Goal: Task Accomplishment & Management: Manage account settings

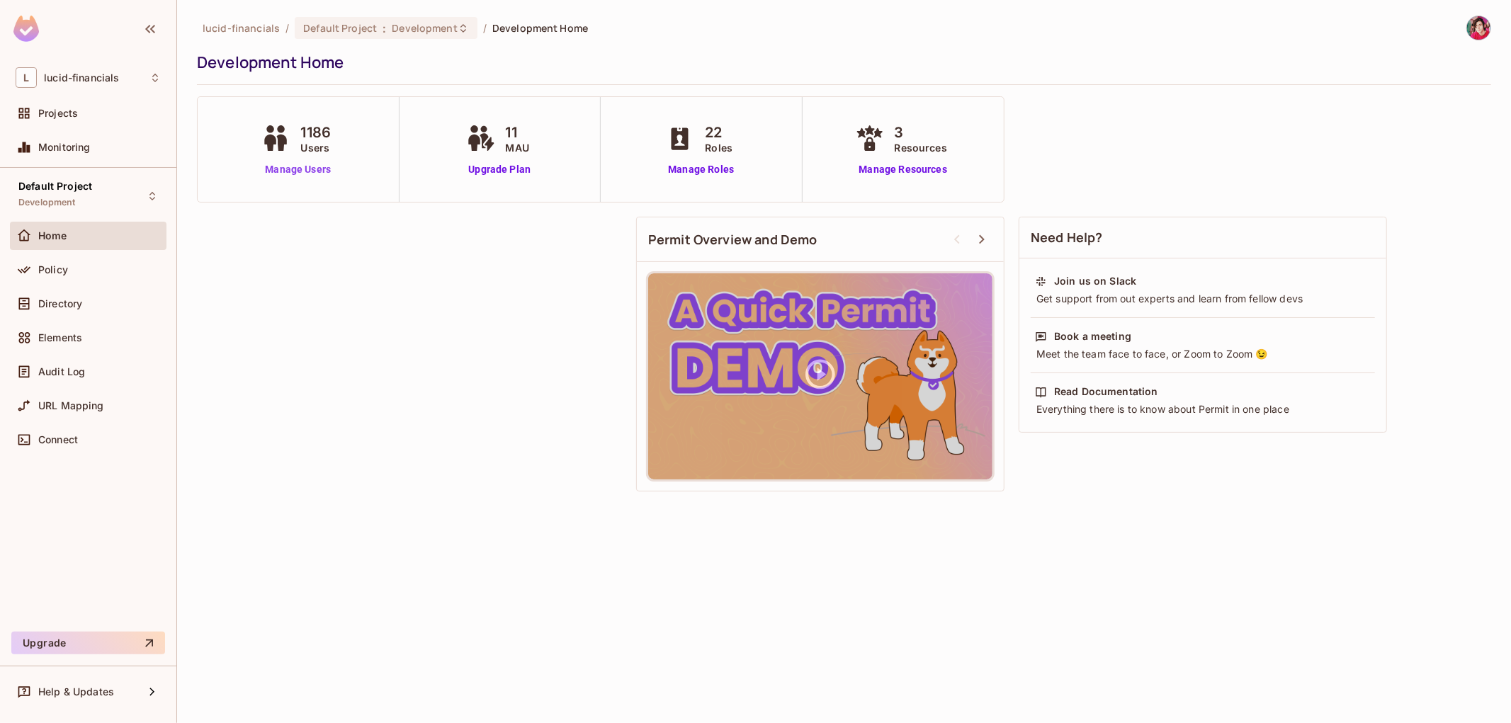
click at [300, 166] on link "Manage Users" at bounding box center [298, 169] width 80 height 15
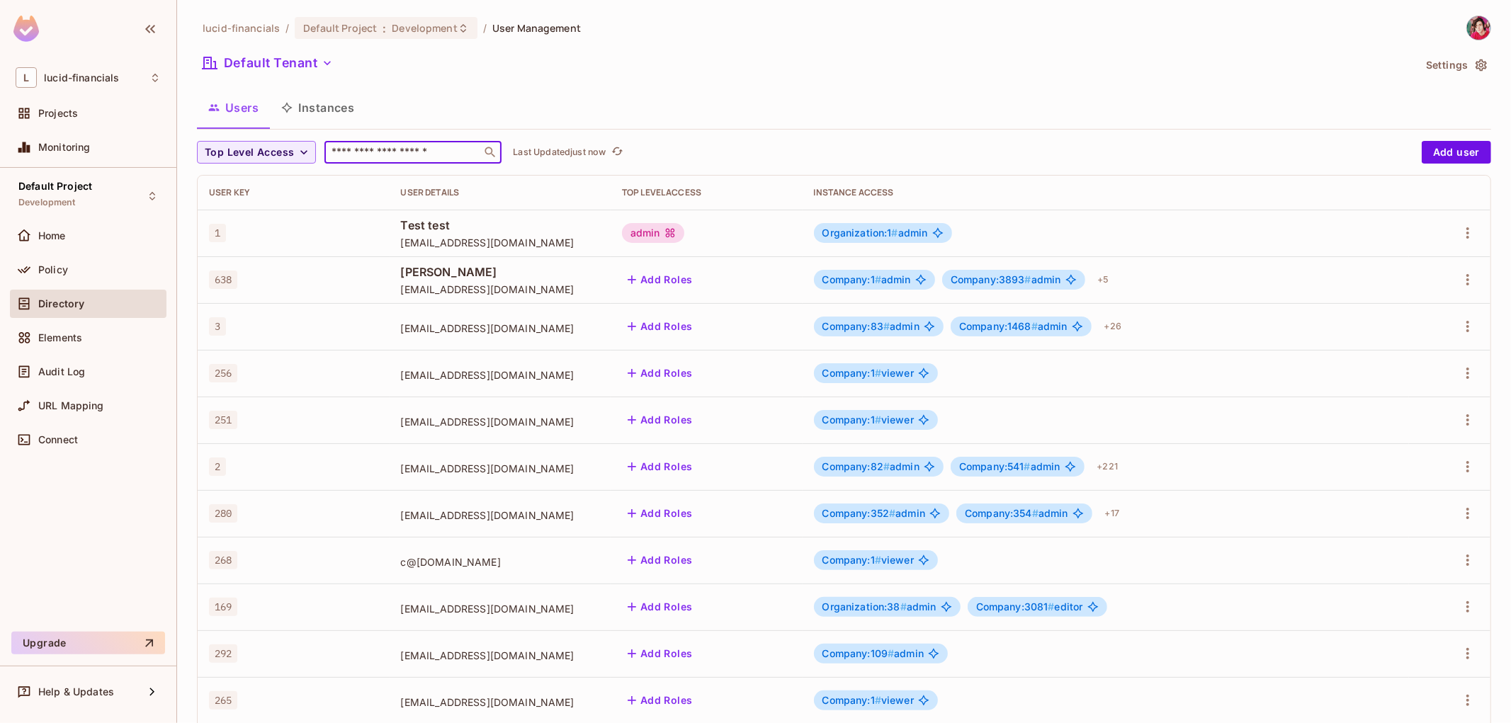
click at [373, 149] on input "text" at bounding box center [403, 152] width 149 height 14
type input "*"
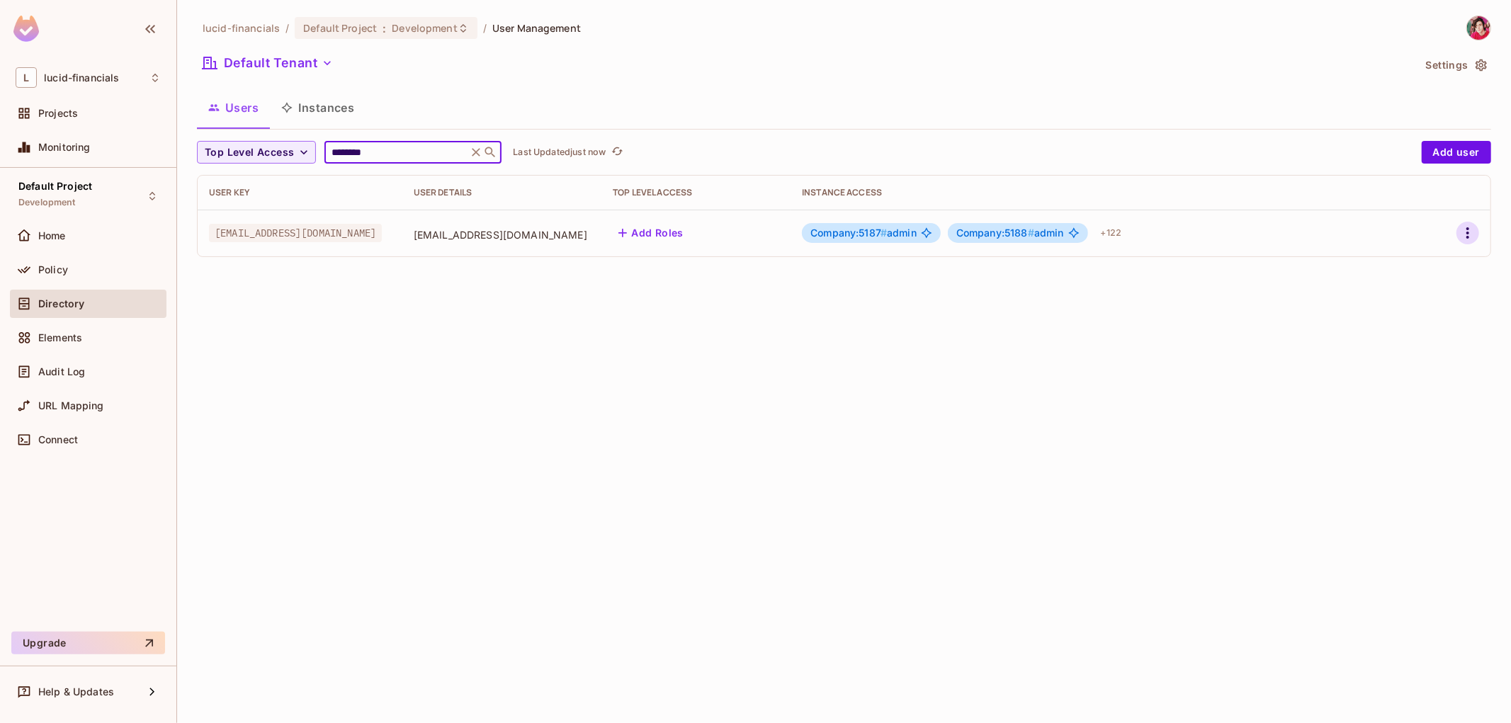
type input "********"
click at [1456, 229] on button "button" at bounding box center [1467, 233] width 23 height 23
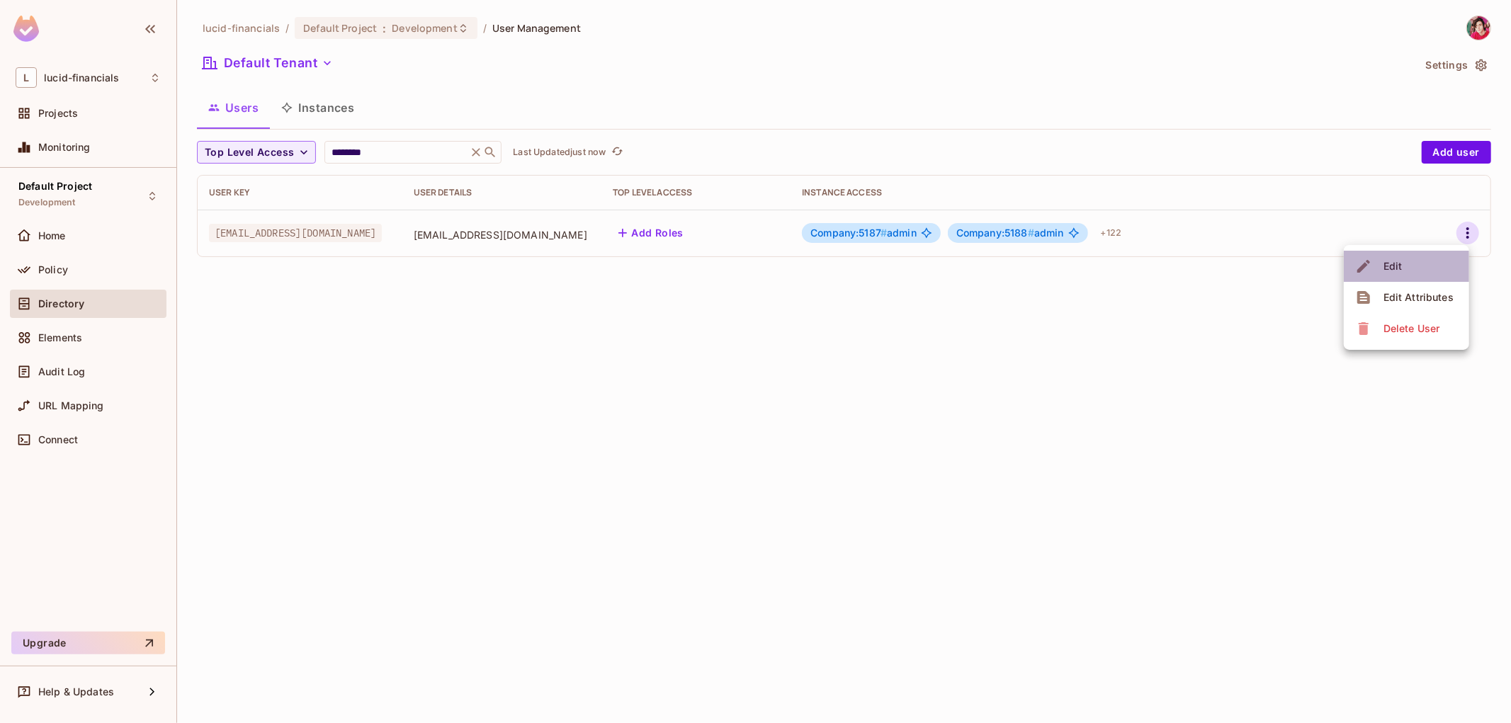
click at [1428, 263] on li "Edit" at bounding box center [1406, 266] width 125 height 31
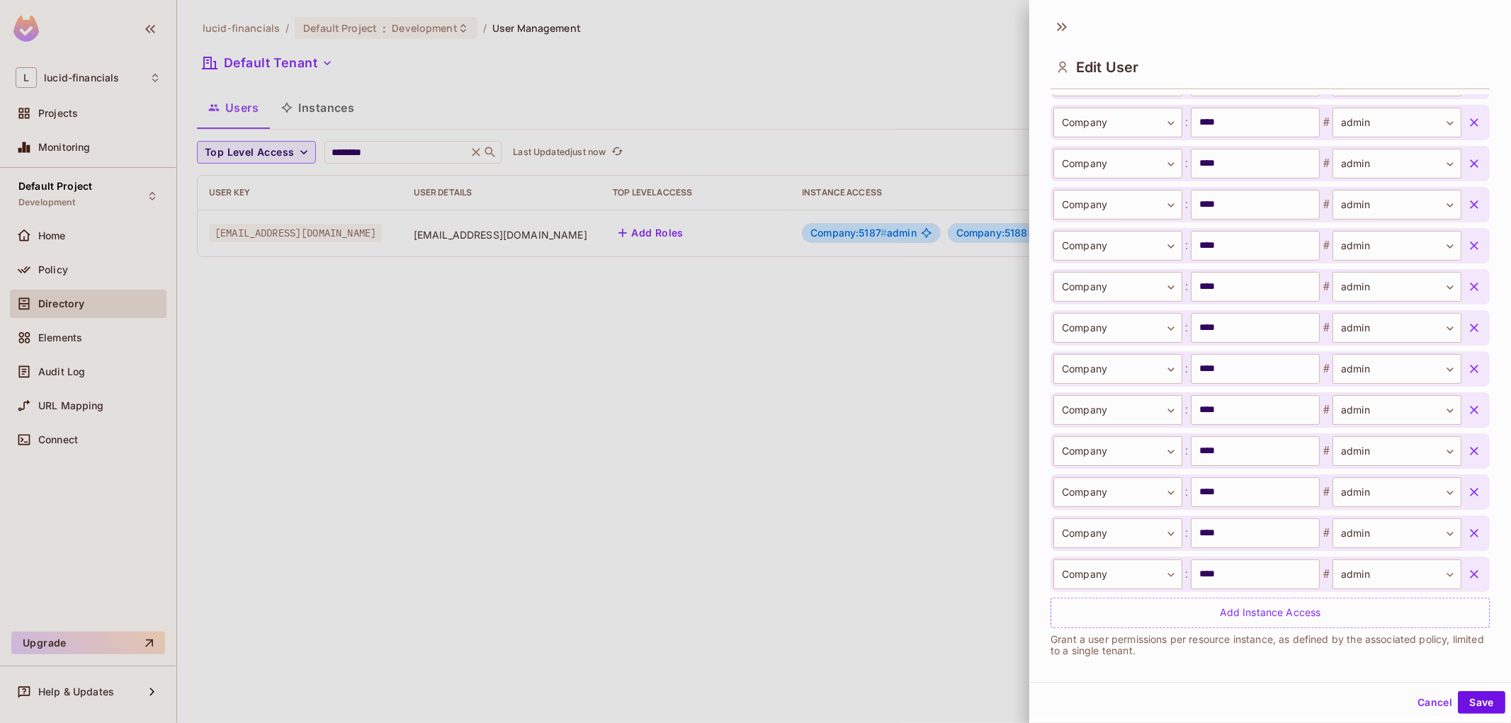
scroll to position [5121, 0]
click at [1467, 563] on icon "button" at bounding box center [1474, 568] width 14 height 14
click at [1467, 493] on icon "button" at bounding box center [1474, 486] width 14 height 14
click at [1467, 411] on icon "button" at bounding box center [1474, 404] width 14 height 14
click at [1467, 329] on icon "button" at bounding box center [1474, 321] width 14 height 14
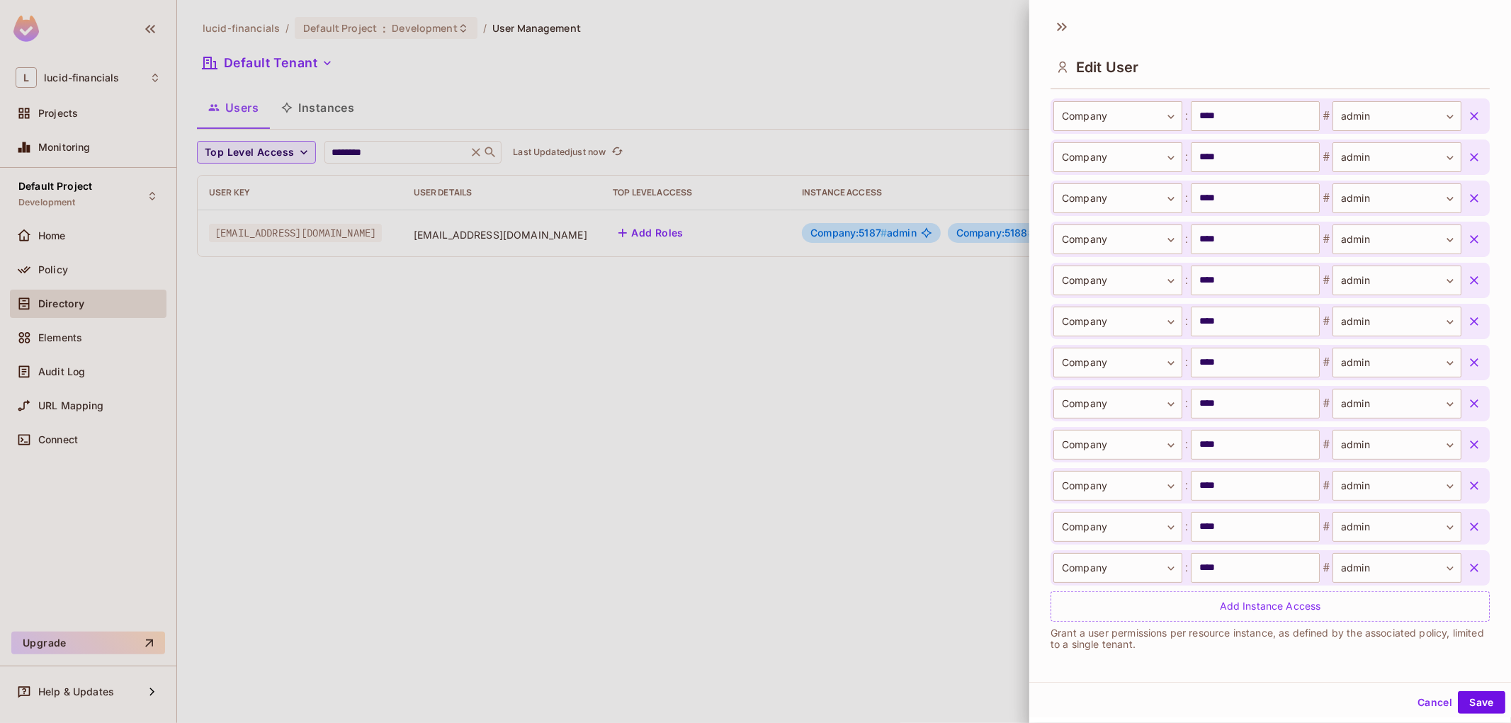
click at [1467, 246] on icon "button" at bounding box center [1474, 239] width 14 height 14
click at [1467, 164] on icon "button" at bounding box center [1474, 157] width 14 height 14
click at [1467, 82] on icon "button" at bounding box center [1474, 75] width 14 height 14
click at [1443, 216] on div "Company ******* ​ : **** ​ # admin ***** ​" at bounding box center [1269, 198] width 439 height 35
click at [1461, 211] on button "button" at bounding box center [1473, 198] width 25 height 25
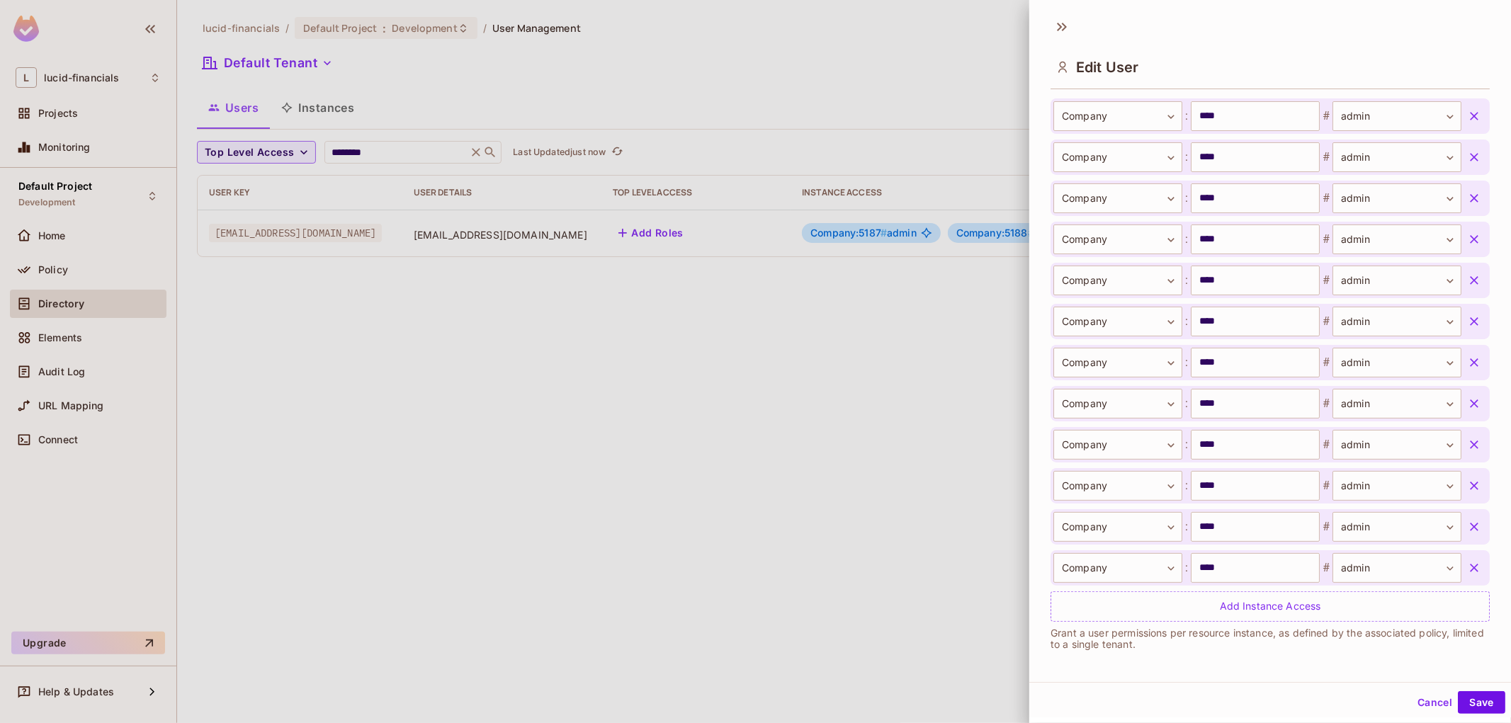
click at [1461, 458] on button "button" at bounding box center [1473, 444] width 25 height 25
click at [1470, 531] on icon "button" at bounding box center [1474, 527] width 8 height 8
click at [1467, 288] on icon "button" at bounding box center [1474, 280] width 14 height 14
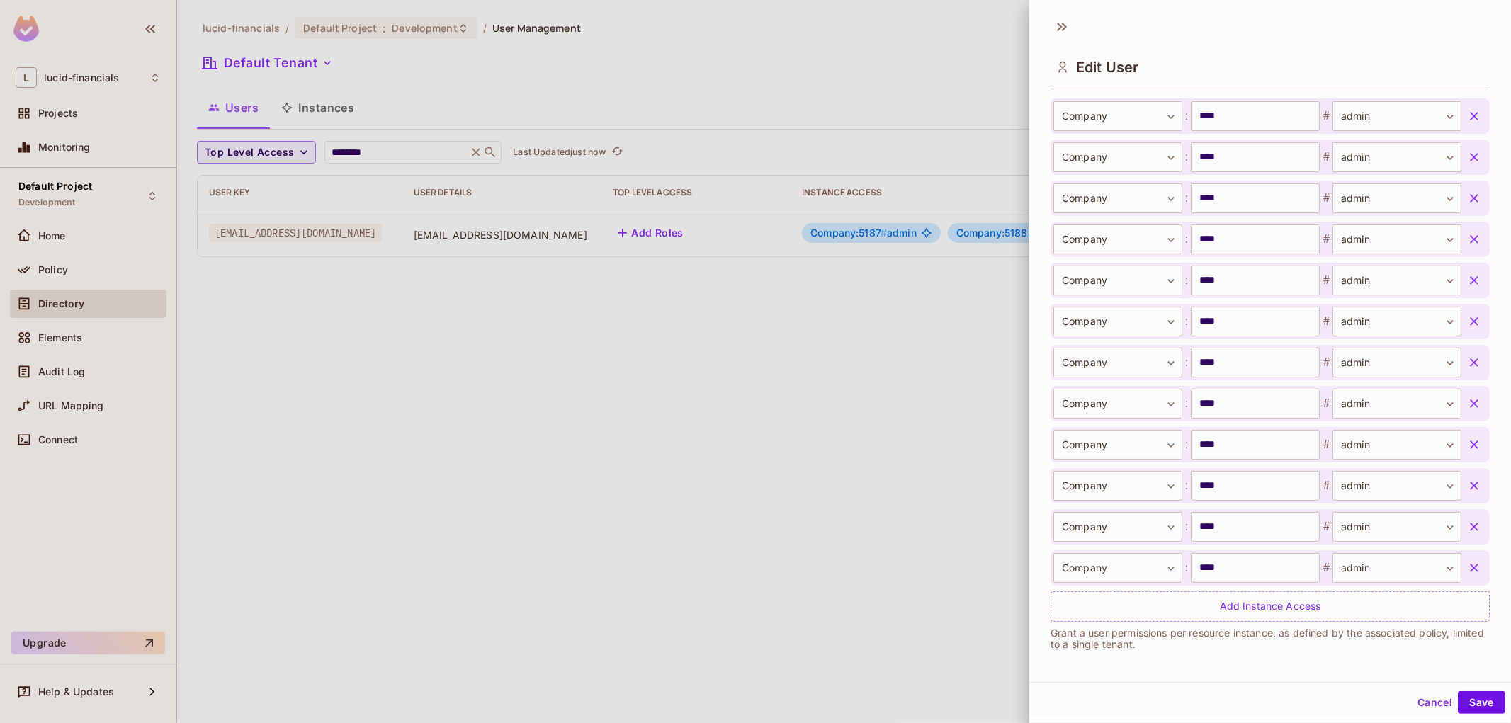
click at [1467, 41] on icon "button" at bounding box center [1474, 34] width 14 height 14
click at [1467, 406] on icon "button" at bounding box center [1474, 401] width 14 height 14
click at [1467, 326] on icon "button" at bounding box center [1474, 319] width 14 height 14
click at [1467, 244] on icon "button" at bounding box center [1474, 236] width 14 height 14
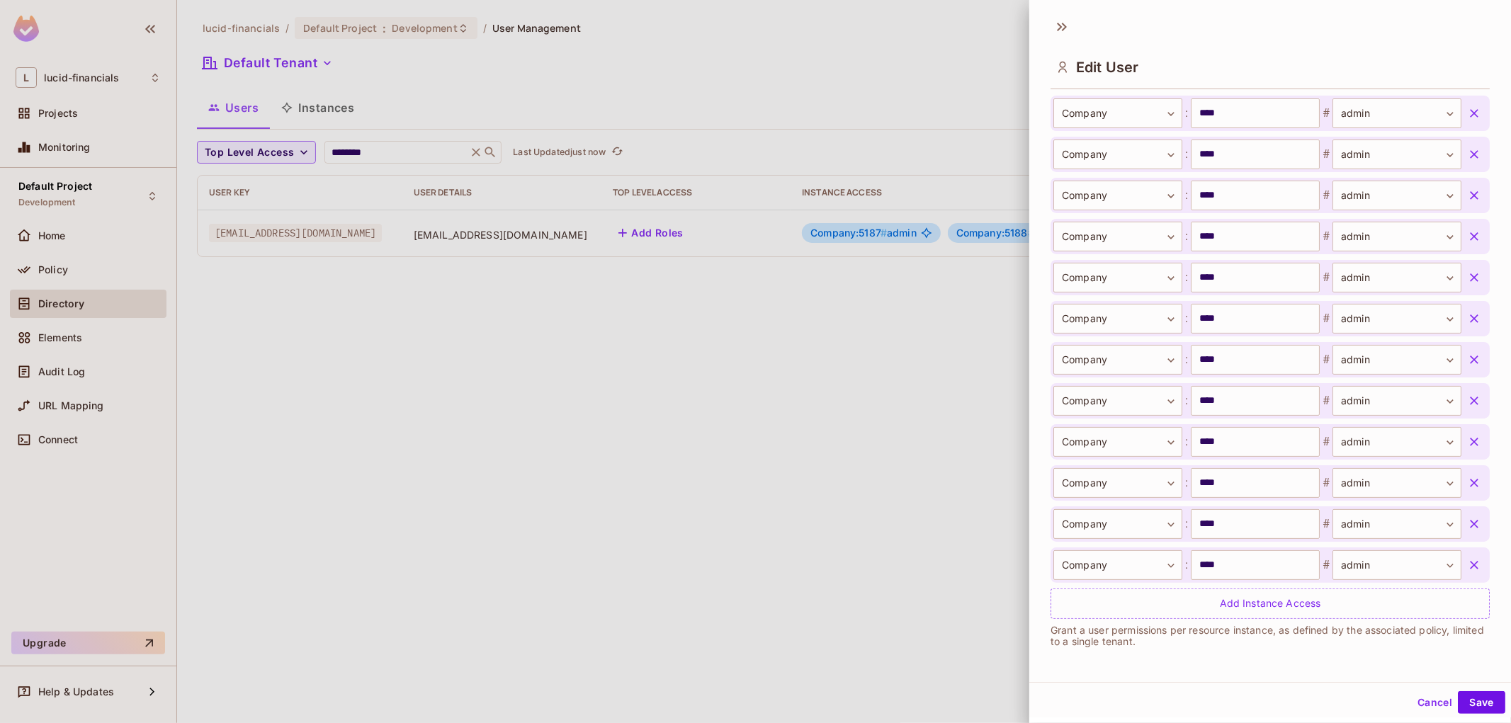
click at [1467, 161] on icon "button" at bounding box center [1474, 154] width 14 height 14
click at [1467, 564] on icon "button" at bounding box center [1474, 568] width 14 height 14
click at [1470, 490] on icon "button" at bounding box center [1474, 486] width 8 height 8
click at [1467, 411] on icon "button" at bounding box center [1474, 404] width 14 height 14
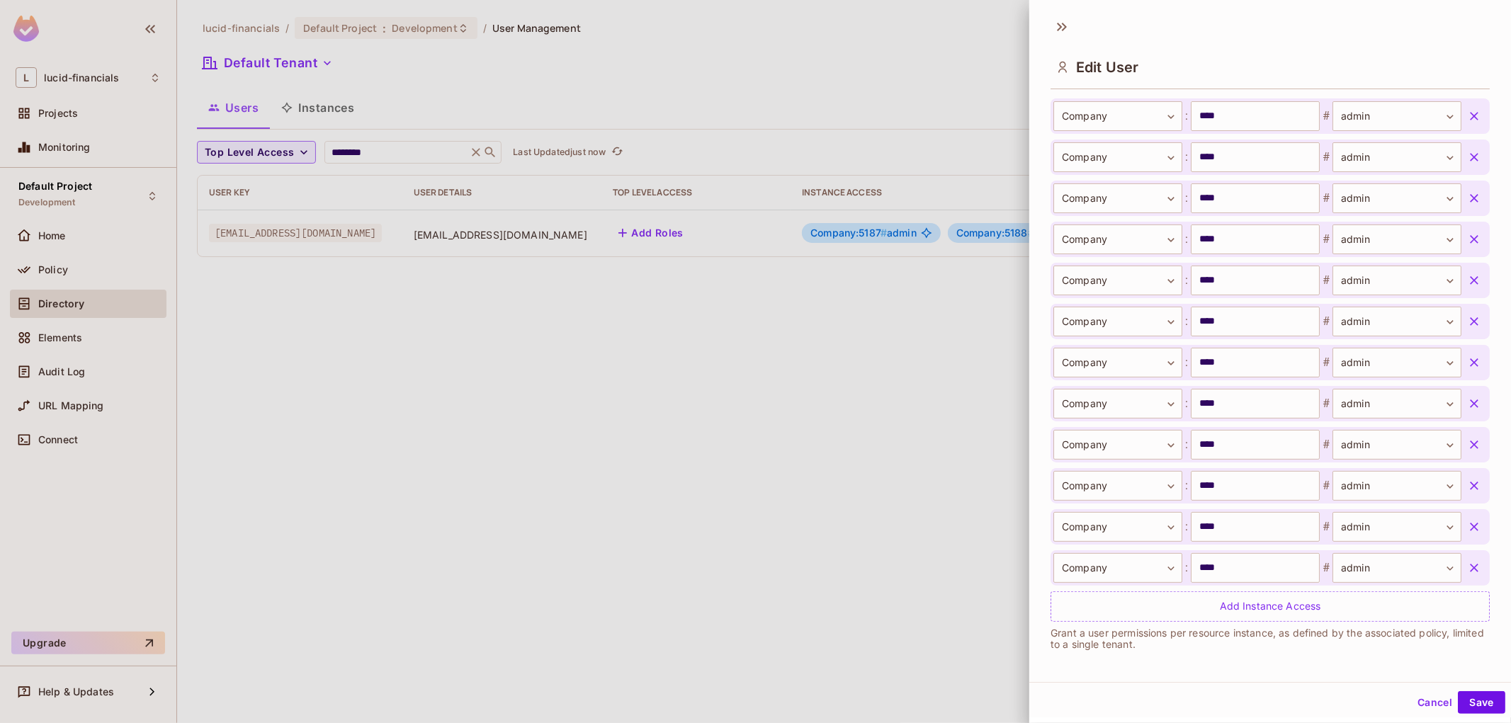
click at [1467, 329] on icon "button" at bounding box center [1474, 321] width 14 height 14
click at [1467, 246] on icon "button" at bounding box center [1474, 239] width 14 height 14
click at [1467, 164] on icon "button" at bounding box center [1474, 157] width 14 height 14
click at [1467, 322] on icon "button" at bounding box center [1474, 319] width 14 height 14
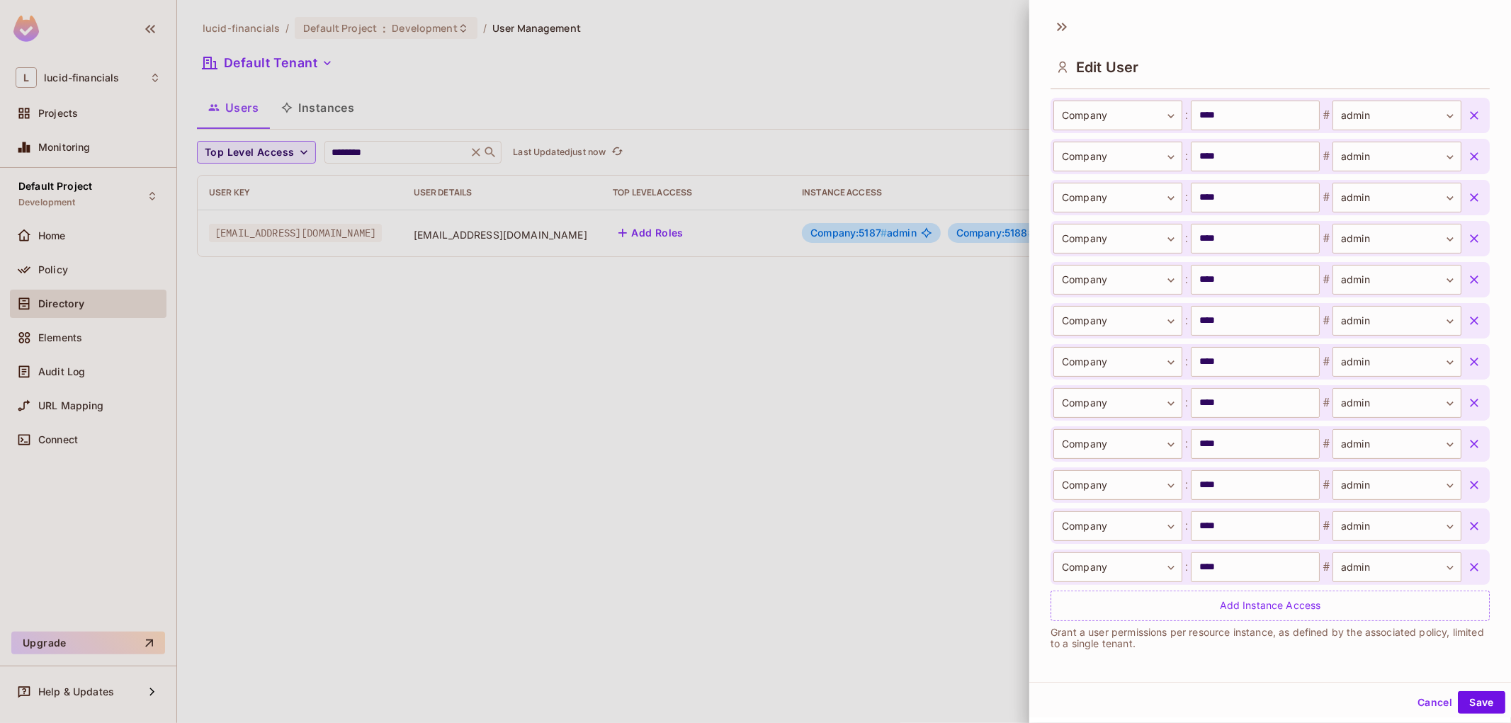
click at [1467, 563] on icon "button" at bounding box center [1474, 567] width 14 height 14
click at [1467, 519] on icon "button" at bounding box center [1474, 524] width 14 height 14
click at [1470, 446] on icon "button" at bounding box center [1474, 442] width 8 height 8
click at [1467, 367] on icon "button" at bounding box center [1474, 360] width 14 height 14
click at [1467, 400] on icon "button" at bounding box center [1474, 401] width 14 height 14
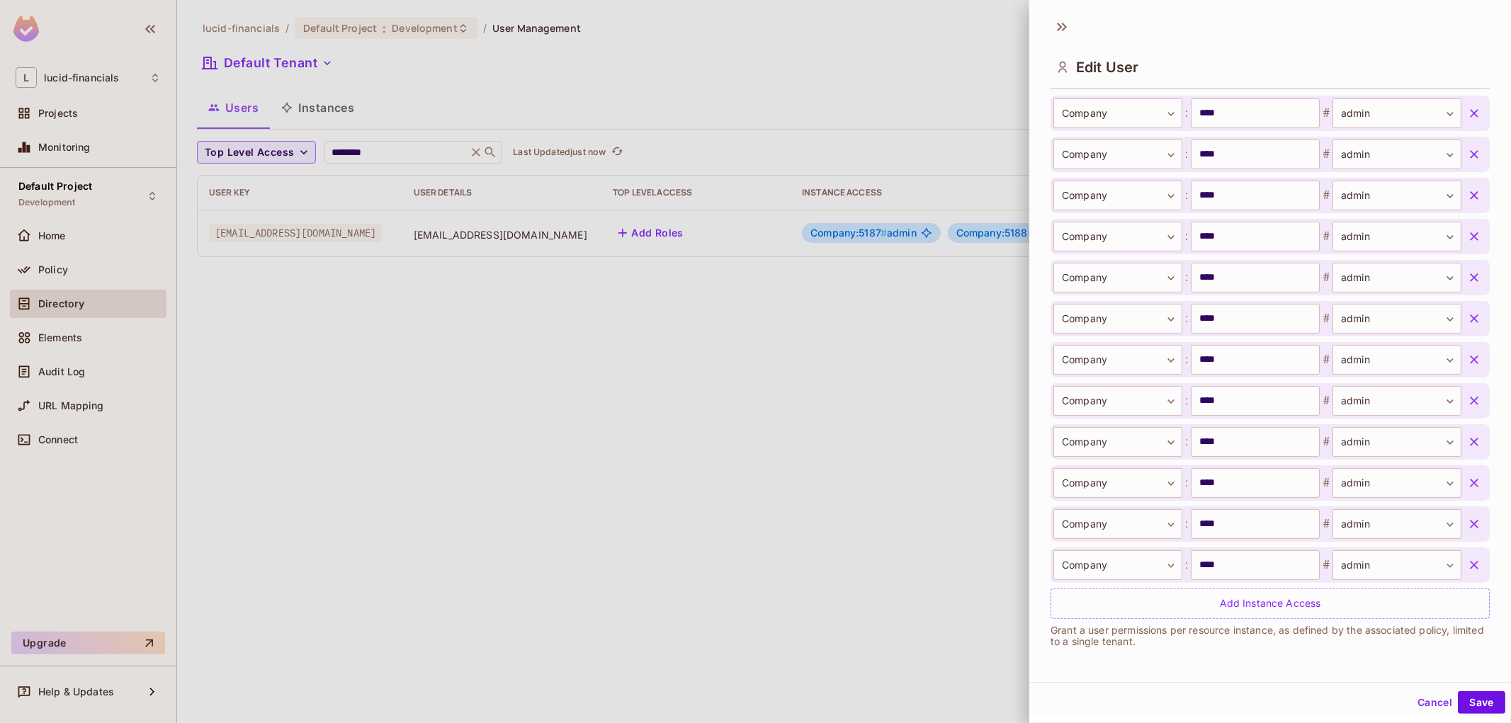
click at [1461, 370] on button "button" at bounding box center [1473, 359] width 25 height 25
click at [1467, 285] on icon "button" at bounding box center [1474, 278] width 14 height 14
click at [1470, 562] on icon "button" at bounding box center [1474, 565] width 8 height 8
click at [1470, 528] on icon "button" at bounding box center [1474, 524] width 8 height 8
click at [1467, 449] on icon "button" at bounding box center [1474, 442] width 14 height 14
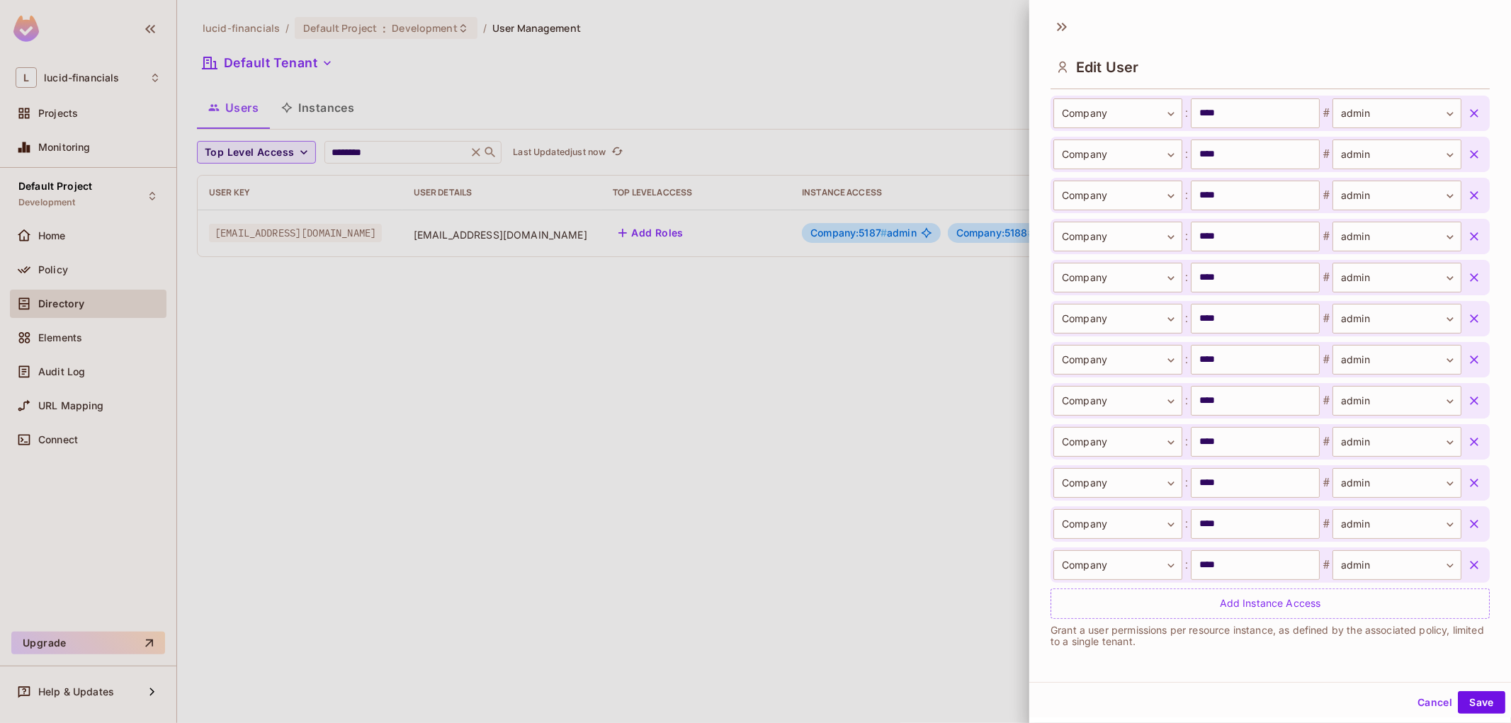
click at [1467, 367] on icon "button" at bounding box center [1474, 360] width 14 height 14
click at [1467, 285] on icon "button" at bounding box center [1474, 278] width 14 height 14
click at [1467, 203] on icon "button" at bounding box center [1474, 195] width 14 height 14
click at [1467, 120] on icon "button" at bounding box center [1474, 113] width 14 height 14
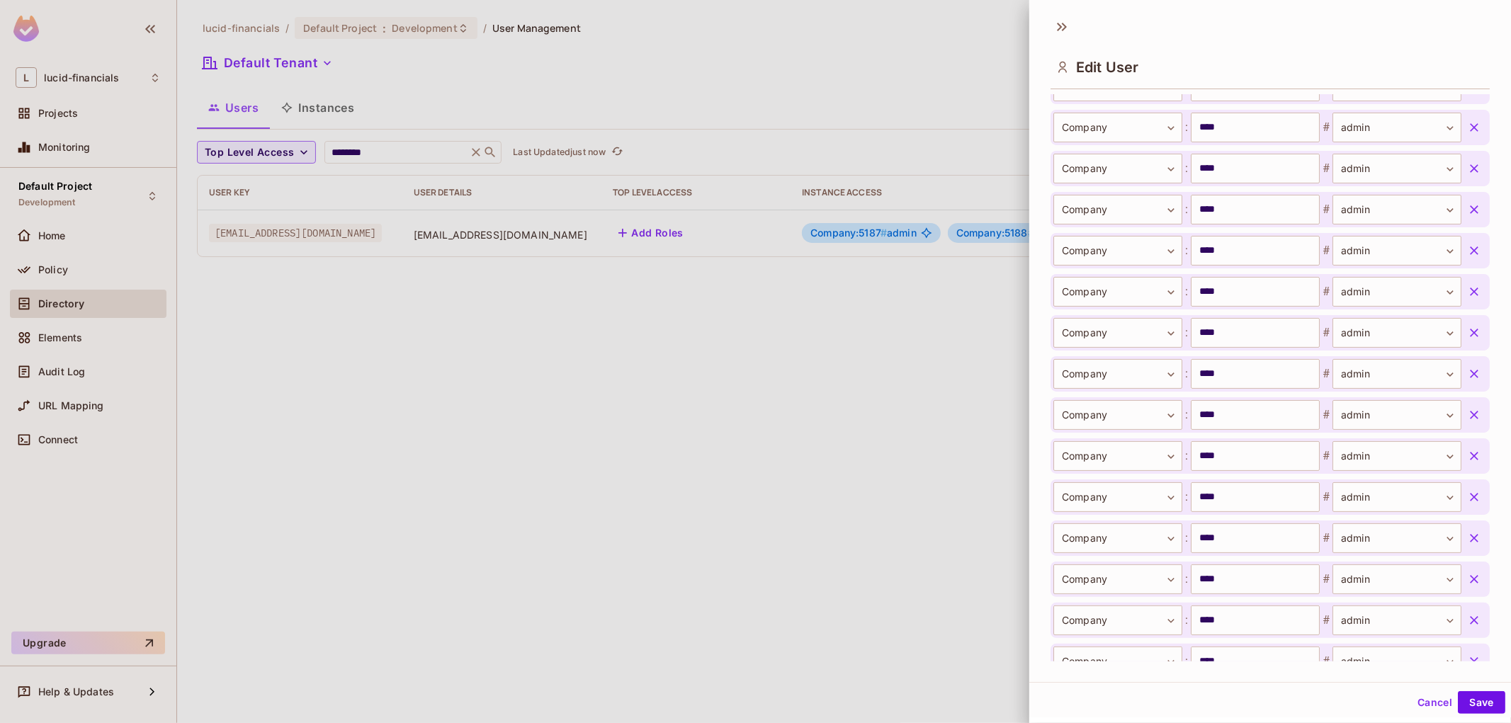
drag, startPoint x: 1448, startPoint y: 618, endPoint x: 1452, endPoint y: 413, distance: 205.4
click at [1467, 616] on icon "button" at bounding box center [1474, 620] width 14 height 14
click at [1467, 572] on icon "button" at bounding box center [1474, 579] width 14 height 14
click at [1467, 531] on icon "button" at bounding box center [1474, 538] width 14 height 14
click at [1467, 463] on icon "button" at bounding box center [1474, 456] width 14 height 14
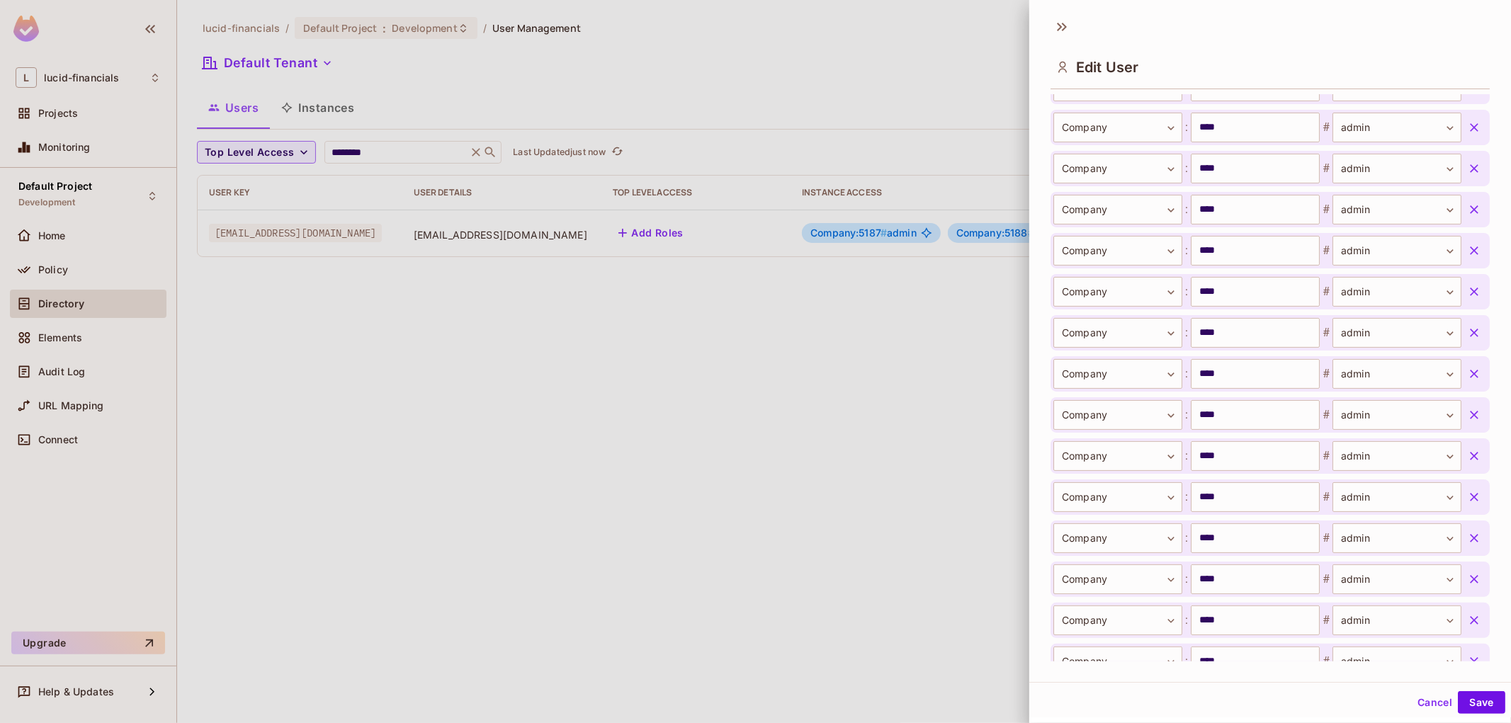
click at [1470, 378] on icon "button" at bounding box center [1474, 374] width 8 height 8
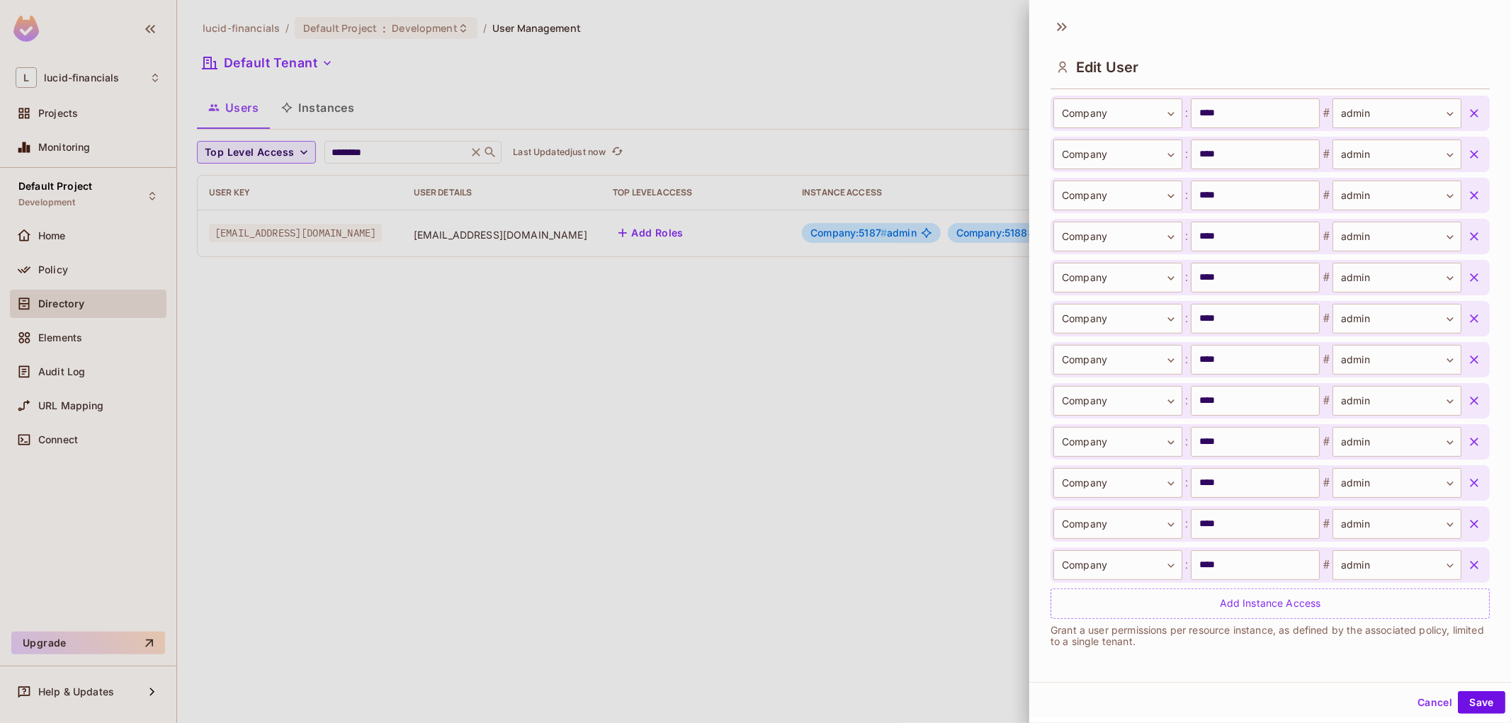
click at [1461, 413] on button "button" at bounding box center [1473, 400] width 25 height 25
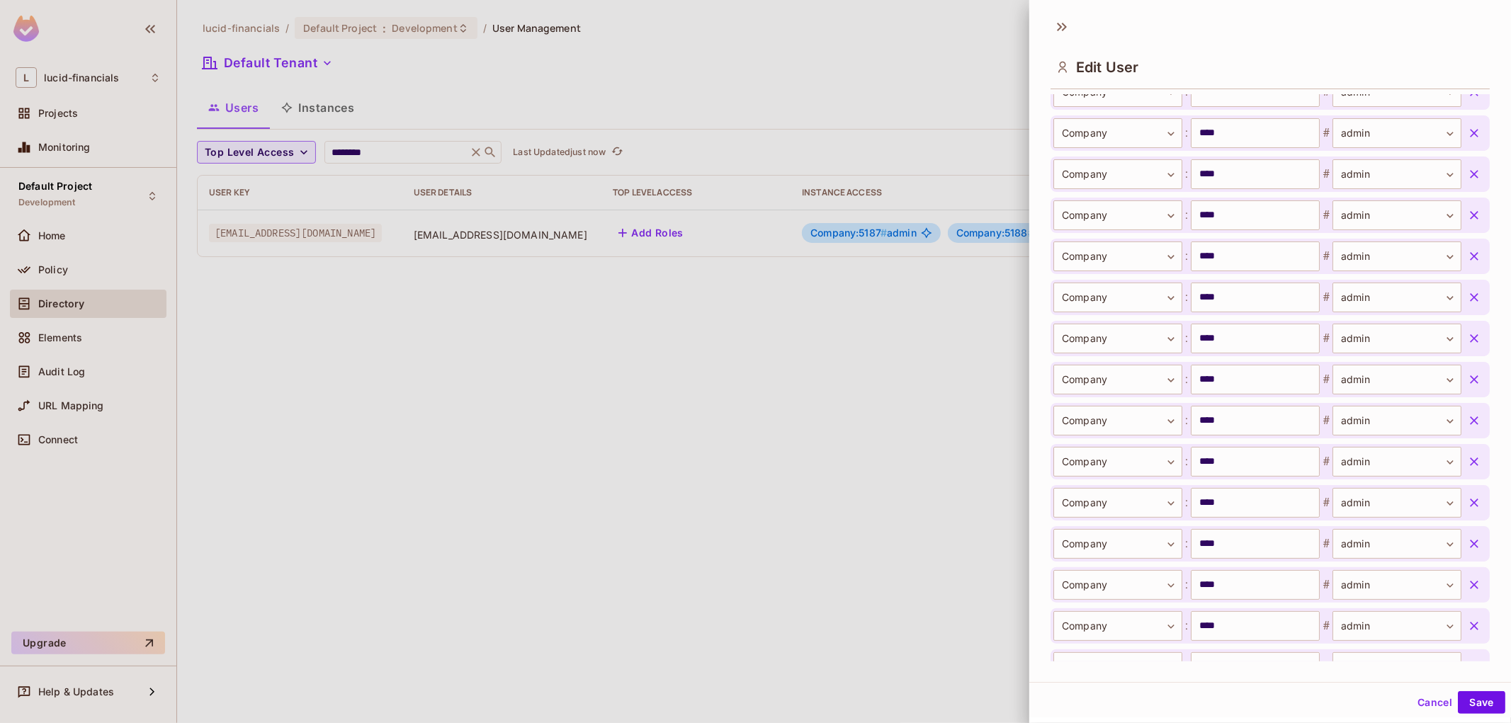
scroll to position [3126, 0]
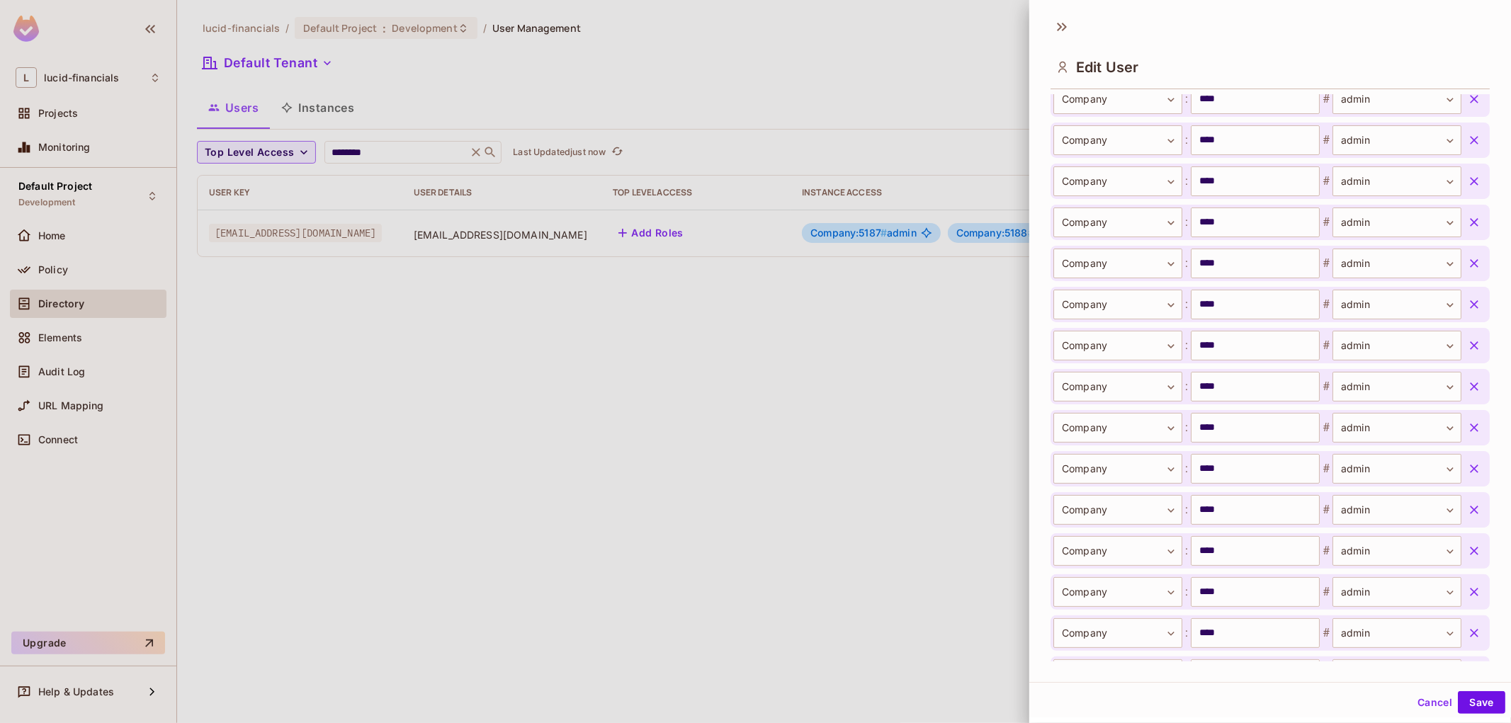
click at [1470, 548] on icon "button" at bounding box center [1474, 551] width 8 height 8
click at [1467, 506] on icon "button" at bounding box center [1474, 510] width 14 height 14
click at [1467, 469] on icon "button" at bounding box center [1474, 469] width 14 height 14
click at [1467, 430] on icon "button" at bounding box center [1474, 428] width 14 height 14
click at [1467, 385] on icon "button" at bounding box center [1474, 387] width 14 height 14
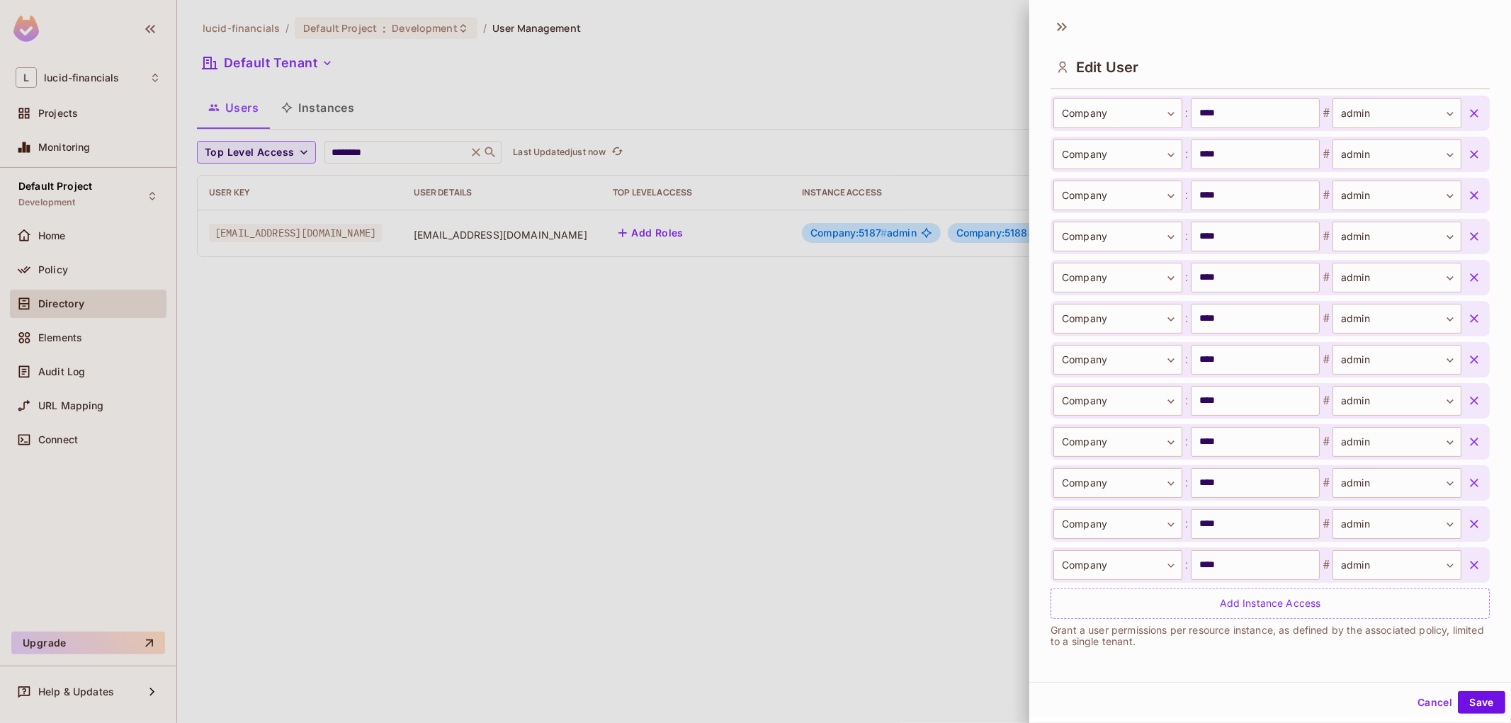
scroll to position [3110, 0]
drag, startPoint x: 1451, startPoint y: 561, endPoint x: 1449, endPoint y: 489, distance: 72.3
click at [1461, 557] on button "button" at bounding box center [1473, 566] width 25 height 25
click at [1467, 492] on icon "button" at bounding box center [1474, 484] width 14 height 14
drag, startPoint x: 1449, startPoint y: 489, endPoint x: 1450, endPoint y: 357, distance: 131.7
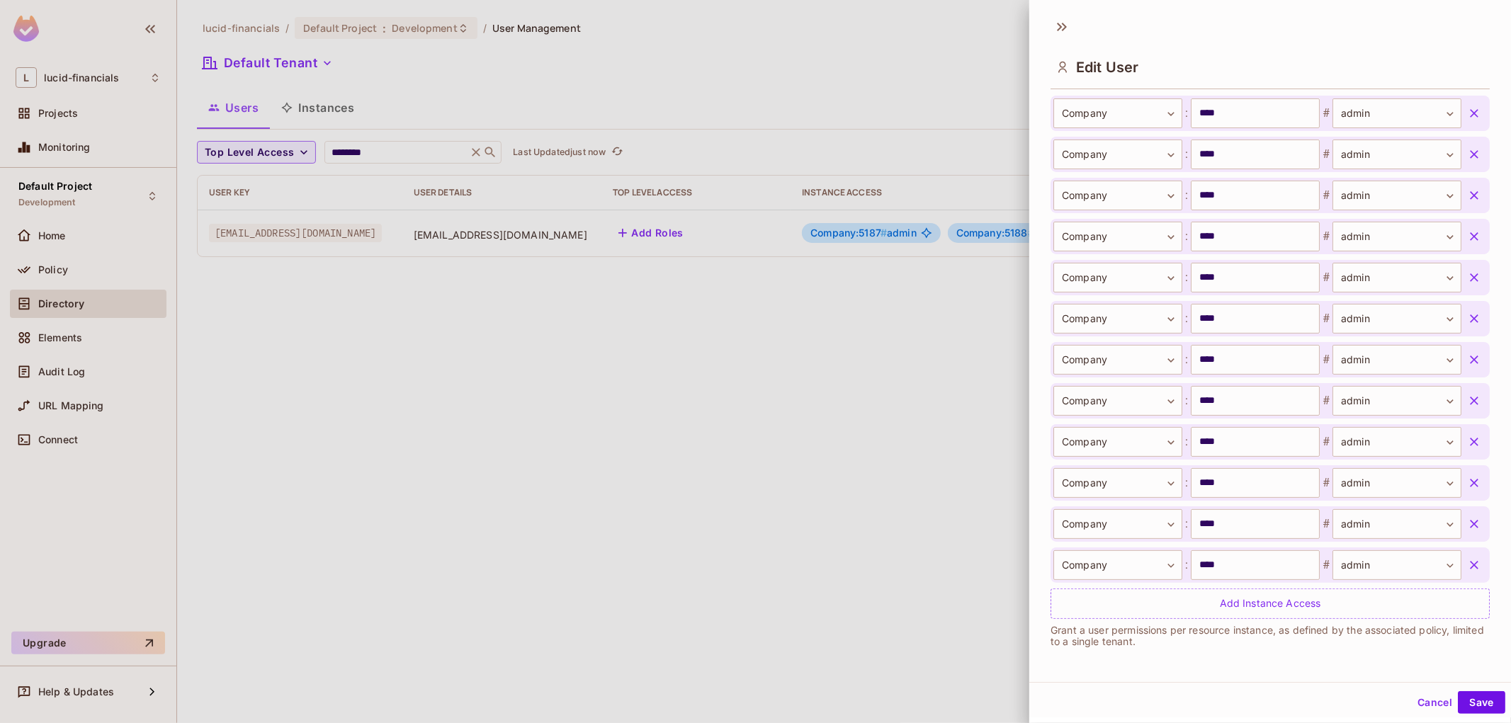
click at [1467, 485] on icon "button" at bounding box center [1474, 483] width 14 height 14
click at [1461, 414] on button "button" at bounding box center [1473, 400] width 25 height 25
click at [1448, 336] on div "Company ******* ​ : **** ​ # admin ***** ​" at bounding box center [1269, 318] width 439 height 35
drag, startPoint x: 1450, startPoint y: 356, endPoint x: 1450, endPoint y: 293, distance: 63.0
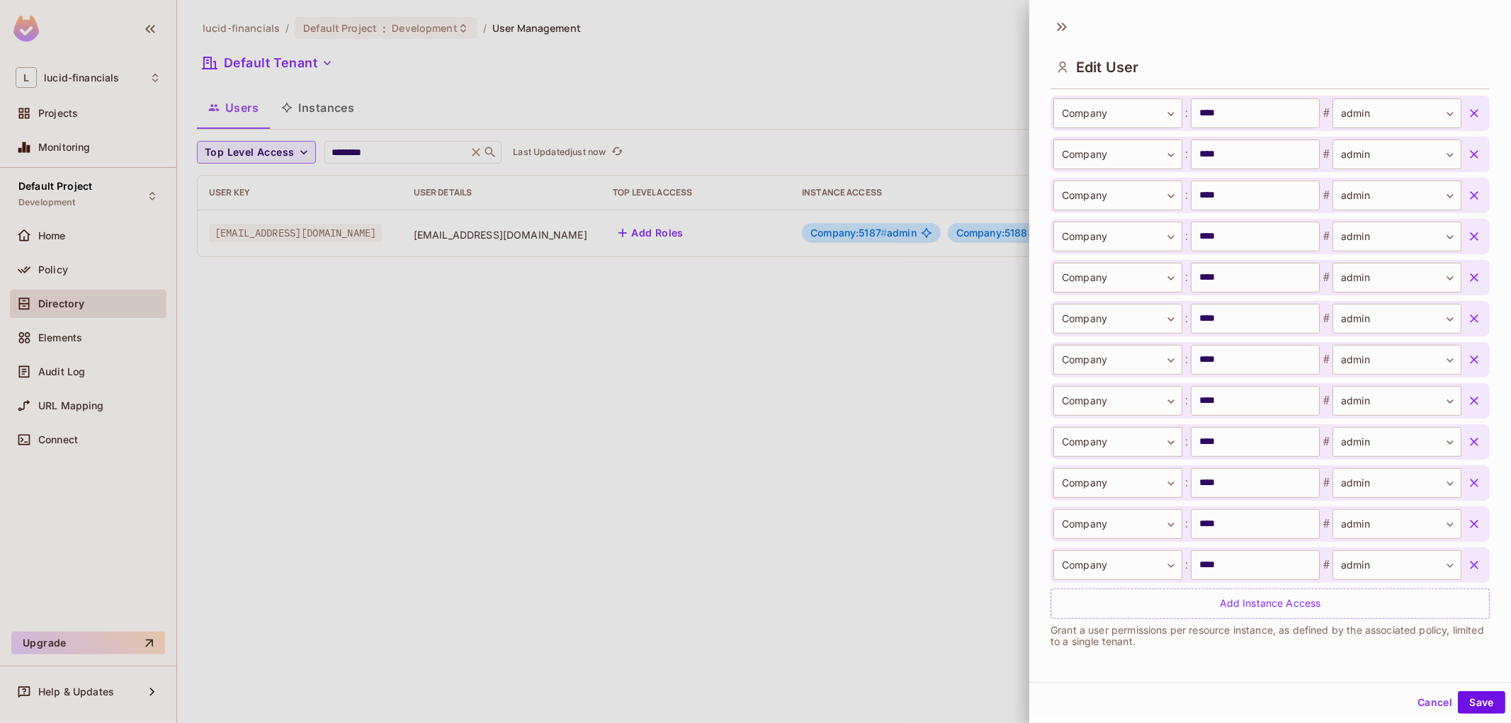
click at [1461, 351] on button "button" at bounding box center [1473, 359] width 25 height 25
click at [1450, 295] on div "Company ******* ​ : **** ​ # admin ***** ​" at bounding box center [1269, 277] width 439 height 35
click at [1470, 279] on icon "button" at bounding box center [1474, 279] width 8 height 8
click at [1482, 463] on div "**********" at bounding box center [1270, 377] width 482 height 567
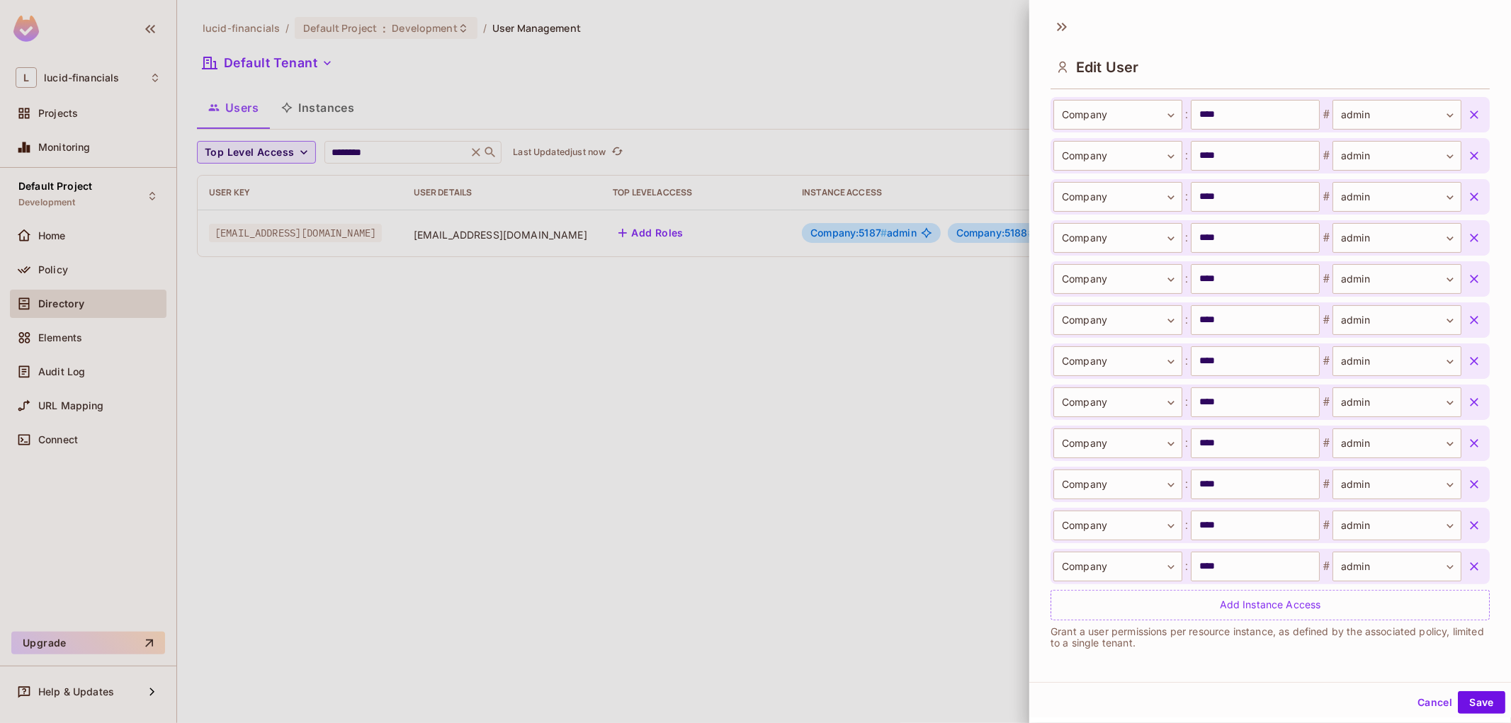
click at [1467, 562] on icon "button" at bounding box center [1474, 567] width 14 height 14
click at [1467, 492] on icon "button" at bounding box center [1474, 484] width 14 height 14
drag, startPoint x: 1453, startPoint y: 478, endPoint x: 1451, endPoint y: 421, distance: 56.7
click at [1467, 477] on icon "button" at bounding box center [1474, 483] width 14 height 14
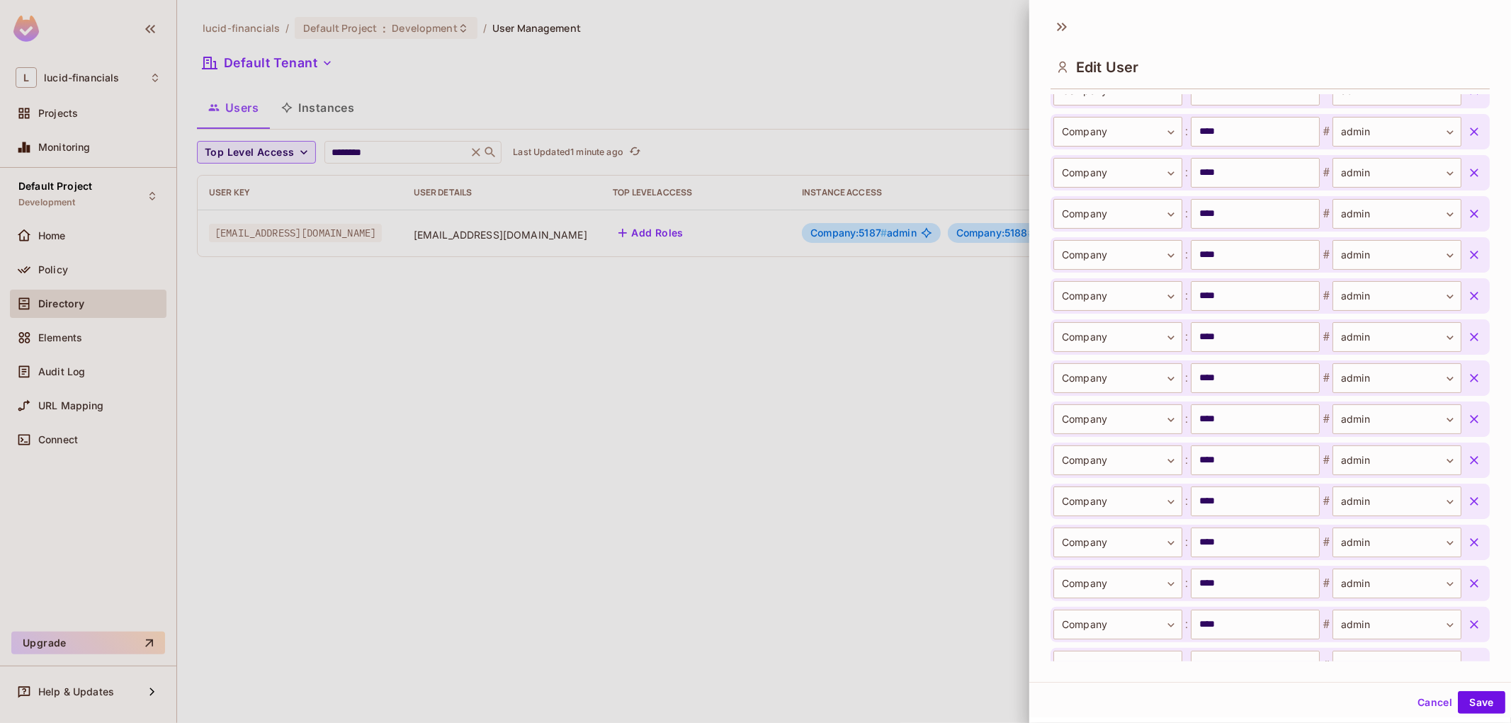
scroll to position [2740, 0]
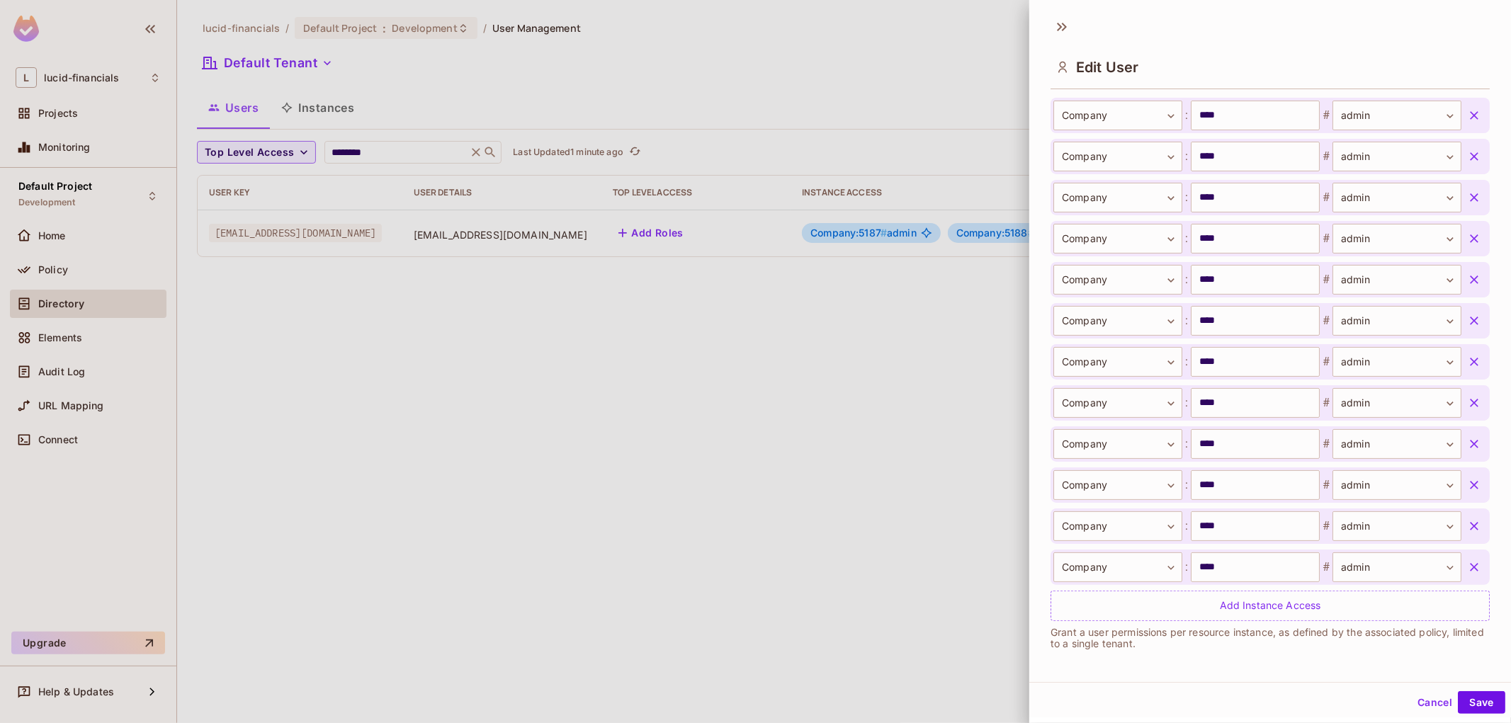
click at [1467, 567] on icon "button" at bounding box center [1474, 567] width 14 height 14
click at [1467, 530] on icon "button" at bounding box center [1474, 525] width 14 height 14
click at [1467, 562] on icon "button" at bounding box center [1474, 567] width 14 height 14
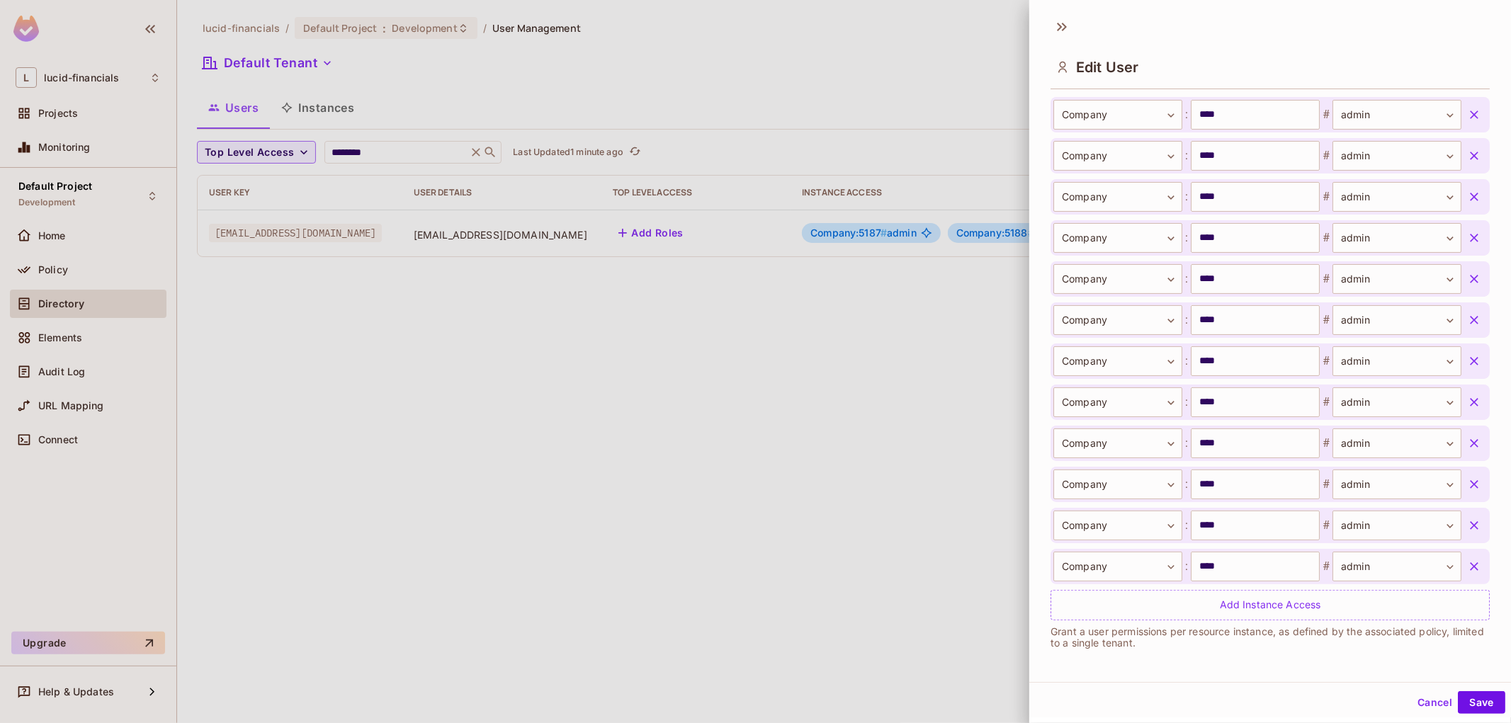
click at [1467, 492] on icon "button" at bounding box center [1474, 484] width 14 height 14
drag, startPoint x: 1452, startPoint y: 487, endPoint x: 1450, endPoint y: 413, distance: 74.4
click at [1467, 487] on icon "button" at bounding box center [1474, 485] width 14 height 14
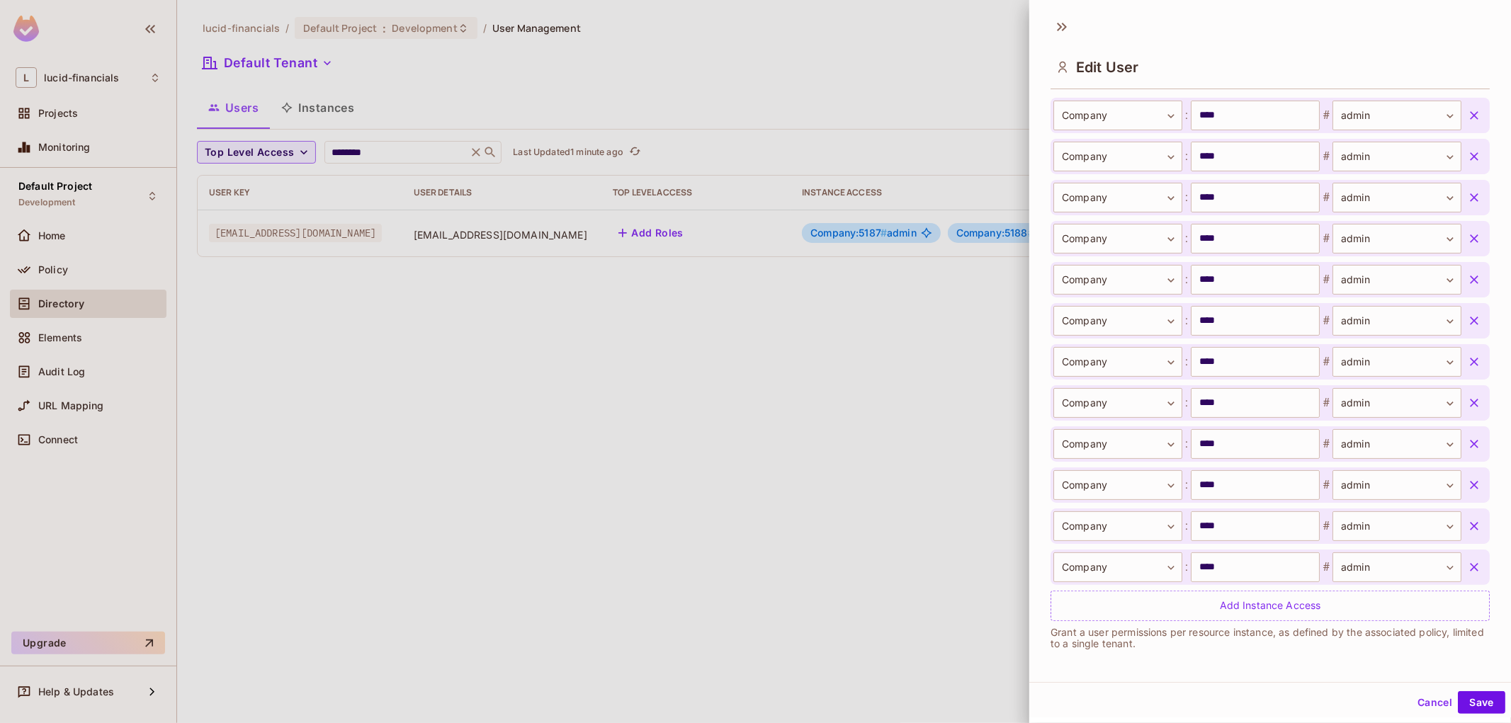
click at [1461, 416] on button "button" at bounding box center [1473, 402] width 25 height 25
click at [1450, 380] on div "Company ******* ​ : **** ​ # admin ***** ​" at bounding box center [1269, 361] width 439 height 35
drag, startPoint x: 1451, startPoint y: 402, endPoint x: 1448, endPoint y: 458, distance: 56.0
click at [1467, 402] on icon "button" at bounding box center [1474, 402] width 14 height 14
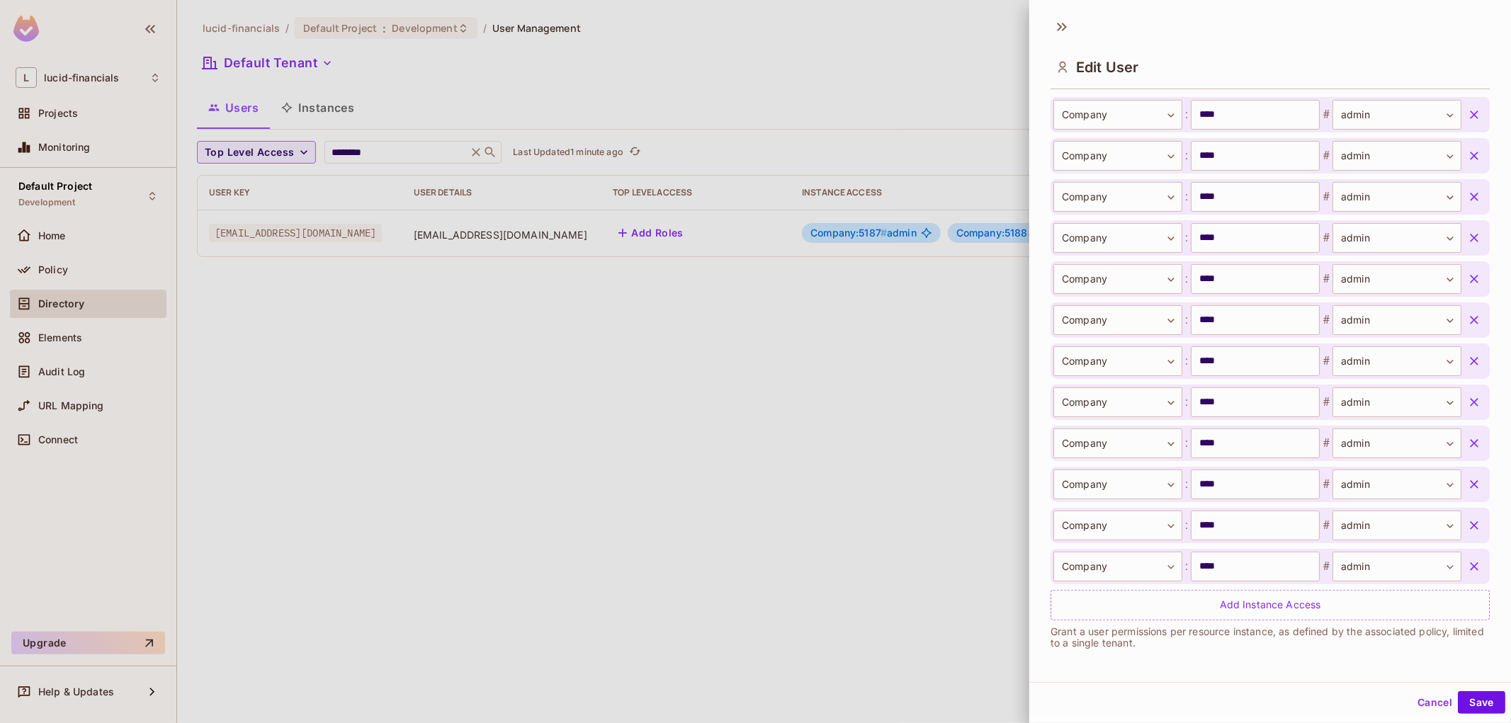
click at [1461, 333] on button "button" at bounding box center [1473, 319] width 25 height 25
click at [1467, 245] on icon "button" at bounding box center [1474, 238] width 14 height 14
click at [1448, 455] on div "Company ******* ​ : **** ​ # admin ***** ​" at bounding box center [1269, 443] width 439 height 35
click at [1461, 494] on button "button" at bounding box center [1473, 484] width 25 height 25
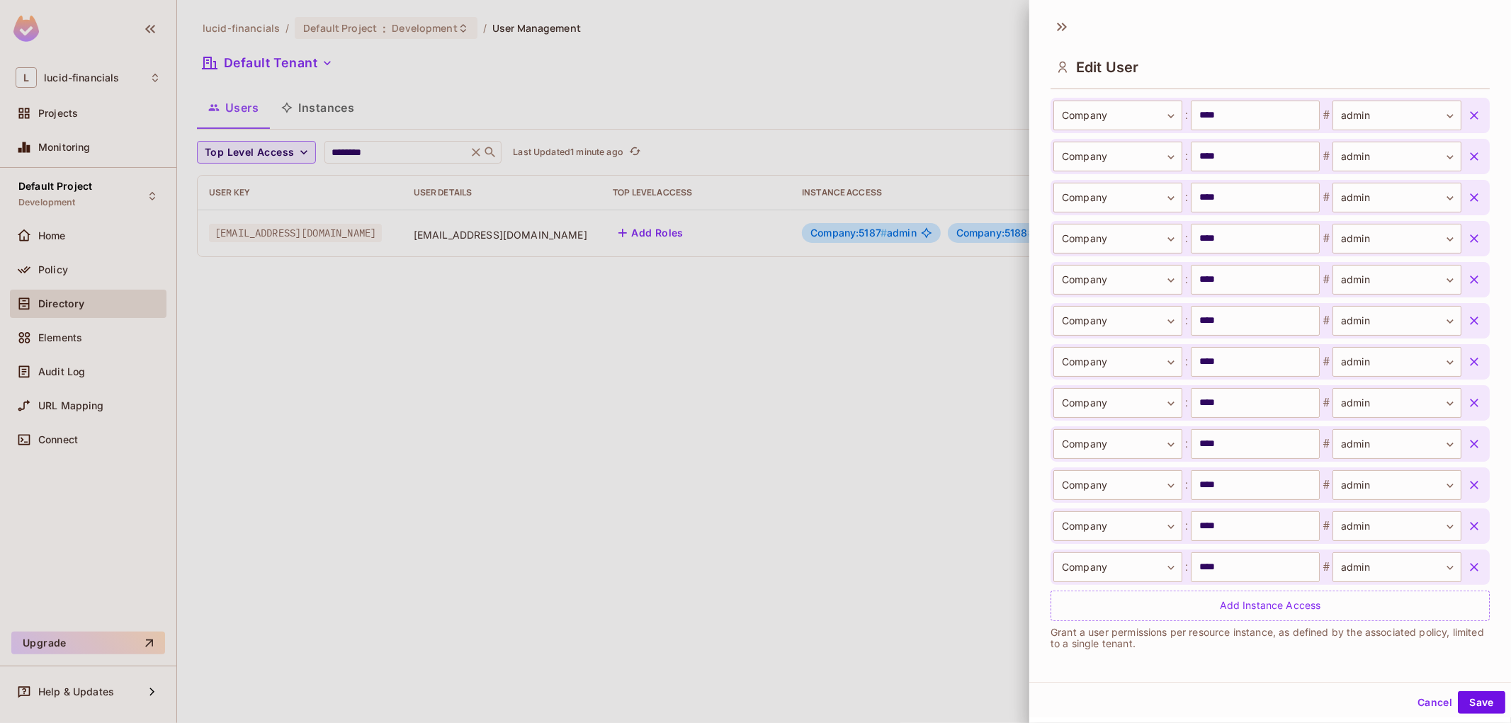
click at [1467, 524] on icon "button" at bounding box center [1474, 526] width 14 height 14
click at [1467, 569] on icon "button" at bounding box center [1474, 567] width 14 height 14
click at [1461, 516] on button "button" at bounding box center [1473, 523] width 25 height 25
click at [1467, 449] on icon "button" at bounding box center [1474, 442] width 14 height 14
click at [1467, 440] on icon "button" at bounding box center [1474, 442] width 14 height 14
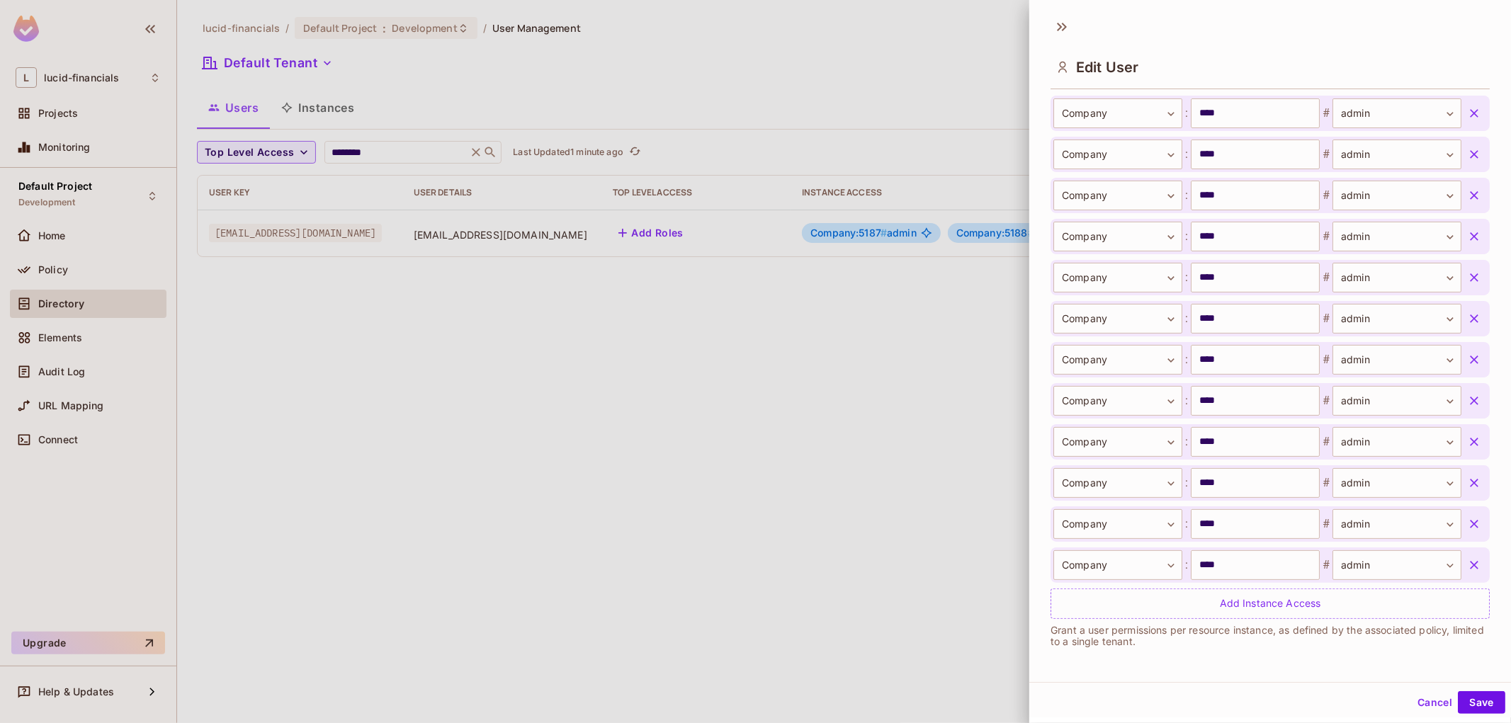
click at [1461, 392] on button "button" at bounding box center [1473, 400] width 25 height 25
click at [1467, 326] on icon "button" at bounding box center [1474, 319] width 14 height 14
click at [1470, 564] on icon "button" at bounding box center [1474, 566] width 8 height 8
click at [1467, 518] on icon "button" at bounding box center [1474, 525] width 14 height 14
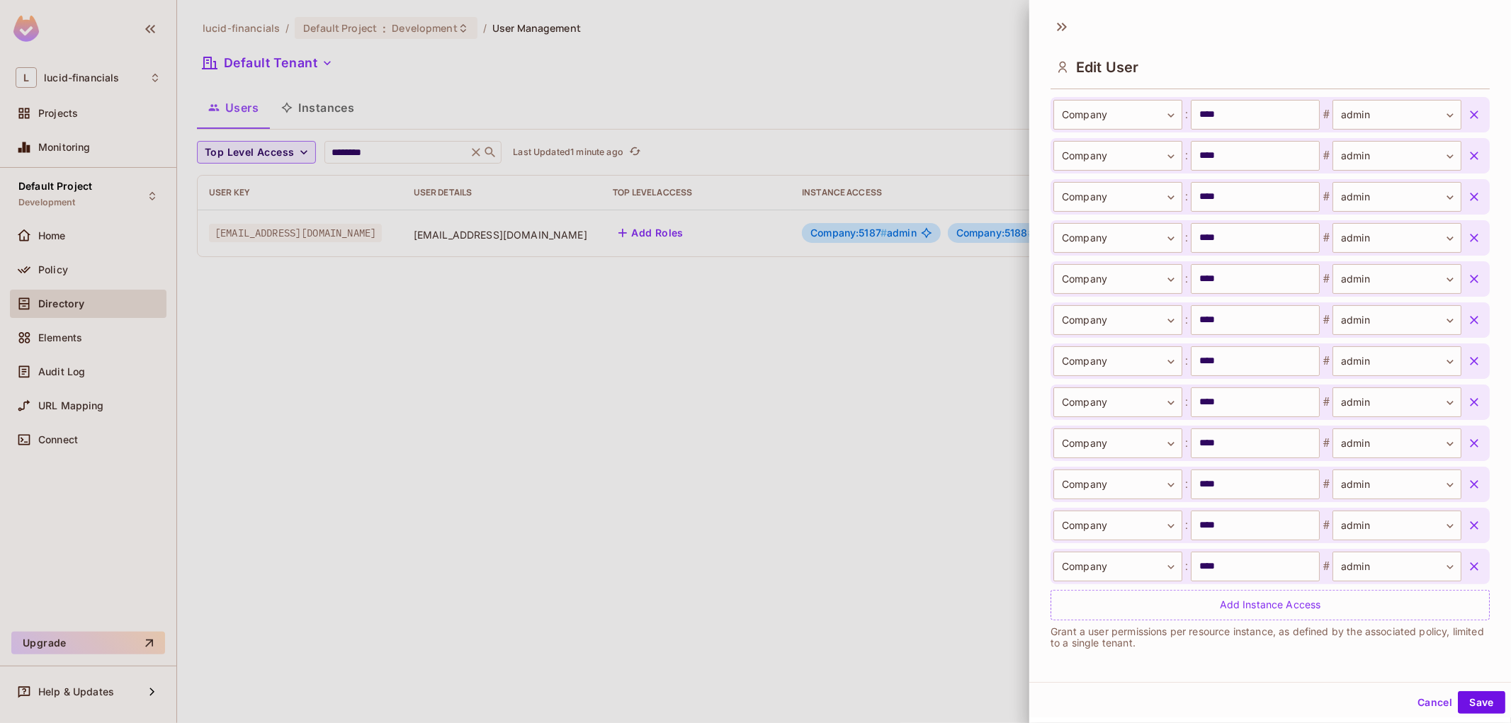
click at [1470, 482] on icon "button" at bounding box center [1474, 484] width 8 height 8
drag, startPoint x: 1449, startPoint y: 443, endPoint x: 1450, endPoint y: 406, distance: 36.8
click at [1470, 443] on icon "button" at bounding box center [1474, 442] width 8 height 8
click at [1467, 406] on icon "button" at bounding box center [1474, 402] width 14 height 14
click at [1461, 370] on button "button" at bounding box center [1473, 360] width 25 height 25
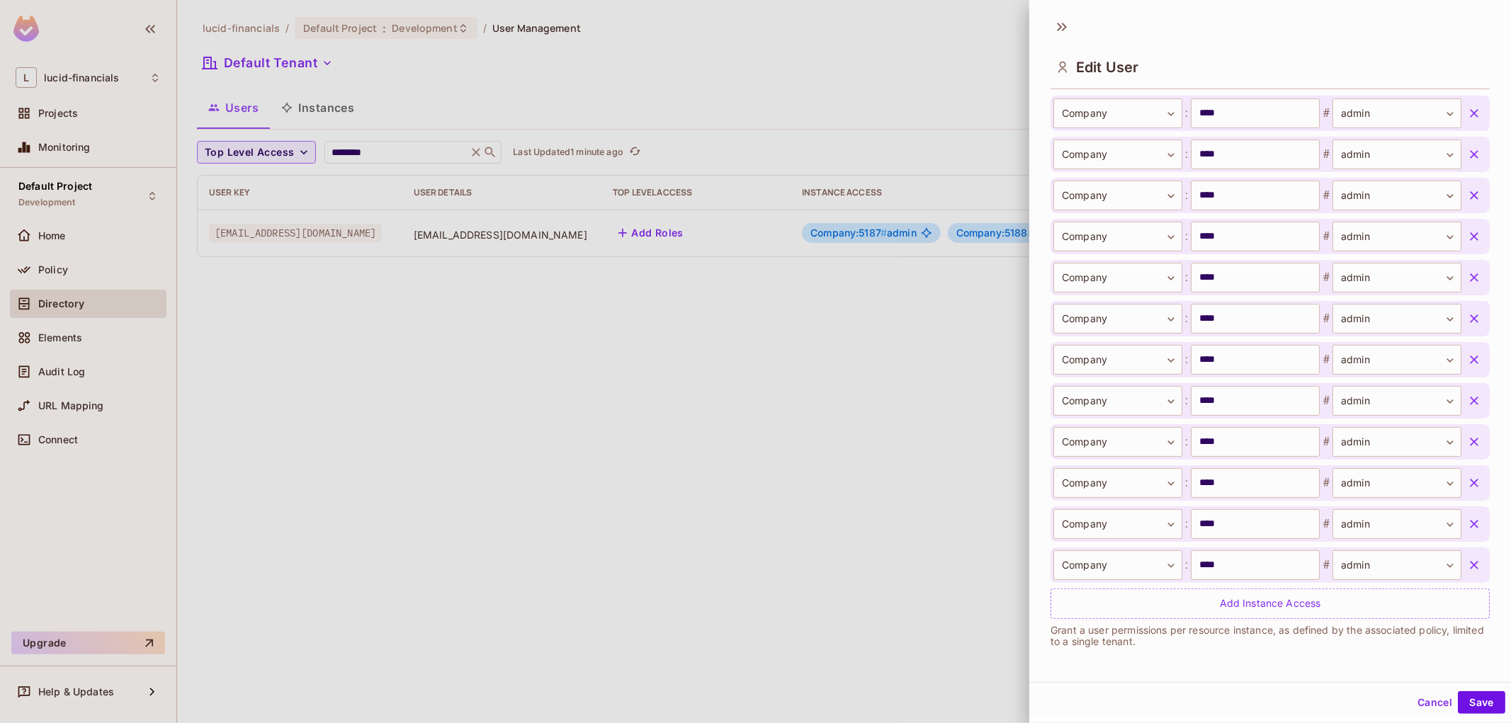
scroll to position [1795, 0]
click at [1467, 518] on icon "button" at bounding box center [1474, 525] width 14 height 14
click at [1467, 482] on icon "button" at bounding box center [1474, 484] width 14 height 14
click at [1450, 426] on div "Company ******* ​ : **** ​ # admin ***** ​" at bounding box center [1269, 441] width 439 height 35
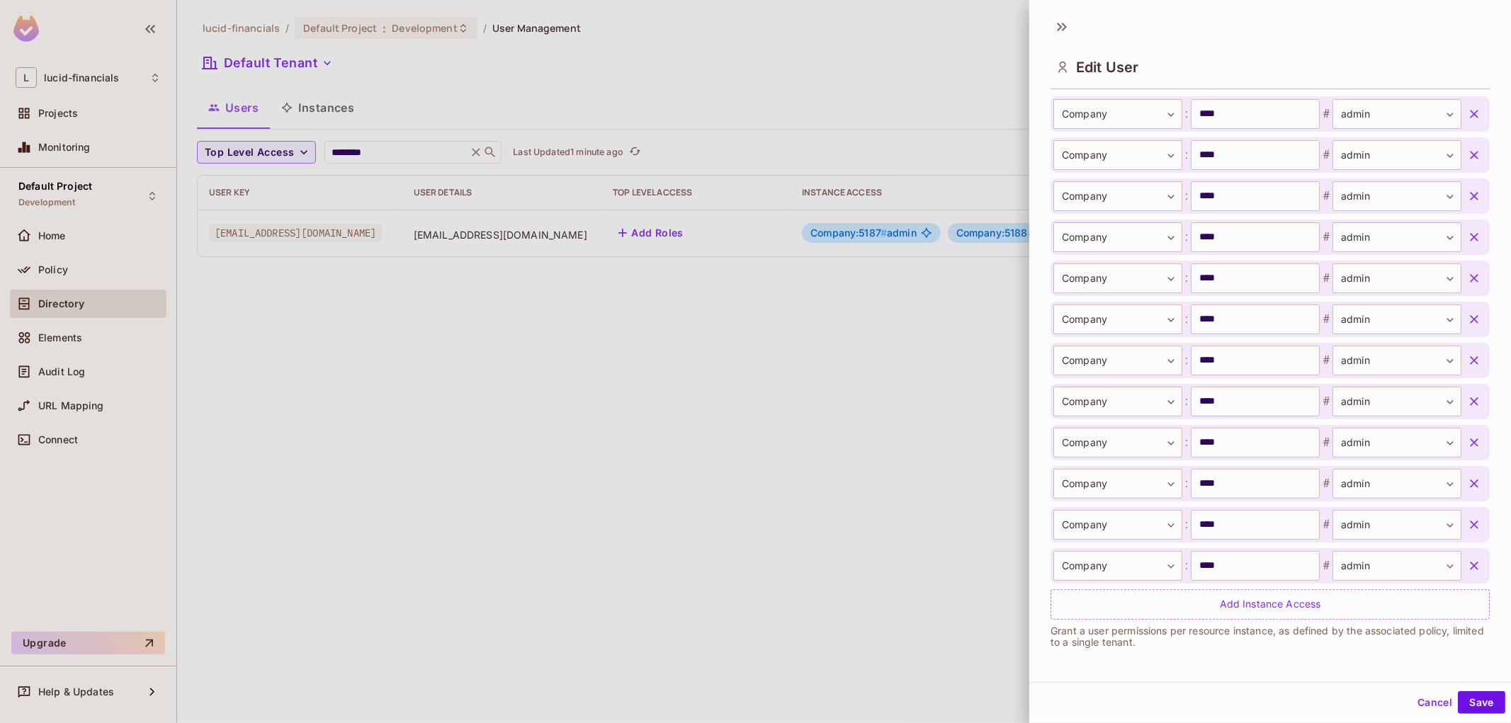
click at [1470, 404] on icon "button" at bounding box center [1474, 401] width 8 height 8
click at [1461, 370] on button "button" at bounding box center [1473, 359] width 25 height 25
click at [1467, 323] on icon "button" at bounding box center [1474, 320] width 14 height 14
click at [1467, 562] on icon "button" at bounding box center [1474, 567] width 14 height 14
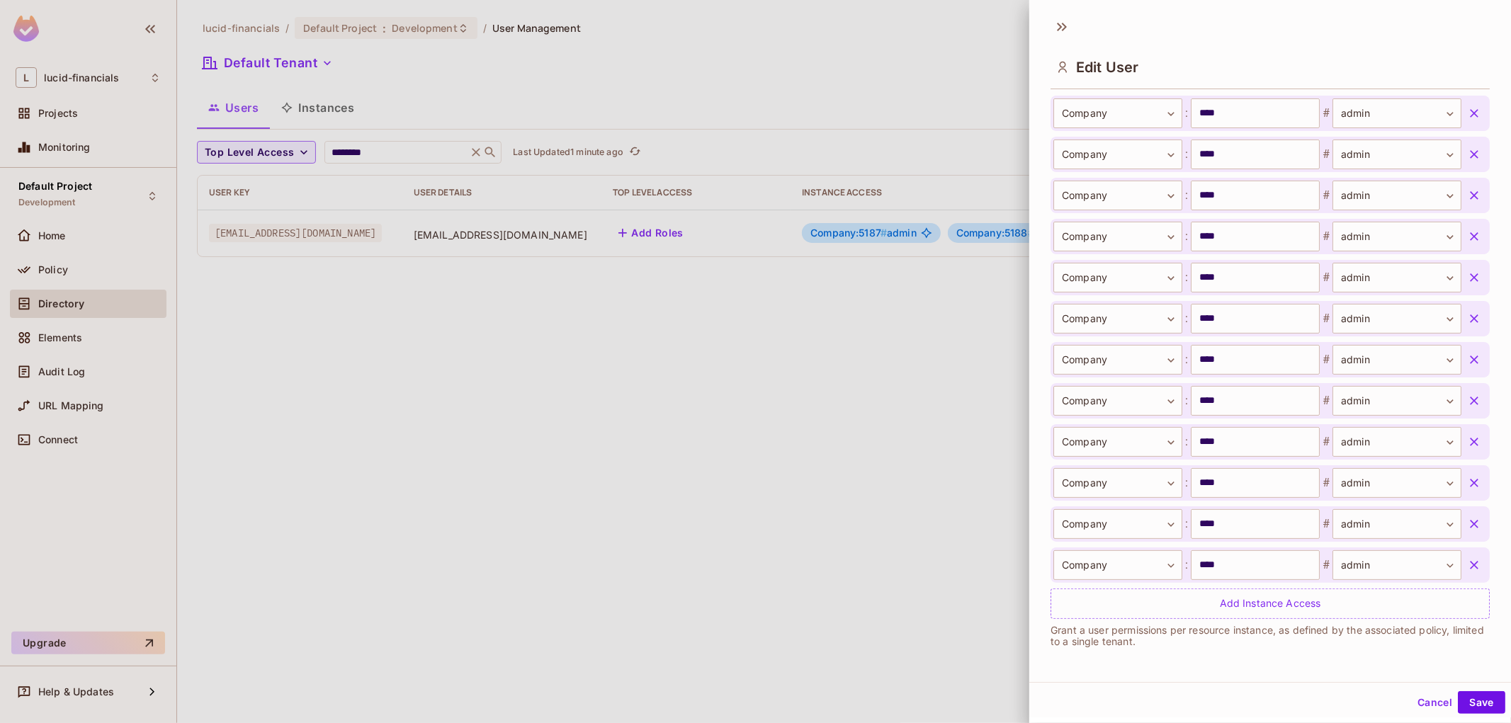
scroll to position [1549, 0]
click at [1461, 556] on button "button" at bounding box center [1473, 566] width 25 height 25
drag, startPoint x: 1449, startPoint y: 515, endPoint x: 1447, endPoint y: 432, distance: 82.9
click at [1461, 513] on button "button" at bounding box center [1473, 524] width 25 height 25
click at [1461, 455] on button "button" at bounding box center [1473, 442] width 25 height 25
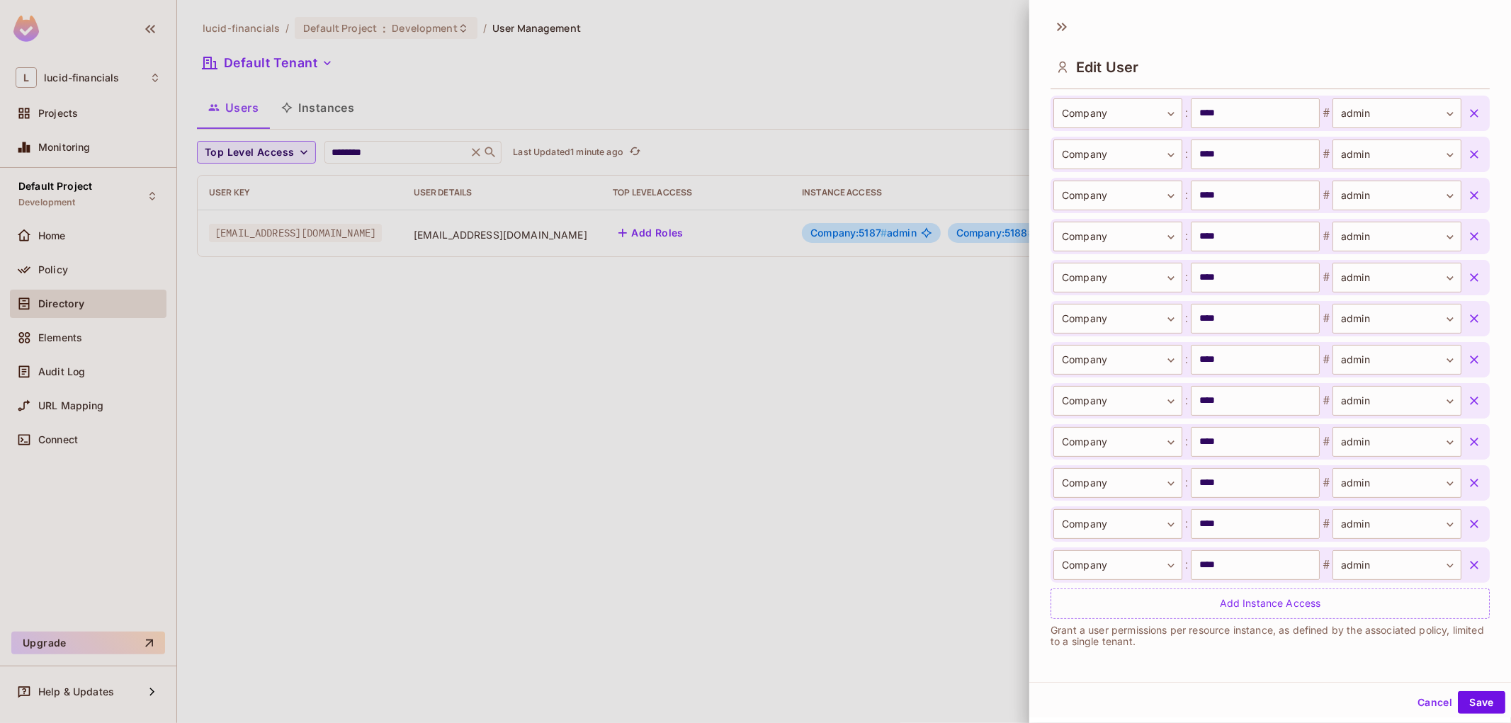
drag, startPoint x: 1447, startPoint y: 432, endPoint x: 1448, endPoint y: 420, distance: 12.1
click at [1447, 428] on div "Company ******* ​ : **** ​ # admin ***** ​" at bounding box center [1269, 441] width 439 height 35
click at [1461, 390] on button "button" at bounding box center [1473, 401] width 25 height 25
click at [1467, 356] on icon "button" at bounding box center [1474, 361] width 14 height 14
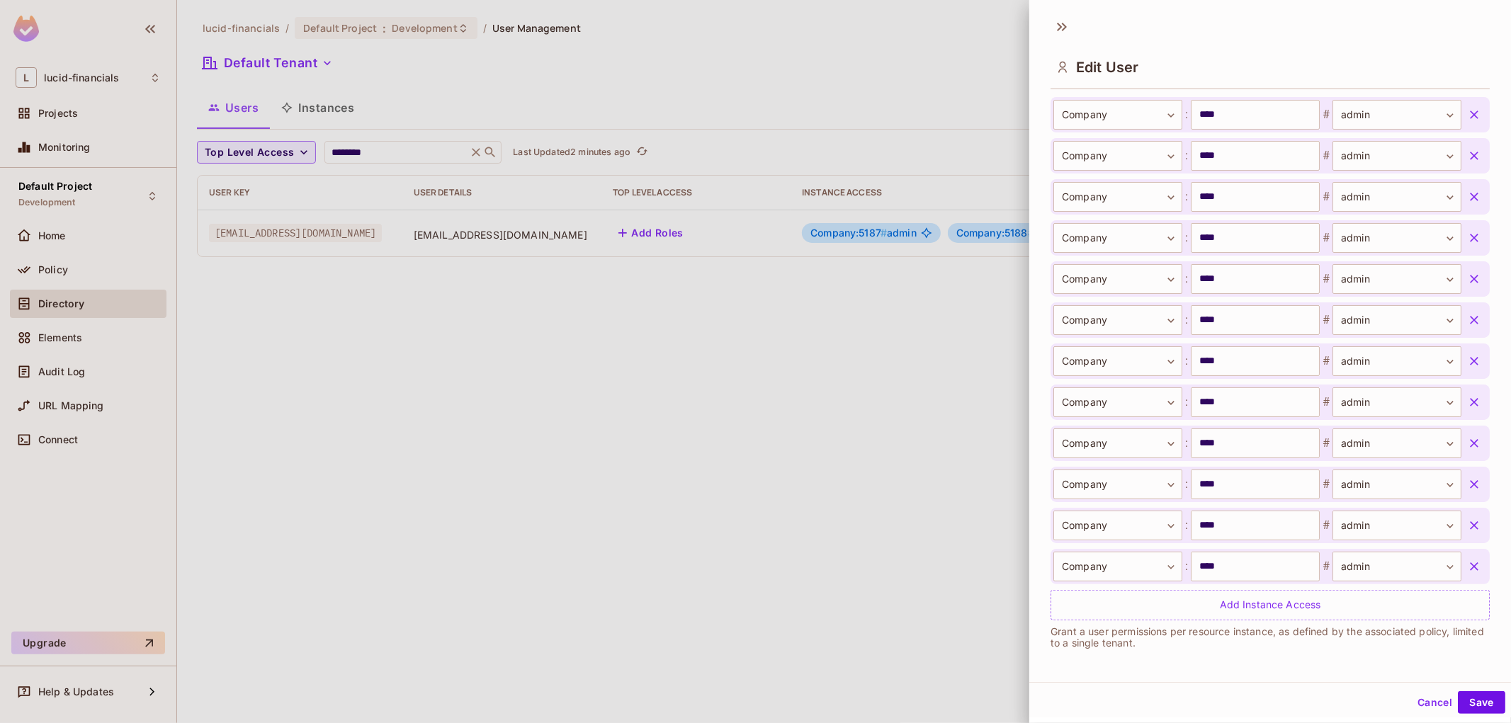
click at [1461, 555] on button "button" at bounding box center [1473, 566] width 25 height 25
drag, startPoint x: 1454, startPoint y: 521, endPoint x: 1453, endPoint y: 479, distance: 41.1
click at [1467, 520] on icon "button" at bounding box center [1474, 525] width 14 height 14
drag, startPoint x: 1453, startPoint y: 479, endPoint x: 1450, endPoint y: 395, distance: 85.0
click at [1467, 479] on icon "button" at bounding box center [1474, 484] width 14 height 14
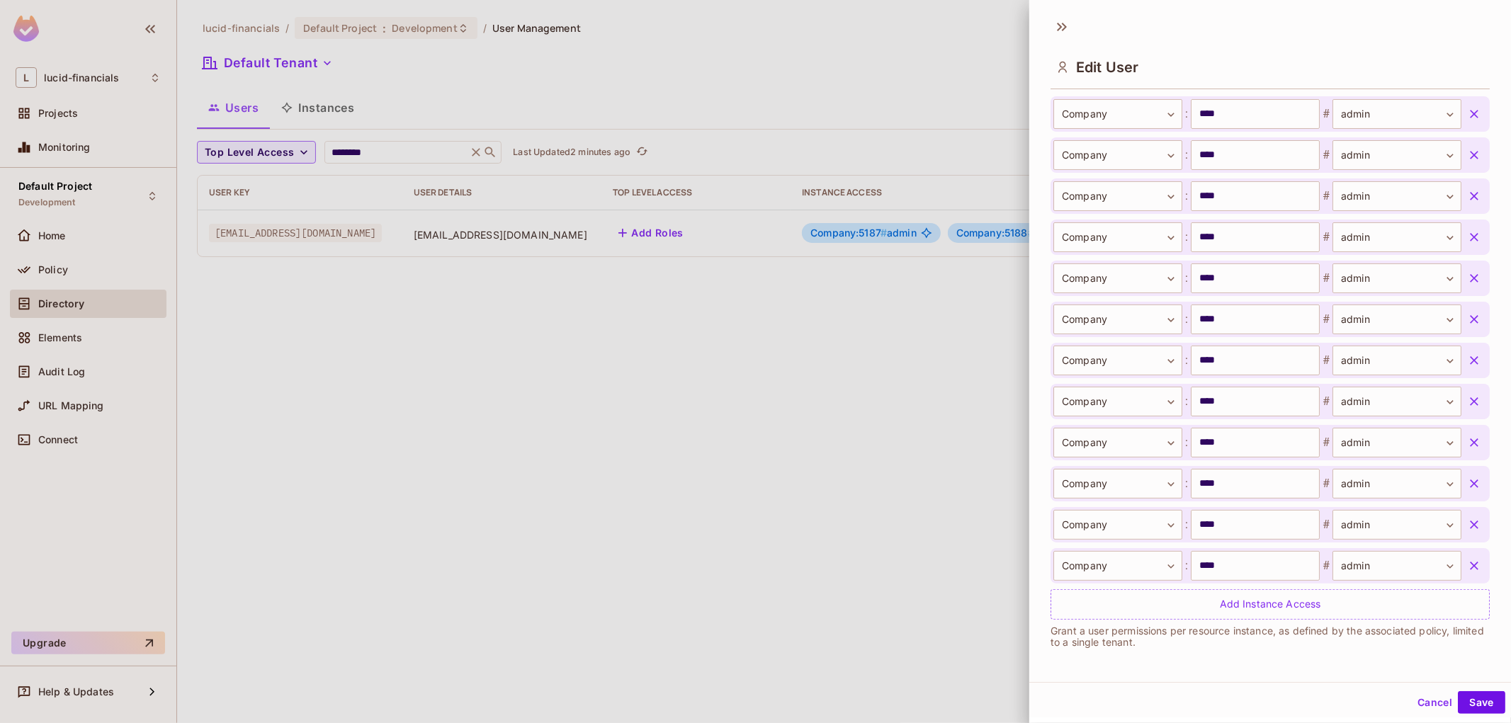
click at [1461, 414] on button "button" at bounding box center [1473, 401] width 25 height 25
drag, startPoint x: 1450, startPoint y: 395, endPoint x: 1448, endPoint y: 360, distance: 34.7
click at [1467, 395] on icon "button" at bounding box center [1474, 402] width 14 height 14
drag, startPoint x: 1448, startPoint y: 360, endPoint x: 1454, endPoint y: 319, distance: 41.5
click at [1467, 359] on icon "button" at bounding box center [1474, 361] width 14 height 14
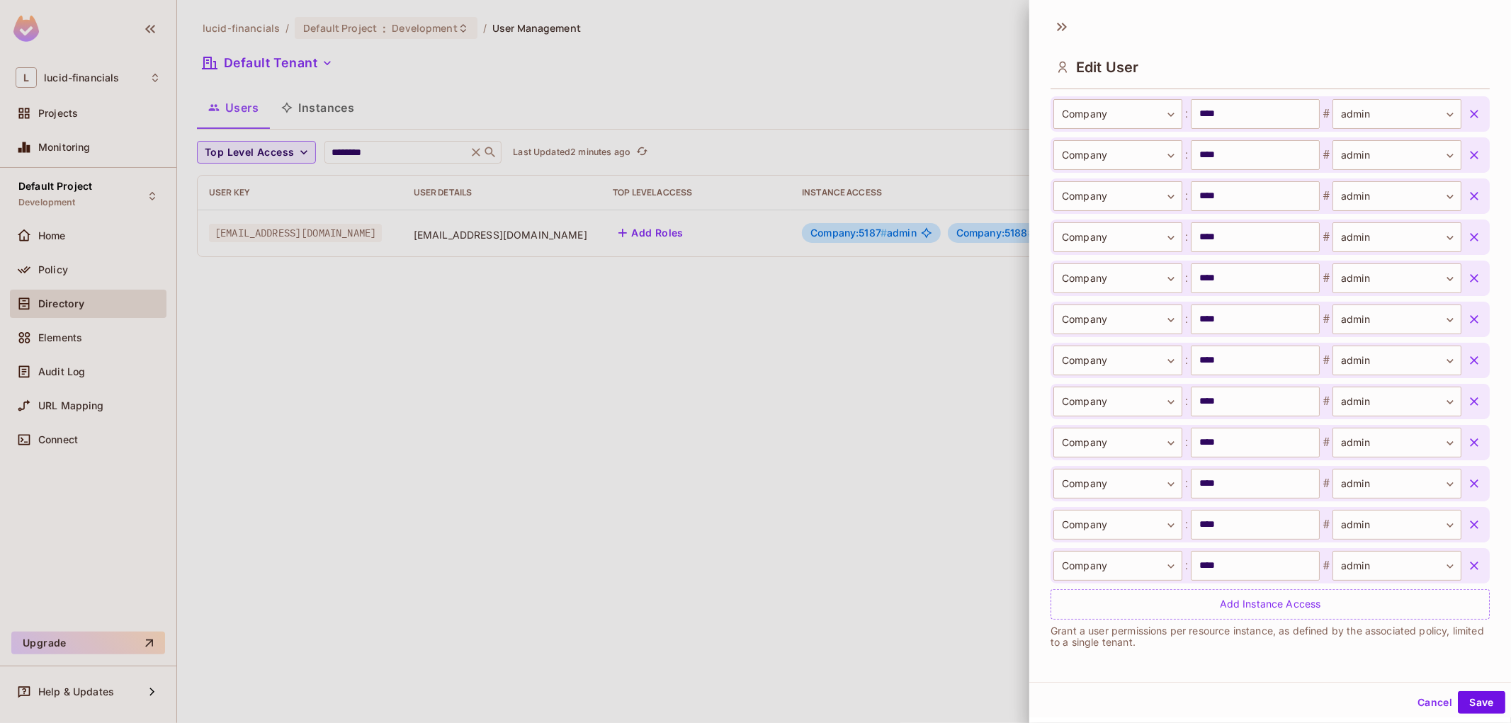
click at [1467, 314] on icon "button" at bounding box center [1474, 319] width 14 height 14
drag, startPoint x: 1452, startPoint y: 283, endPoint x: 1450, endPoint y: 246, distance: 37.6
click at [1467, 280] on icon "button" at bounding box center [1474, 278] width 14 height 14
drag, startPoint x: 1450, startPoint y: 246, endPoint x: 1449, endPoint y: 221, distance: 24.8
click at [1461, 246] on button "button" at bounding box center [1473, 237] width 25 height 25
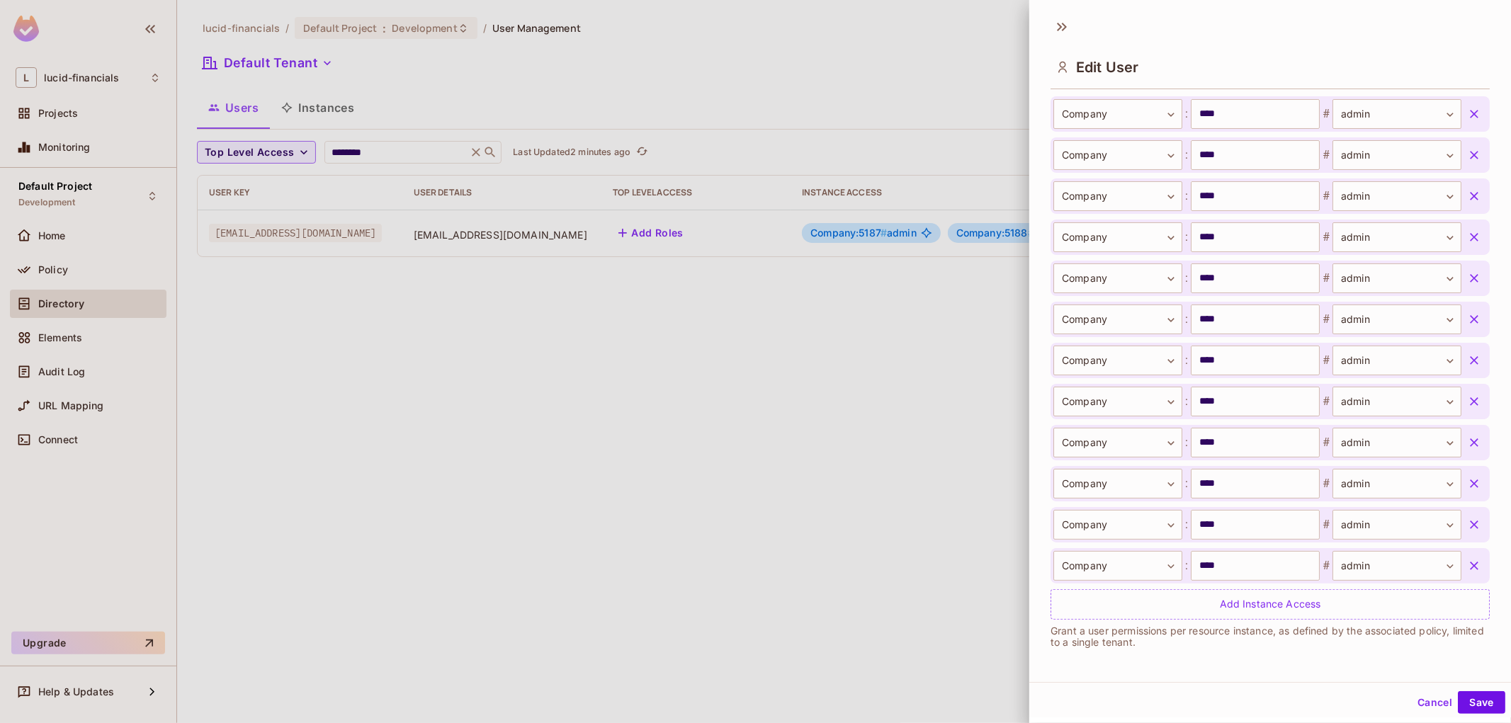
click at [1467, 202] on icon "button" at bounding box center [1474, 196] width 14 height 14
click at [1467, 562] on icon "button" at bounding box center [1474, 566] width 14 height 14
click at [1452, 510] on div "Company ******* ​ : **** ​ # admin ***** ​" at bounding box center [1269, 524] width 439 height 35
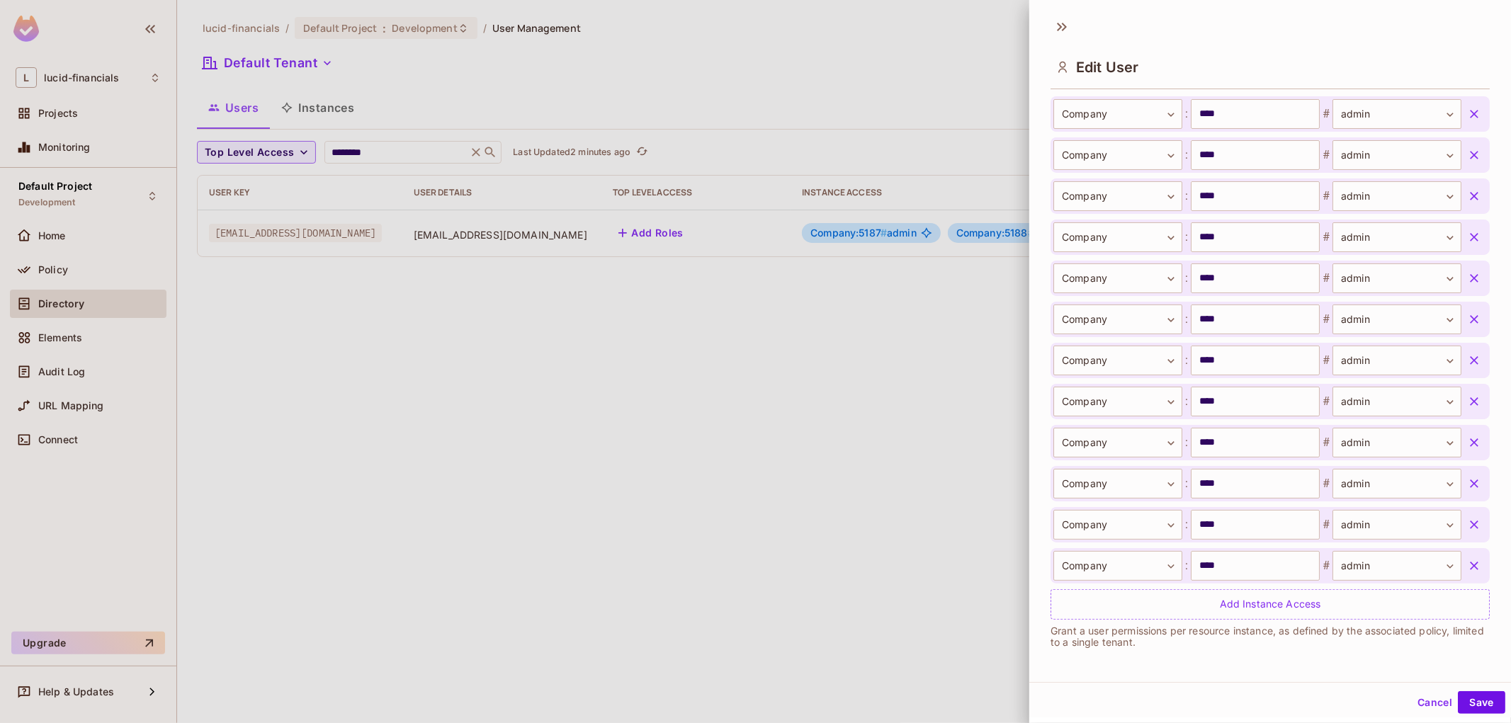
drag, startPoint x: 1448, startPoint y: 514, endPoint x: 1448, endPoint y: 472, distance: 41.8
click at [1448, 511] on div "Company ******* ​ : **** ​ # admin ***** ​" at bounding box center [1269, 524] width 439 height 35
drag, startPoint x: 1448, startPoint y: 472, endPoint x: 1452, endPoint y: 433, distance: 39.9
click at [1461, 472] on button "button" at bounding box center [1473, 483] width 25 height 25
drag, startPoint x: 1452, startPoint y: 433, endPoint x: 1450, endPoint y: 393, distance: 39.7
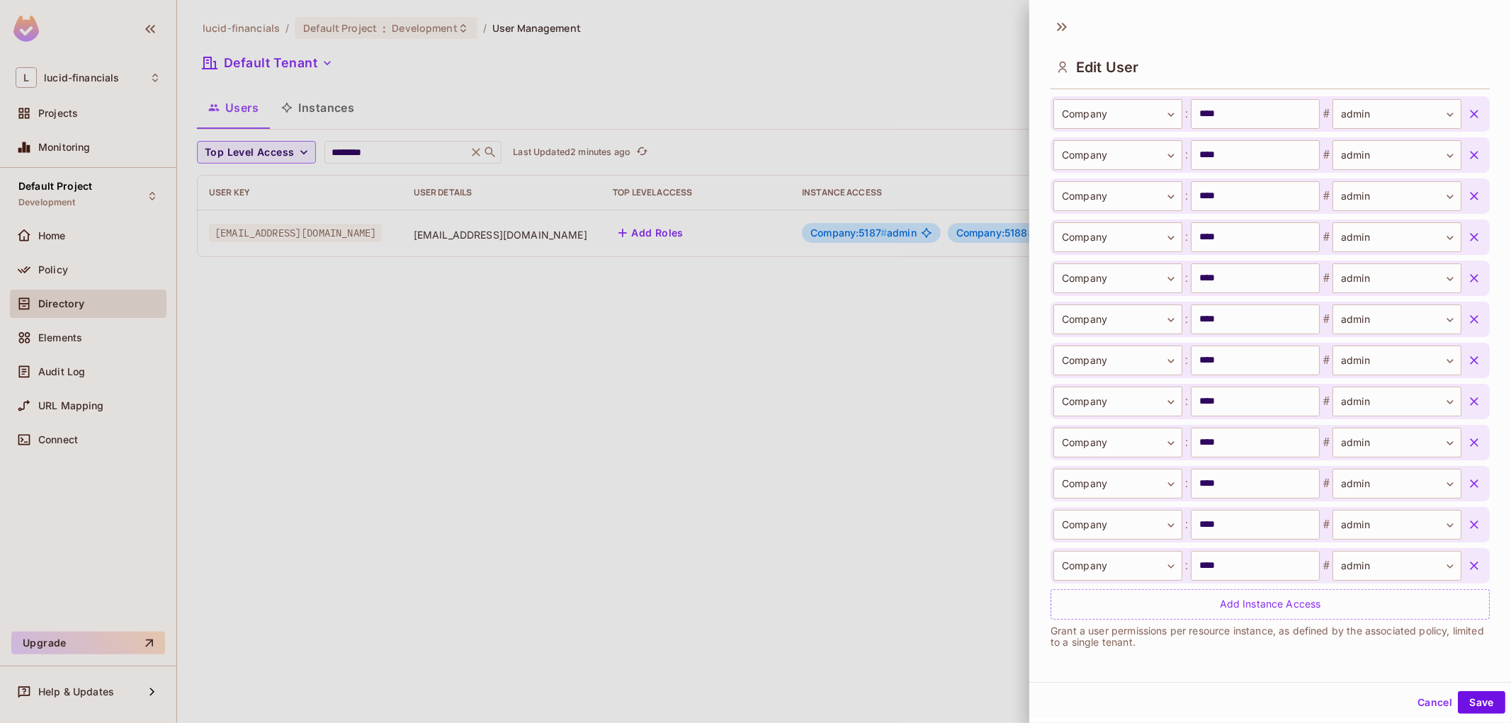
click at [1461, 431] on button "button" at bounding box center [1473, 442] width 25 height 25
click at [1461, 392] on button "button" at bounding box center [1473, 401] width 25 height 25
drag, startPoint x: 1450, startPoint y: 355, endPoint x: 1450, endPoint y: 319, distance: 35.4
click at [1467, 353] on icon "button" at bounding box center [1474, 360] width 14 height 14
drag, startPoint x: 1450, startPoint y: 319, endPoint x: 1451, endPoint y: 271, distance: 48.2
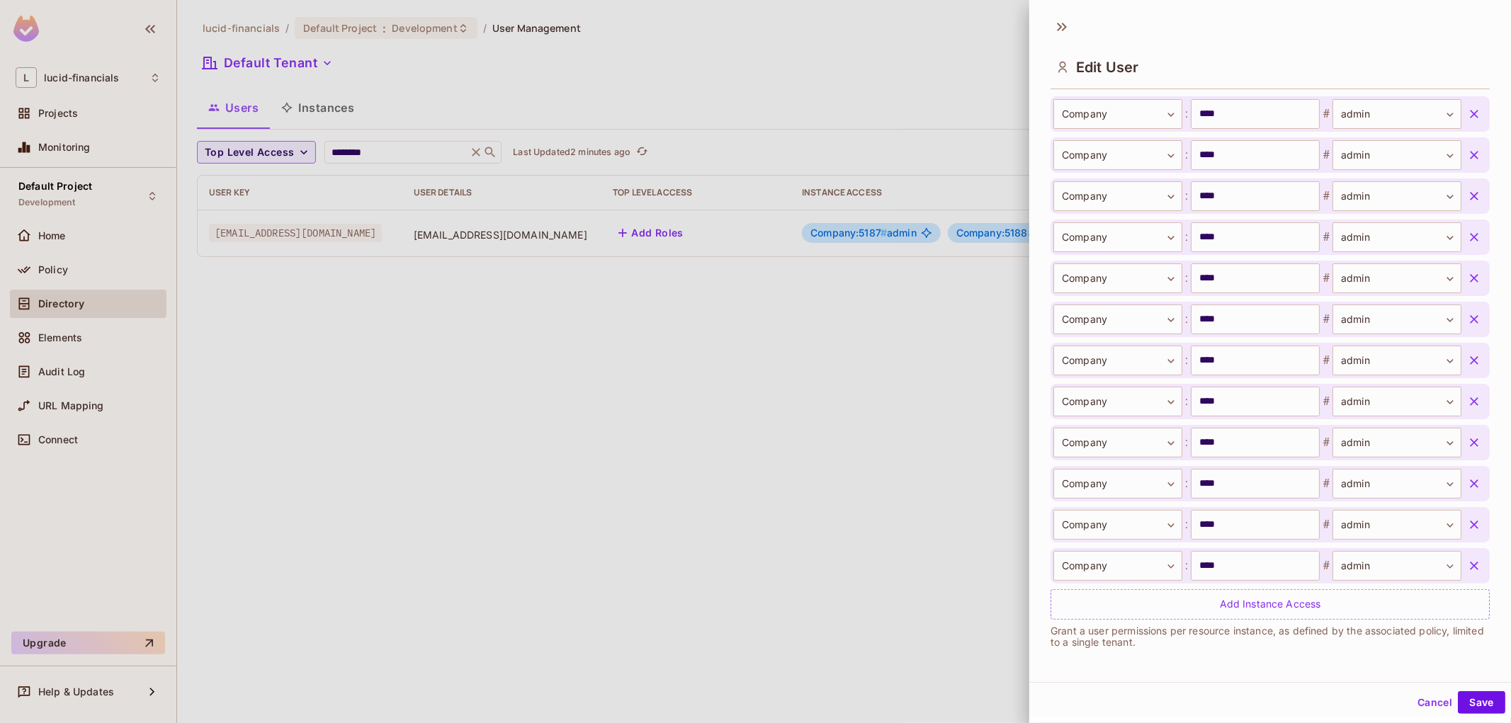
click at [1467, 315] on icon "button" at bounding box center [1474, 319] width 14 height 14
click at [1467, 271] on icon "button" at bounding box center [1474, 278] width 14 height 14
click at [1461, 246] on button "button" at bounding box center [1473, 237] width 25 height 25
drag, startPoint x: 1453, startPoint y: 567, endPoint x: 1452, endPoint y: 536, distance: 30.5
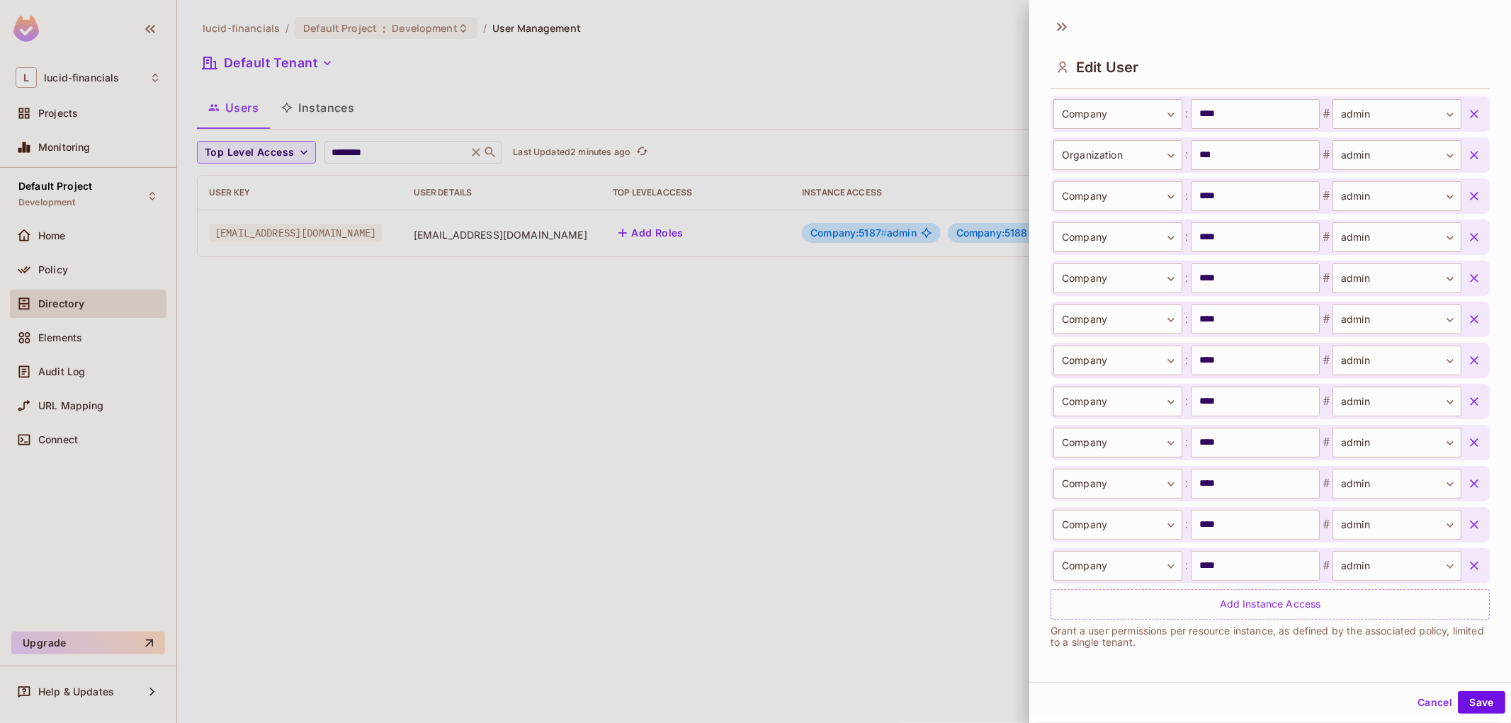
click at [1467, 564] on icon "button" at bounding box center [1474, 566] width 14 height 14
drag, startPoint x: 1453, startPoint y: 521, endPoint x: 1453, endPoint y: 492, distance: 29.7
click at [1467, 521] on icon "button" at bounding box center [1474, 525] width 14 height 14
drag, startPoint x: 1453, startPoint y: 487, endPoint x: 1448, endPoint y: 461, distance: 26.5
click at [1467, 484] on icon "button" at bounding box center [1474, 484] width 14 height 14
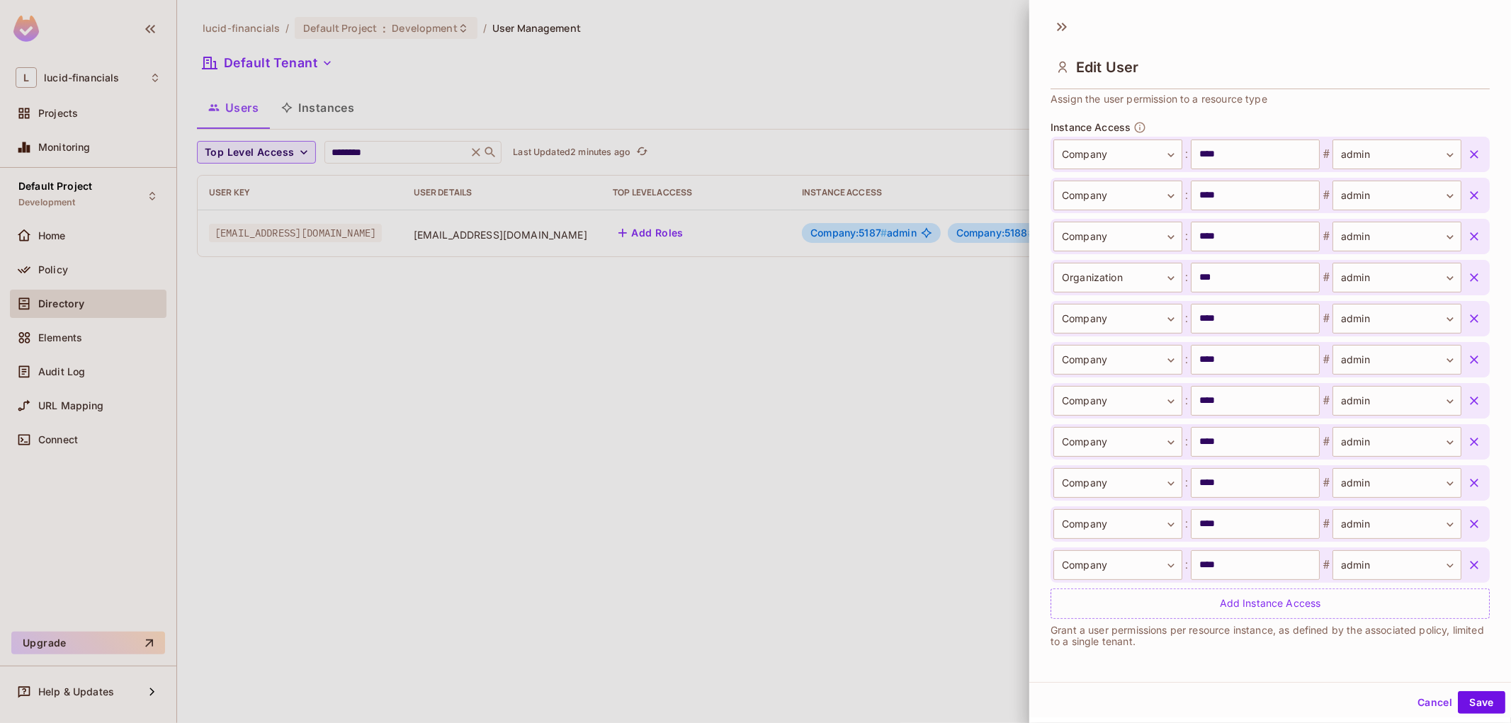
drag, startPoint x: 1452, startPoint y: 441, endPoint x: 1448, endPoint y: 418, distance: 23.6
click at [1467, 439] on icon "button" at bounding box center [1474, 442] width 14 height 14
drag, startPoint x: 1454, startPoint y: 392, endPoint x: 1451, endPoint y: 406, distance: 14.6
click at [1461, 391] on button "button" at bounding box center [1473, 401] width 25 height 25
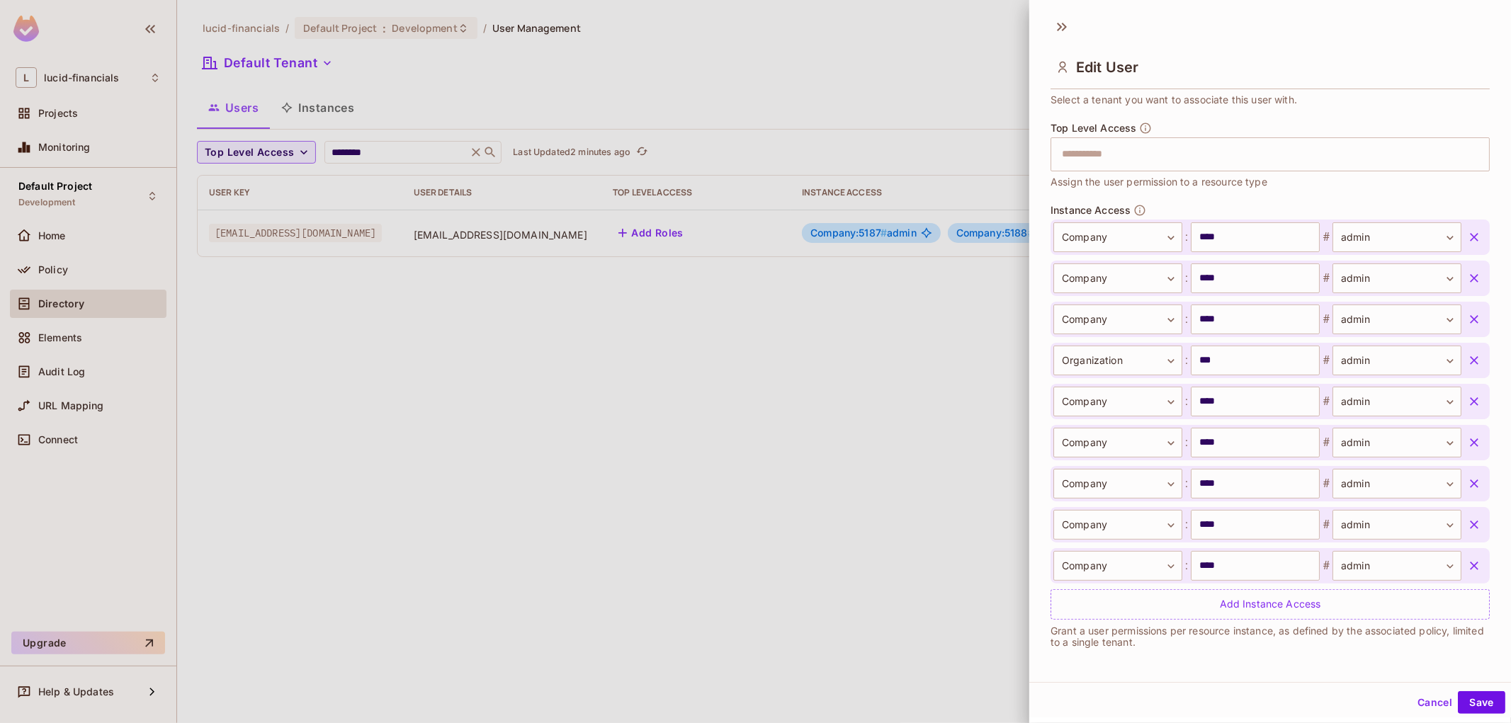
drag, startPoint x: 1450, startPoint y: 569, endPoint x: 1449, endPoint y: 548, distance: 20.6
click at [1467, 568] on icon "button" at bounding box center [1474, 566] width 14 height 14
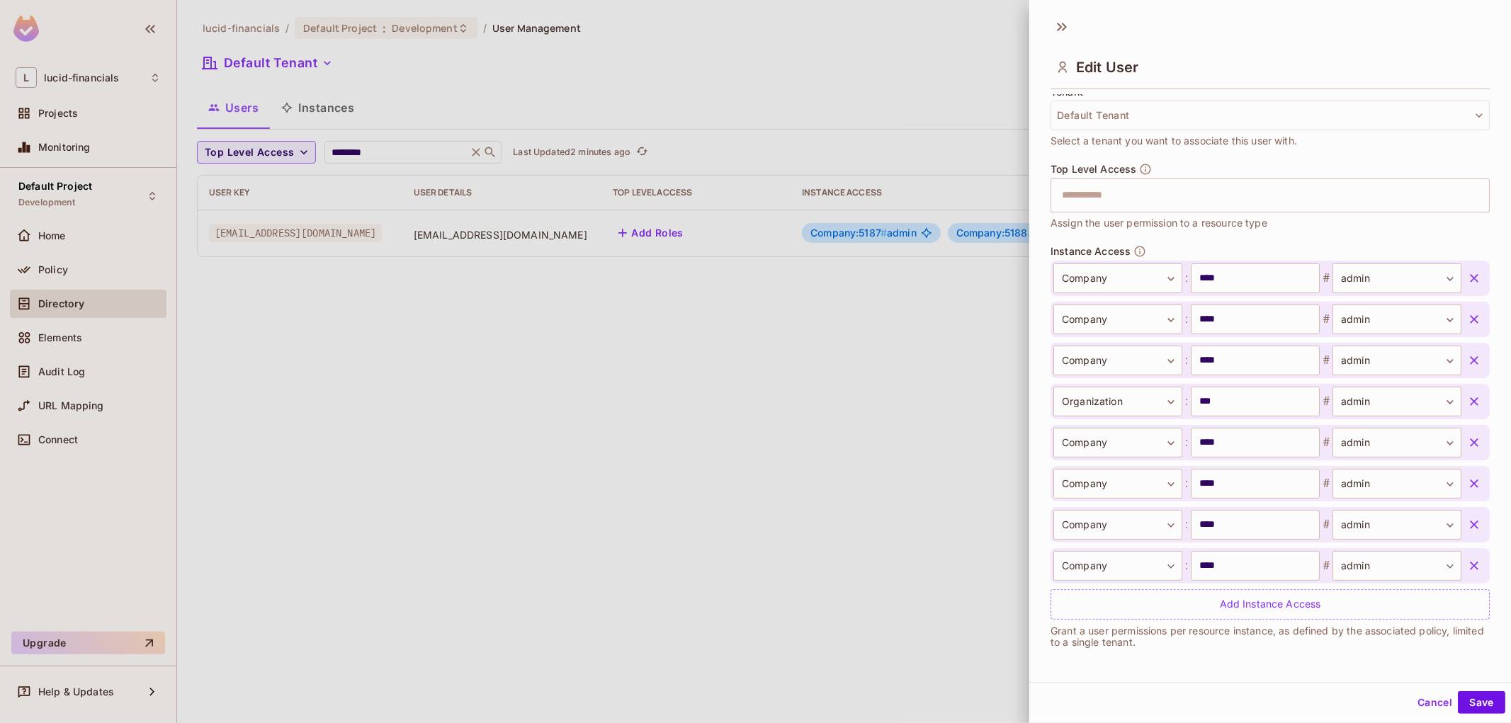
click at [1467, 528] on icon "button" at bounding box center [1474, 525] width 14 height 14
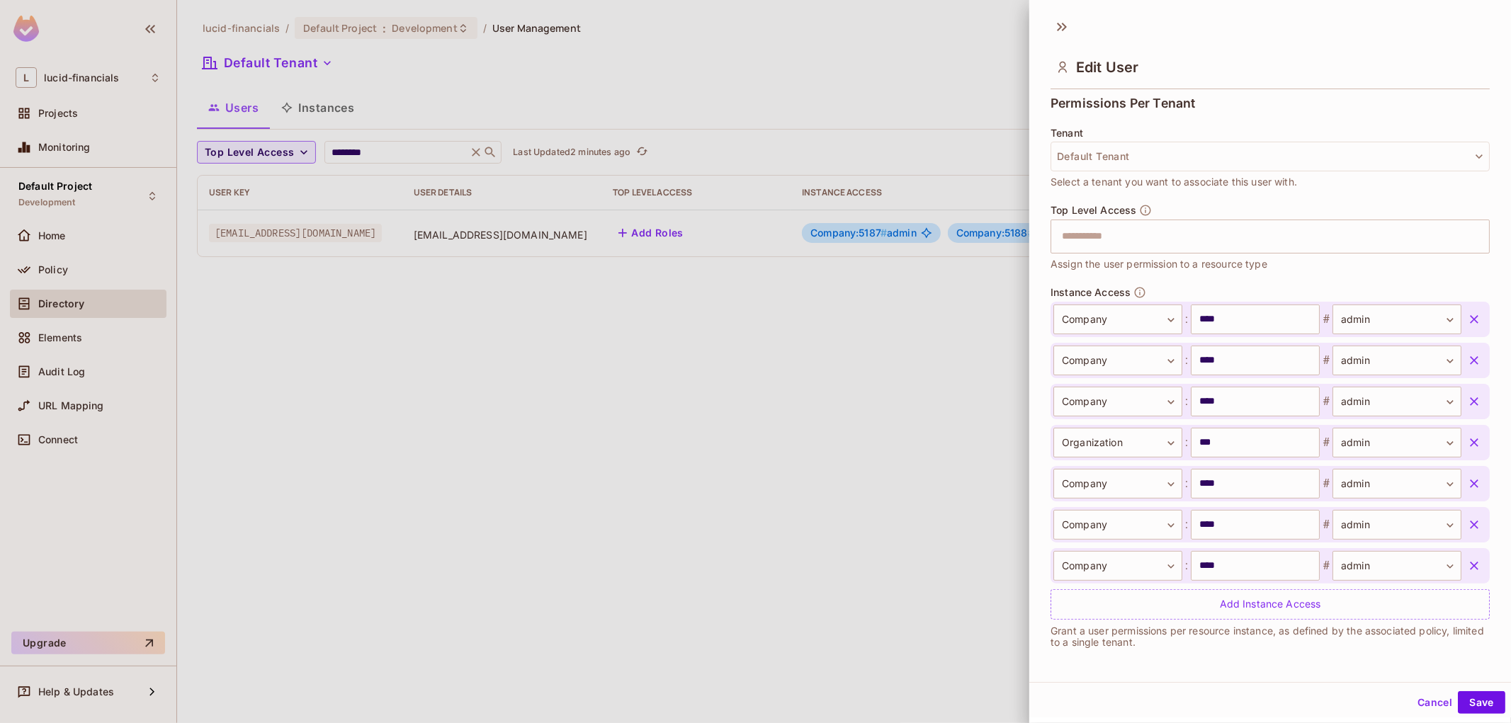
click at [1467, 489] on icon "button" at bounding box center [1474, 484] width 14 height 14
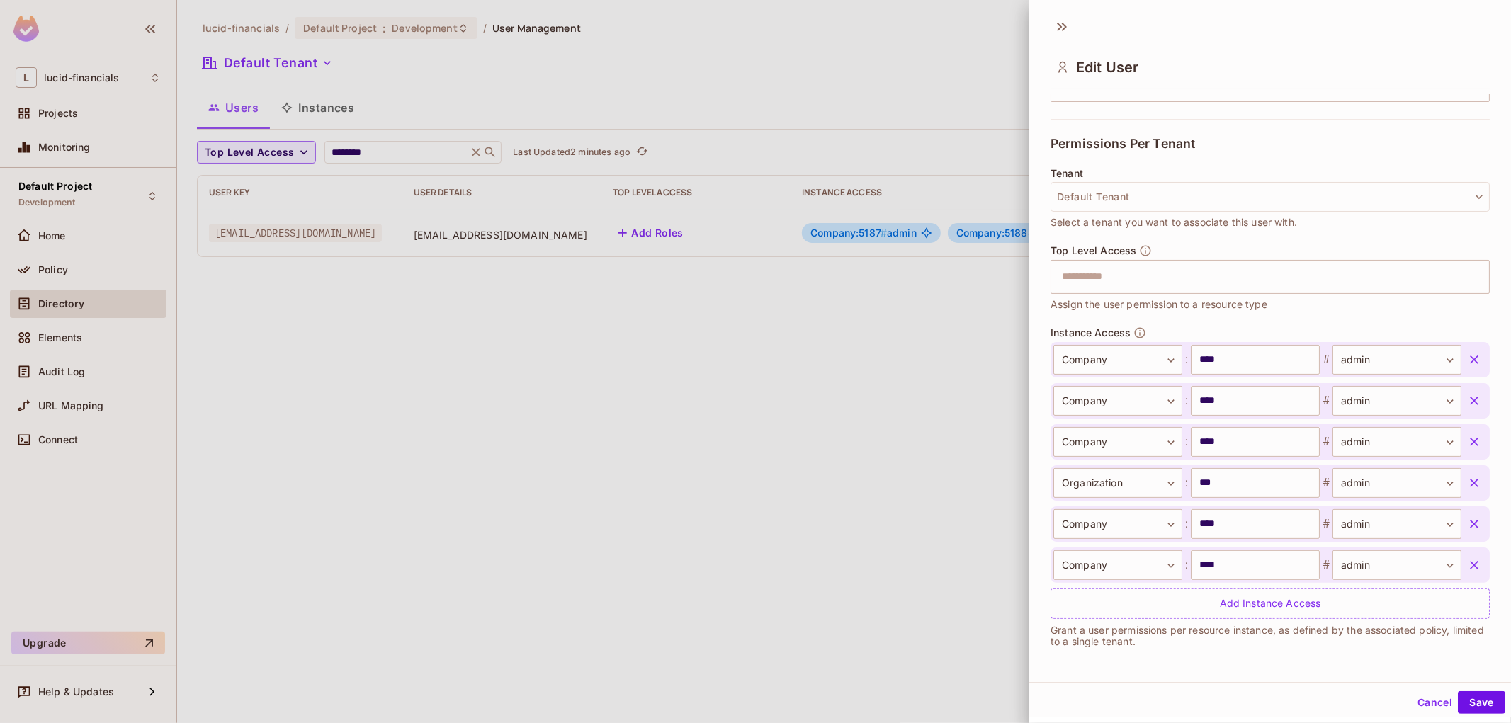
click at [1467, 568] on icon "button" at bounding box center [1474, 565] width 14 height 14
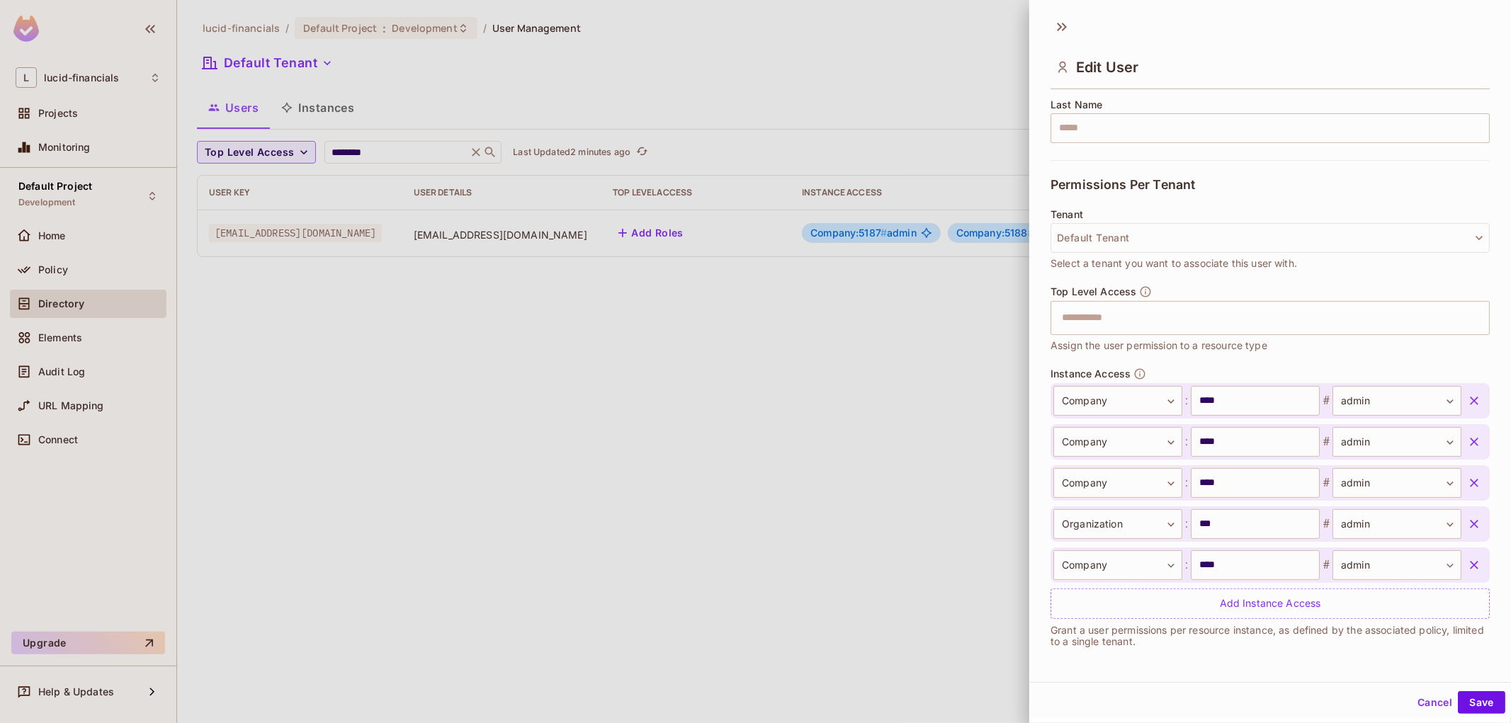
scroll to position [236, 0]
click at [1467, 568] on icon "button" at bounding box center [1474, 565] width 14 height 14
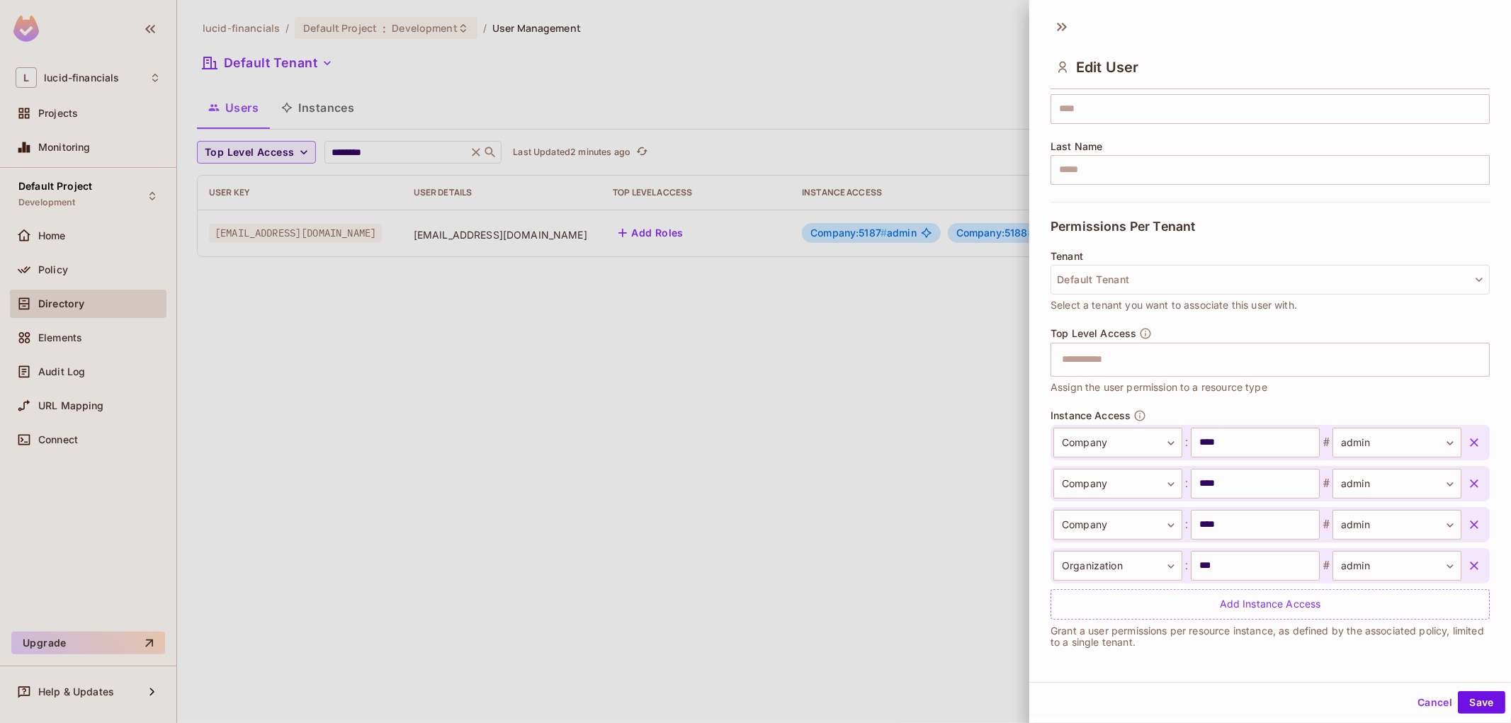
click at [1472, 694] on button "Save" at bounding box center [1481, 702] width 47 height 23
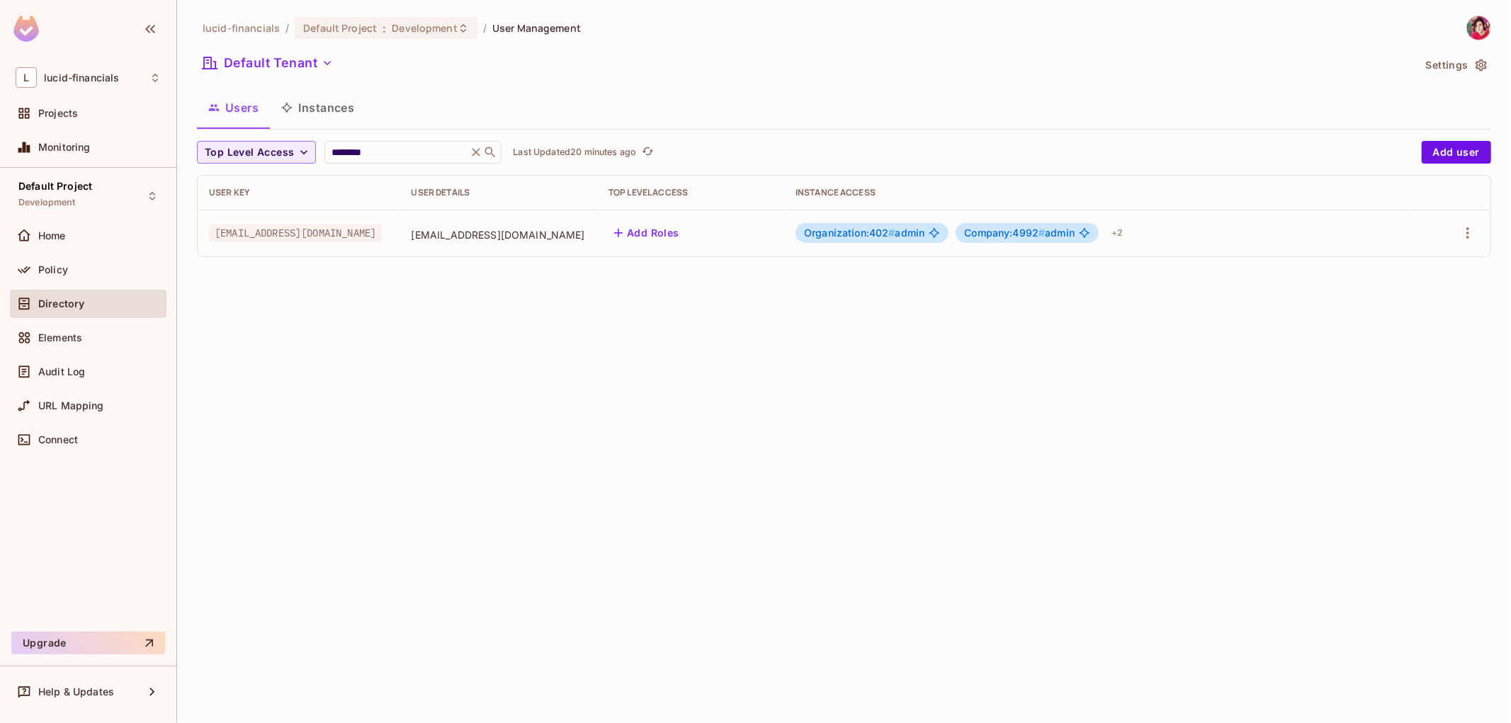
click at [1477, 242] on div at bounding box center [1449, 233] width 57 height 23
click at [1468, 234] on icon "button" at bounding box center [1467, 232] width 3 height 11
click at [1427, 262] on li "Edit" at bounding box center [1406, 266] width 125 height 31
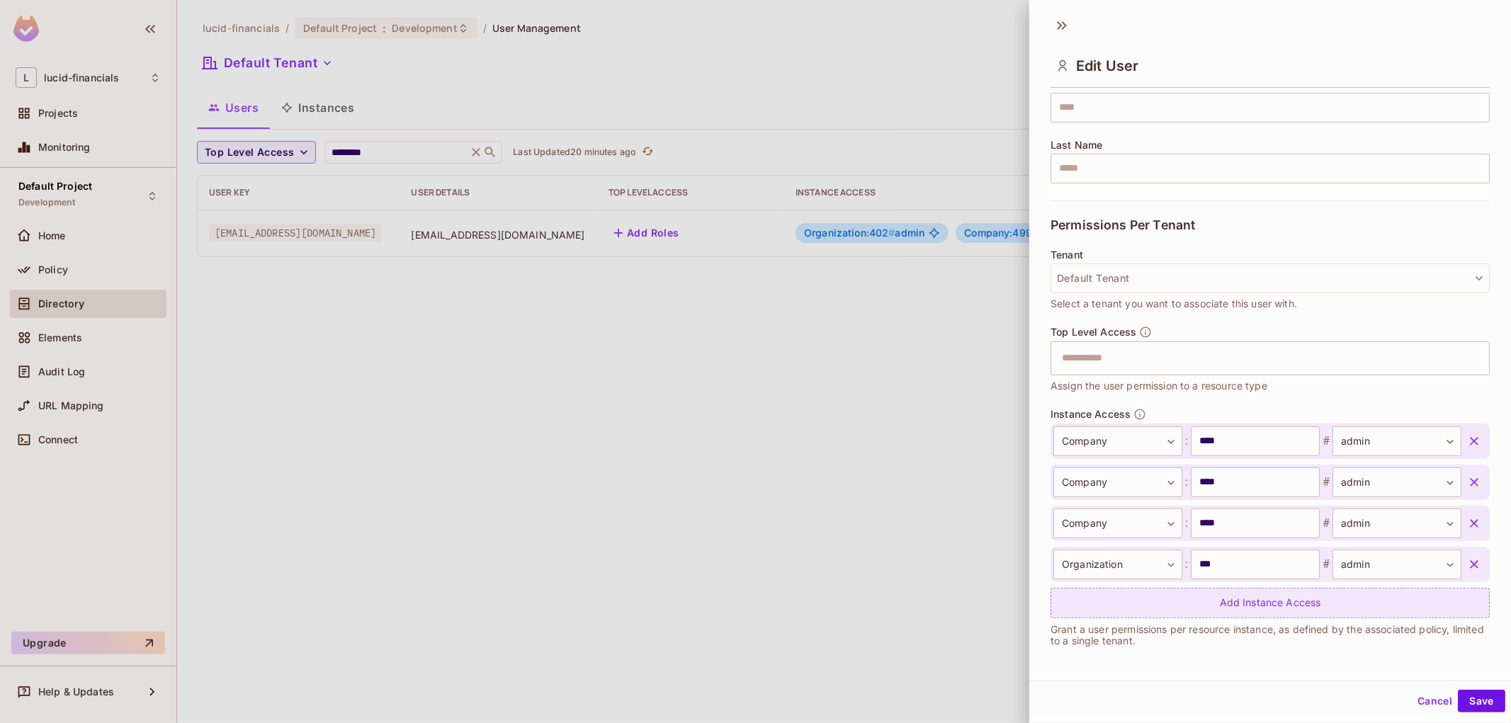
scroll to position [2, 0]
click at [1238, 597] on div "Add Instance Access" at bounding box center [1269, 602] width 439 height 30
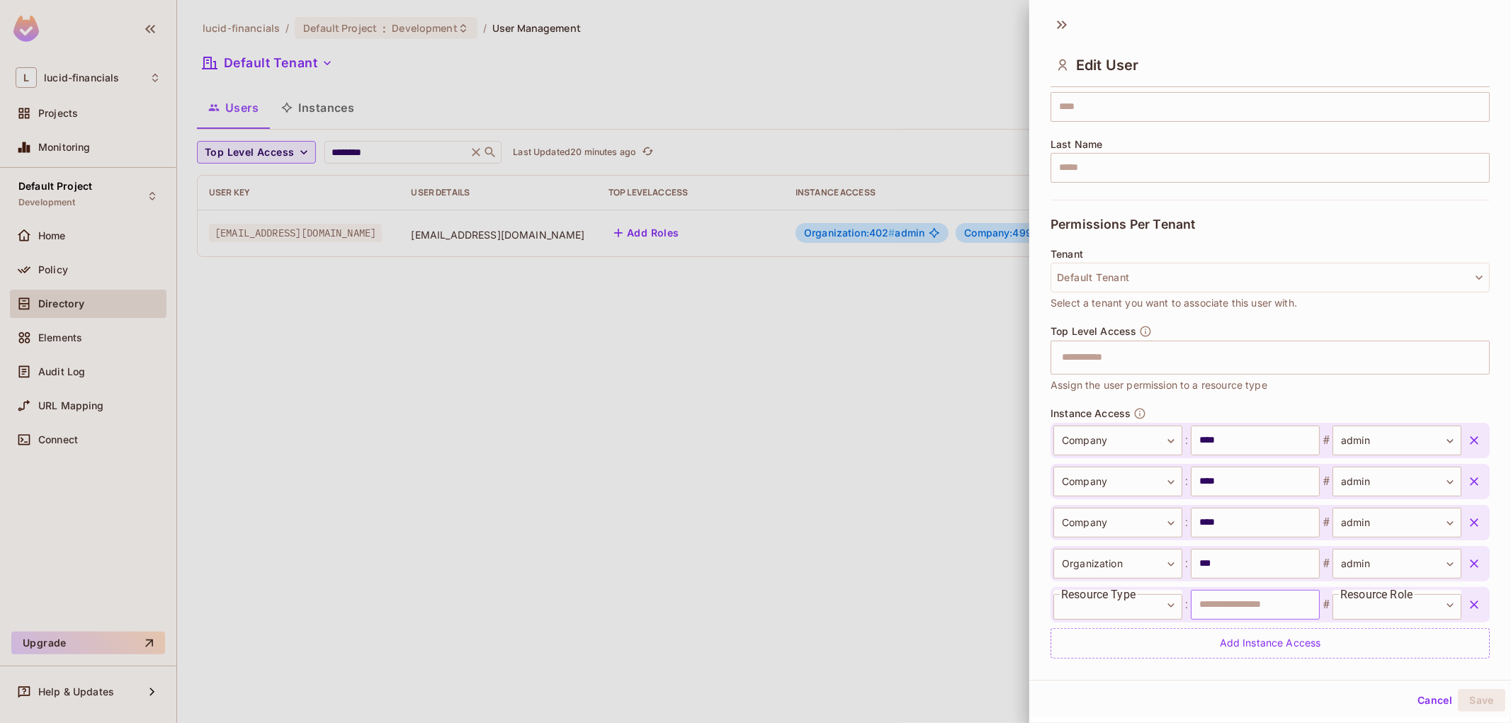
click at [1208, 603] on input "text" at bounding box center [1255, 605] width 129 height 30
paste input "****"
type input "****"
click at [1130, 606] on body "**********" at bounding box center [755, 361] width 1511 height 723
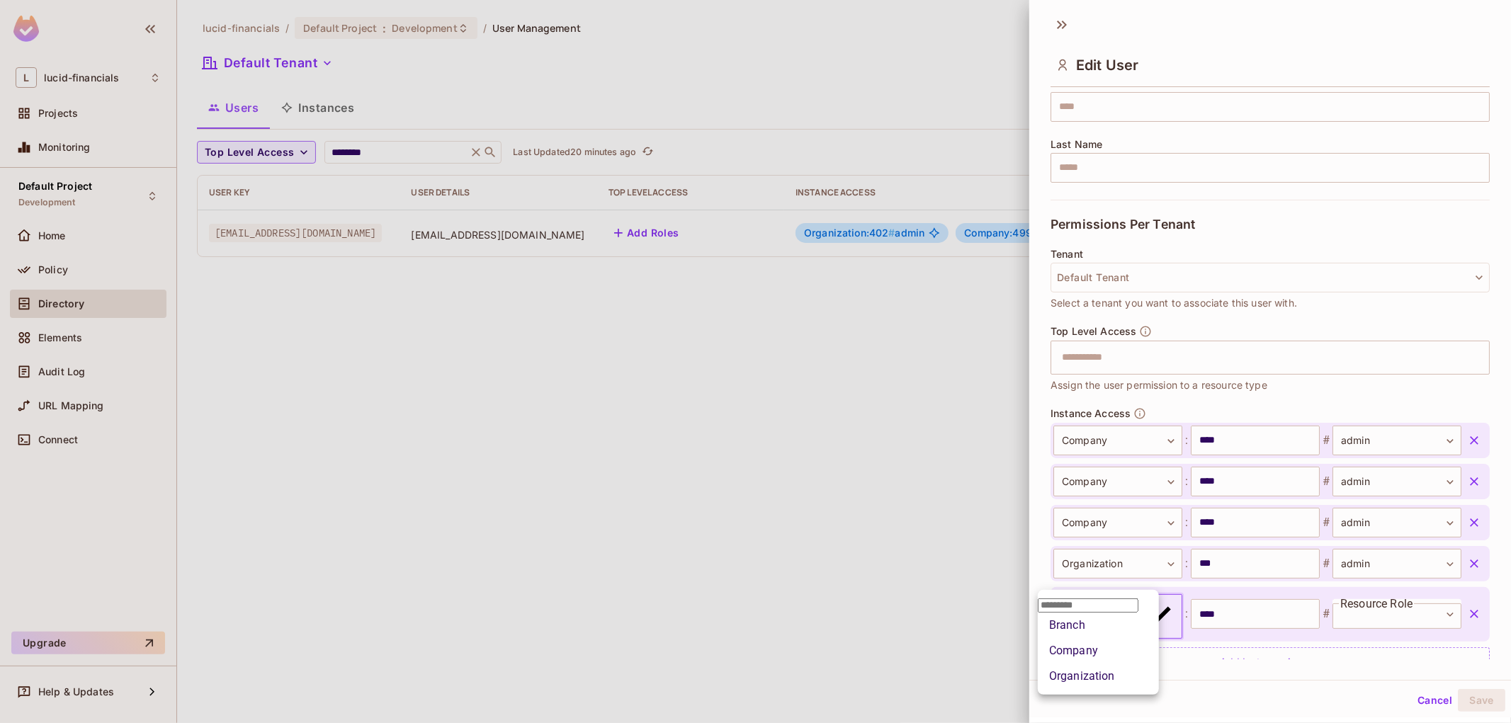
drag, startPoint x: 1080, startPoint y: 666, endPoint x: 1223, endPoint y: 620, distance: 150.1
click at [1082, 664] on li "Company" at bounding box center [1098, 650] width 121 height 25
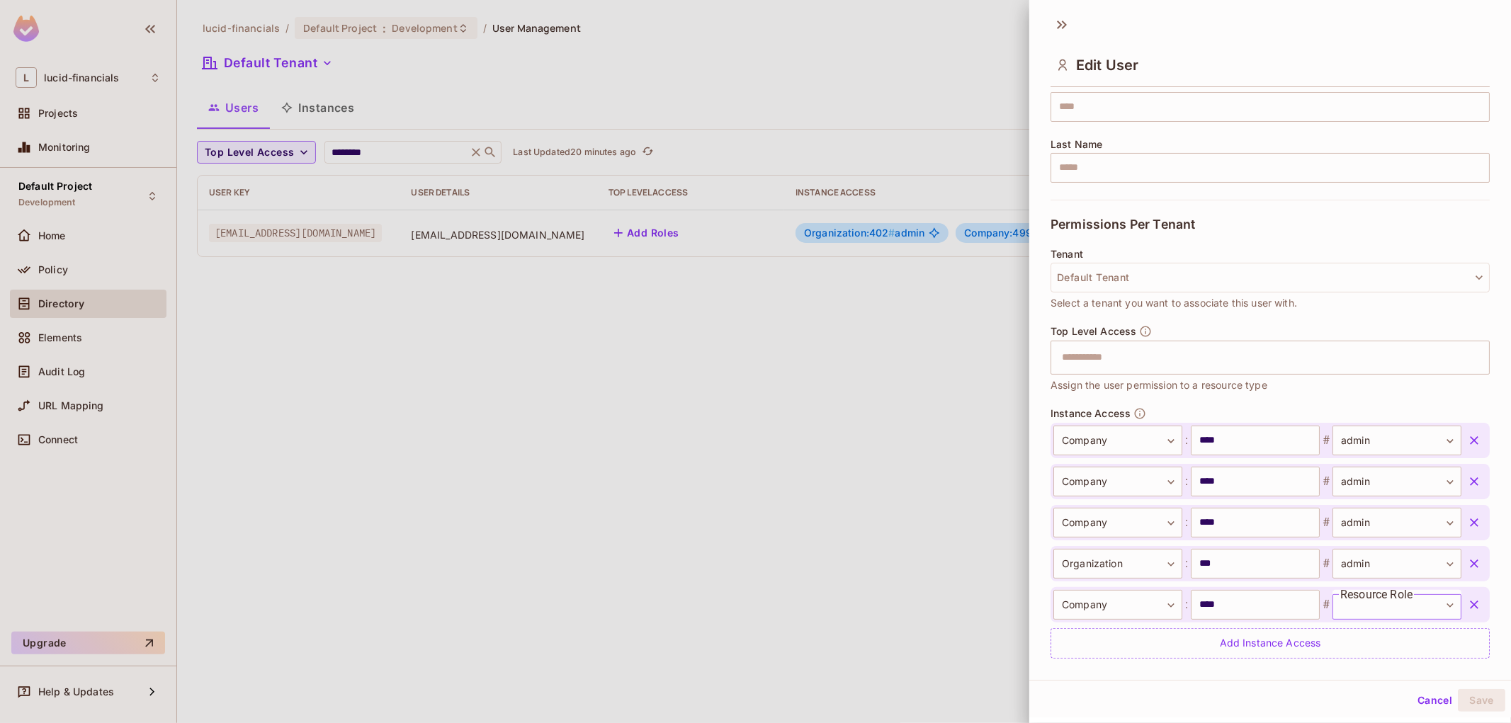
click at [1370, 594] on body "**********" at bounding box center [755, 361] width 1511 height 723
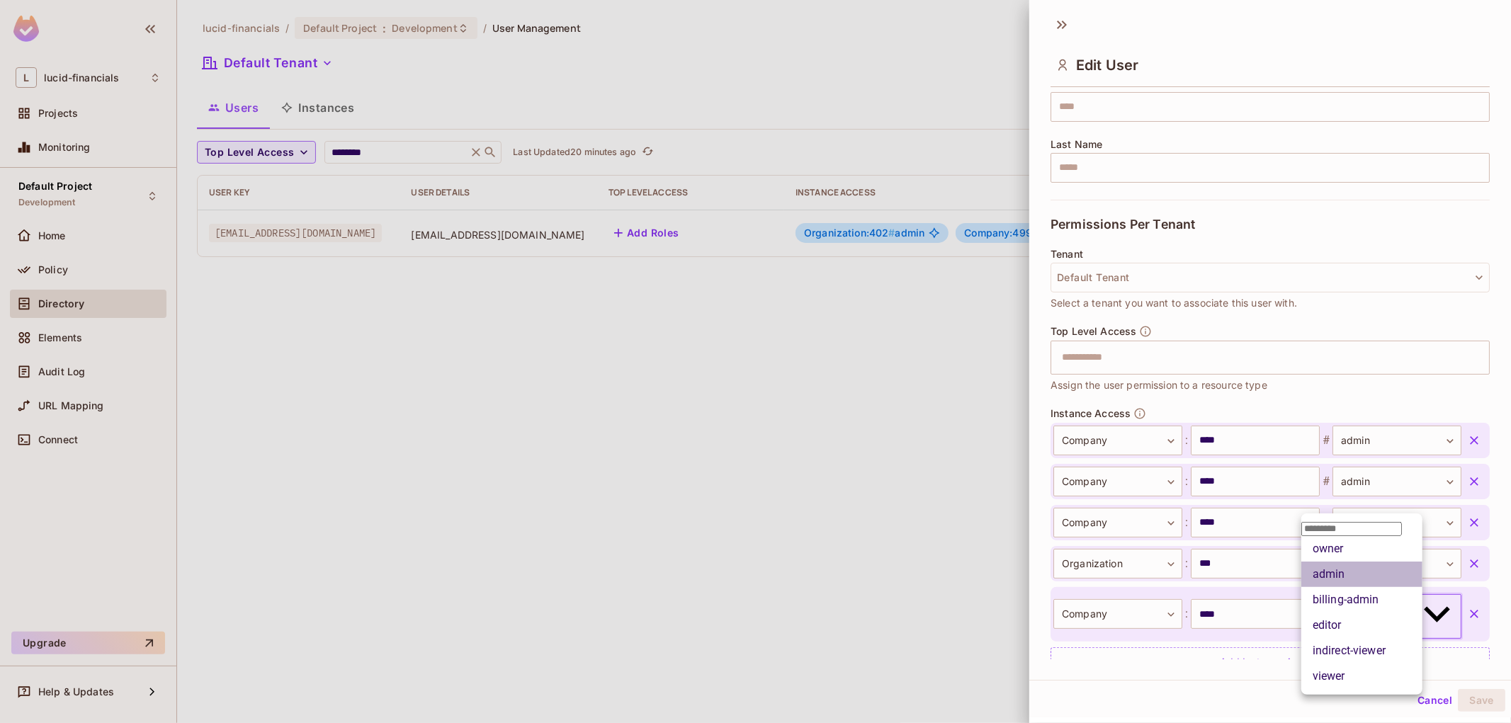
click at [1336, 587] on li "admin" at bounding box center [1361, 574] width 121 height 25
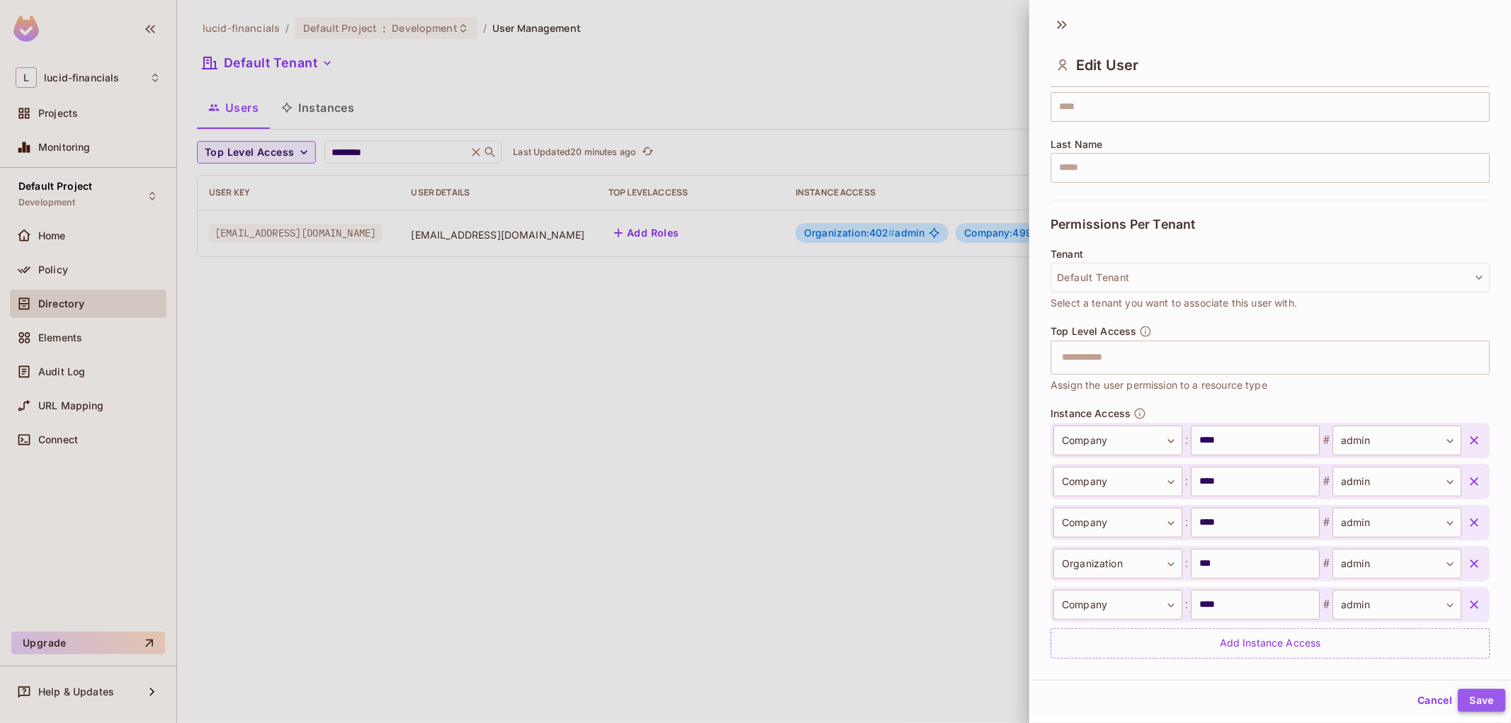
click at [1484, 705] on button "Save" at bounding box center [1481, 700] width 47 height 23
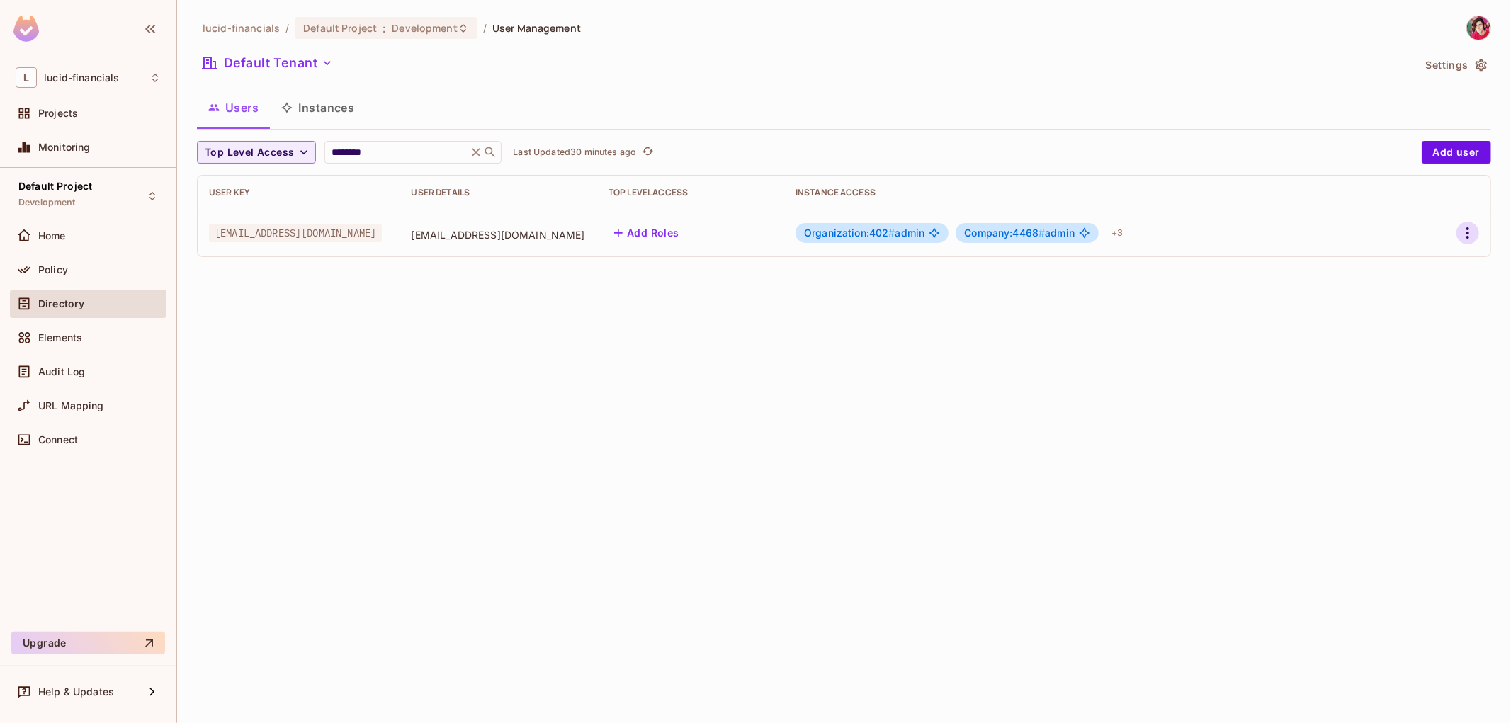
click at [1464, 235] on icon "button" at bounding box center [1467, 233] width 17 height 17
click at [1414, 260] on li "Edit" at bounding box center [1406, 266] width 125 height 31
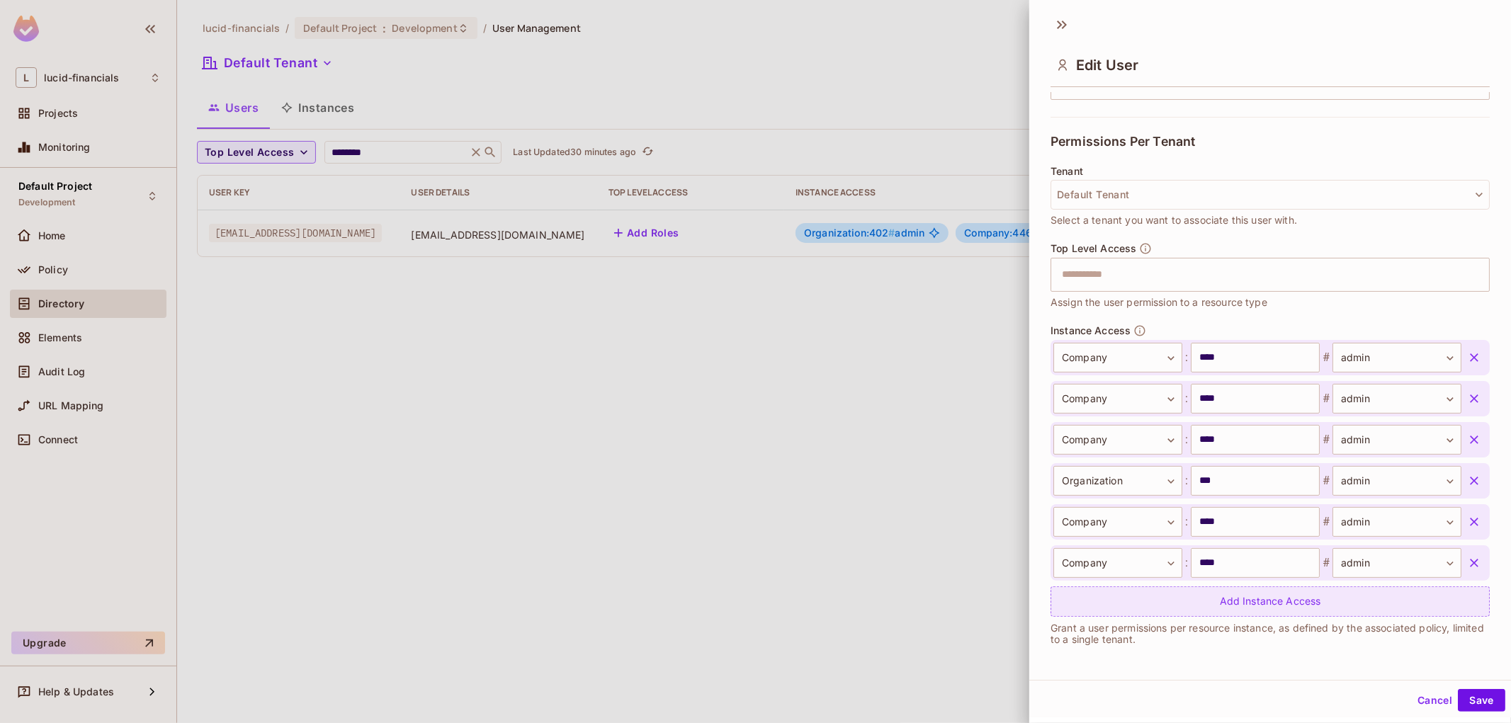
click at [1263, 607] on div "Add Instance Access" at bounding box center [1269, 601] width 439 height 30
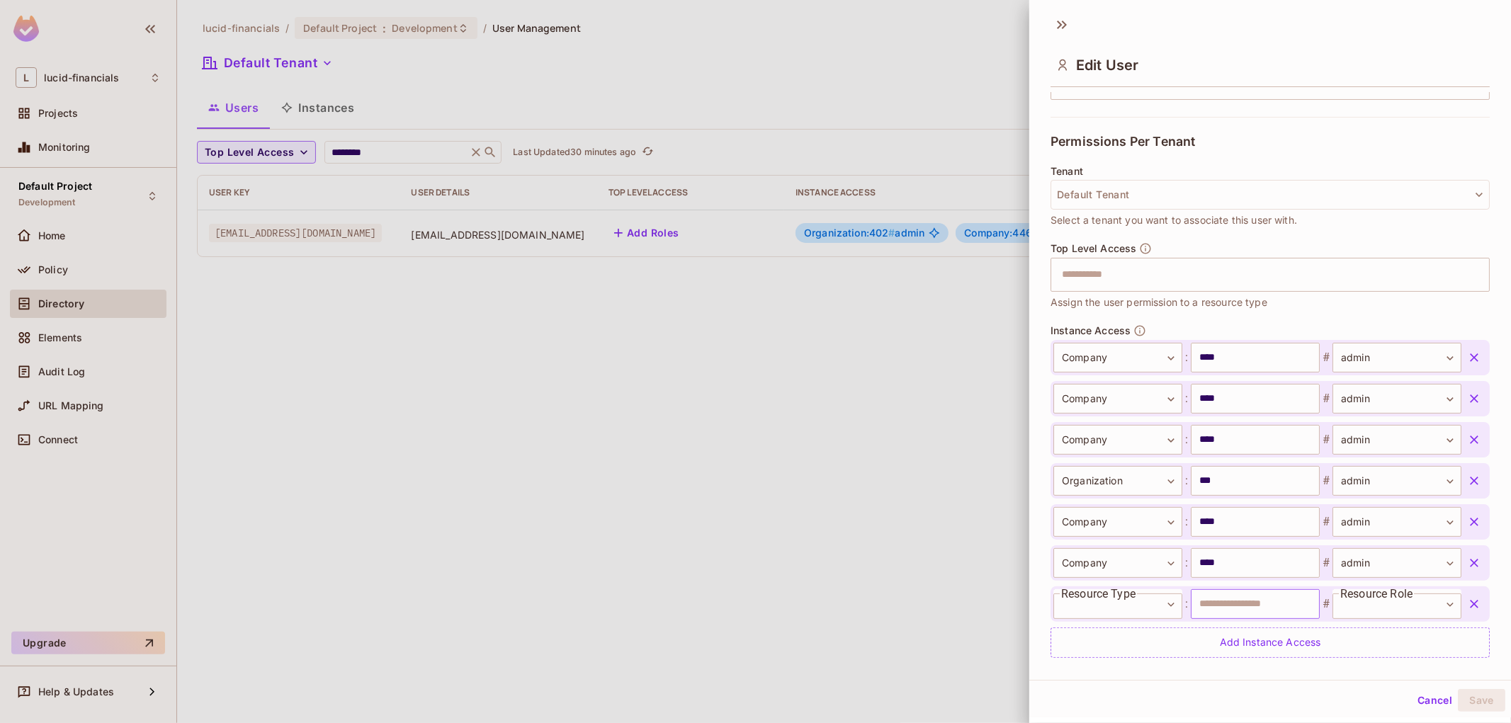
click at [1227, 604] on input "text" at bounding box center [1255, 604] width 129 height 30
paste input "****"
type input "****"
click at [1353, 611] on body "**********" at bounding box center [755, 361] width 1511 height 723
click at [1154, 615] on div at bounding box center [755, 361] width 1511 height 723
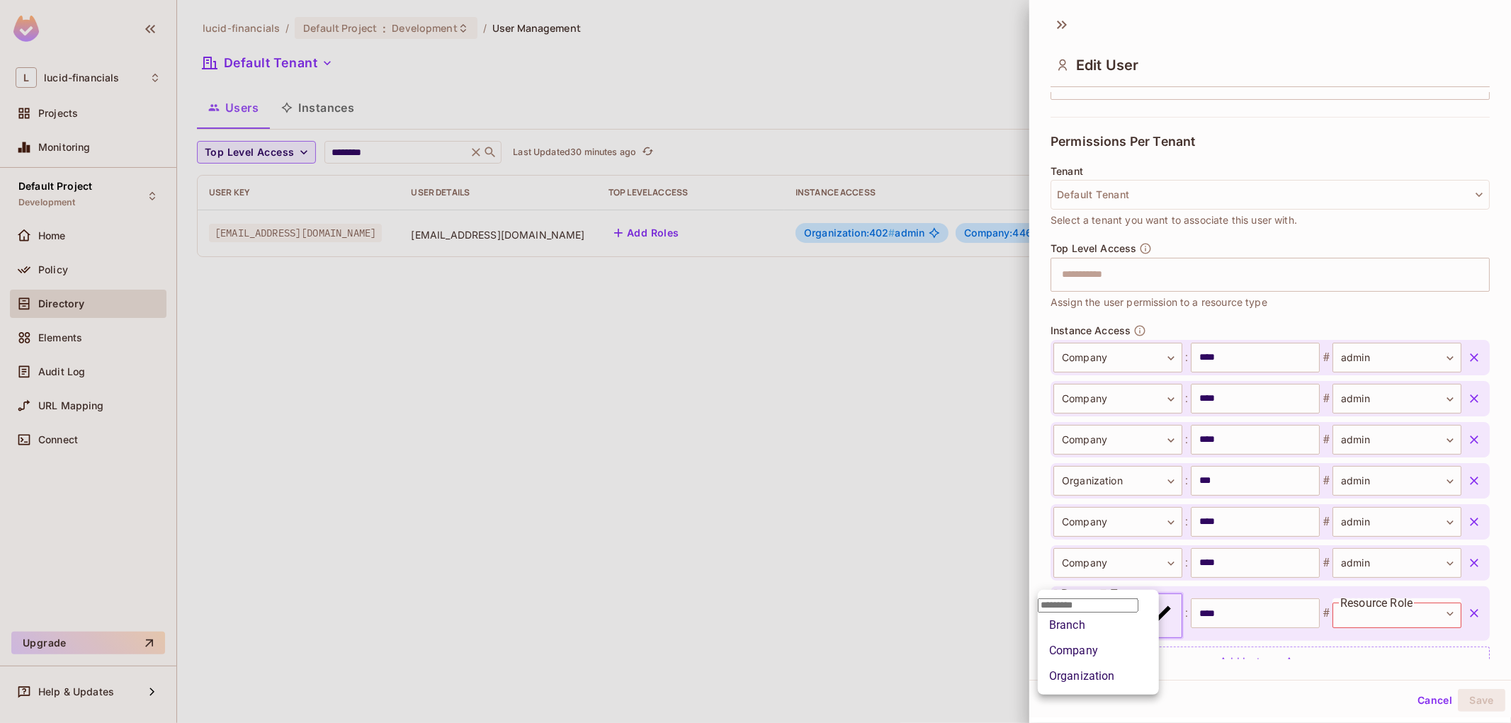
click at [1147, 608] on body "**********" at bounding box center [755, 361] width 1511 height 723
drag, startPoint x: 1084, startPoint y: 664, endPoint x: 1197, endPoint y: 638, distance: 116.2
click at [1084, 663] on li "Company" at bounding box center [1098, 650] width 121 height 25
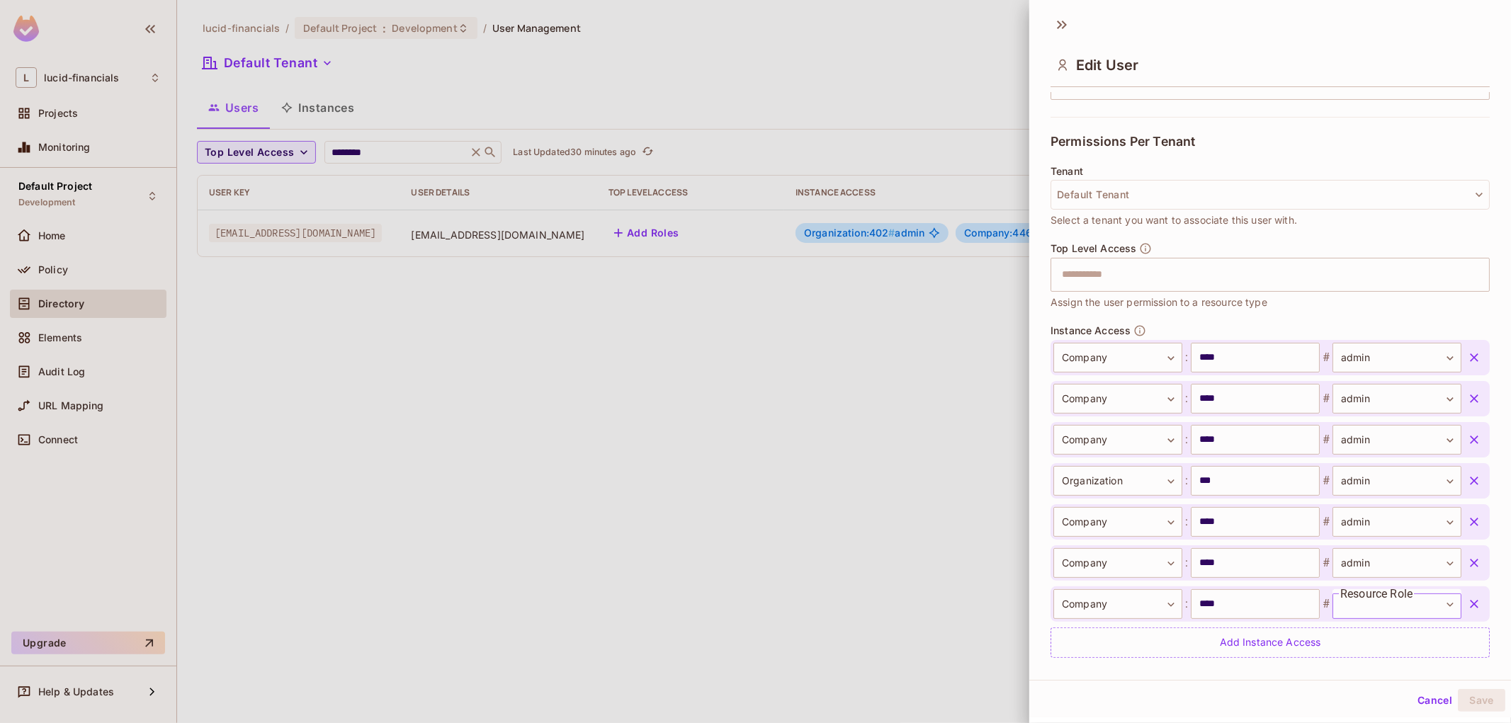
click at [1370, 604] on body "**********" at bounding box center [755, 361] width 1511 height 723
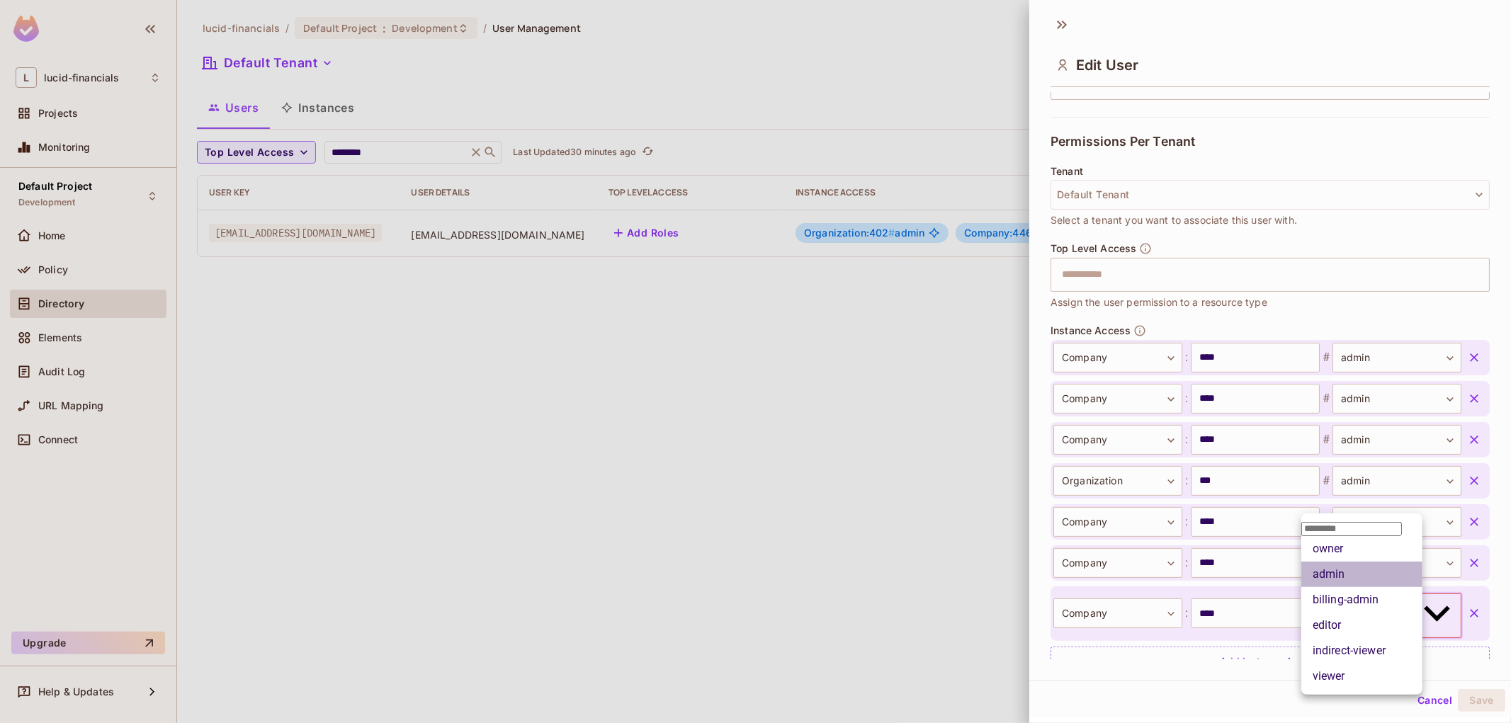
click at [1335, 587] on li "admin" at bounding box center [1361, 574] width 121 height 25
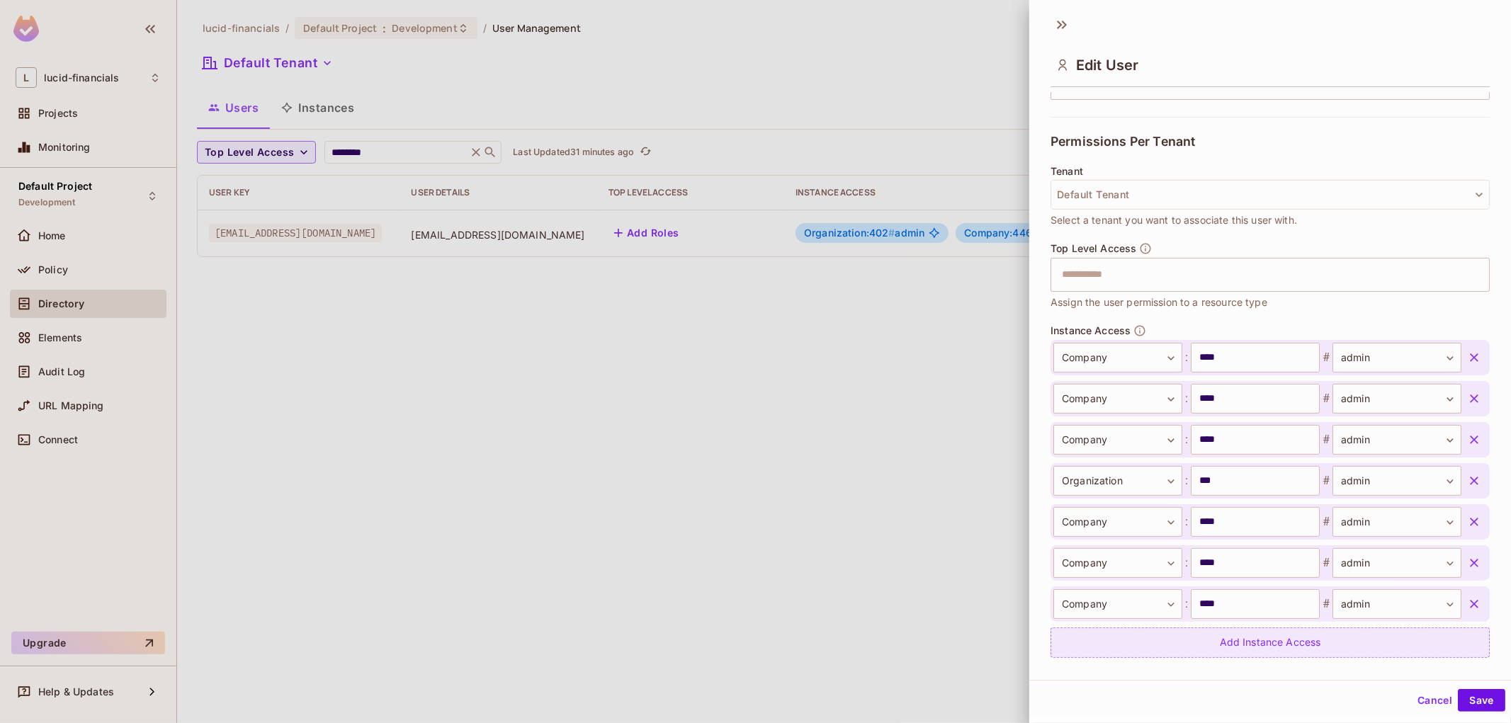
click at [1190, 636] on div "Add Instance Access" at bounding box center [1269, 643] width 439 height 30
click at [1244, 638] on input "text" at bounding box center [1255, 645] width 129 height 30
paste input "****"
type input "****"
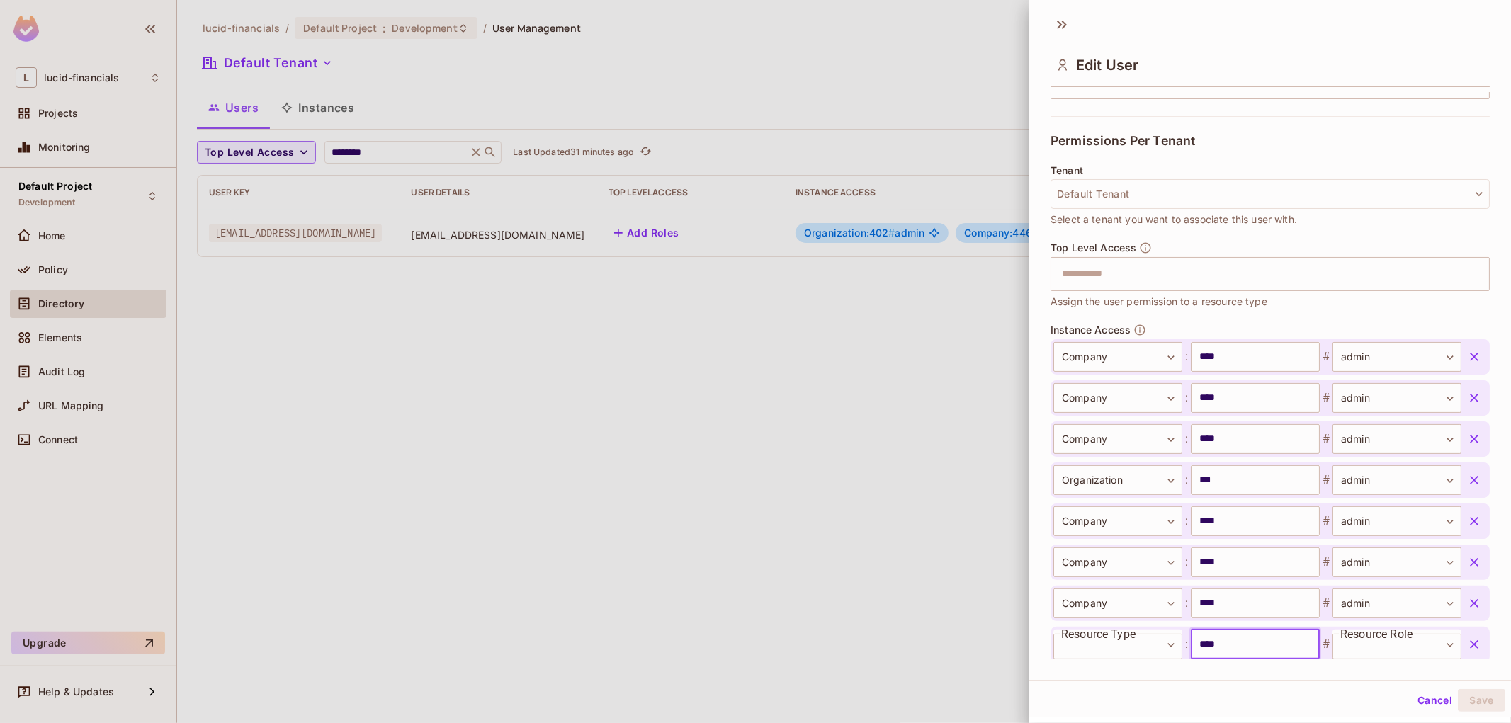
click at [1182, 652] on span ":" at bounding box center [1186, 644] width 8 height 17
click at [1151, 647] on body "**********" at bounding box center [755, 361] width 1511 height 723
click at [1079, 664] on li "Company" at bounding box center [1098, 650] width 121 height 25
click at [1355, 641] on body "**********" at bounding box center [755, 361] width 1511 height 723
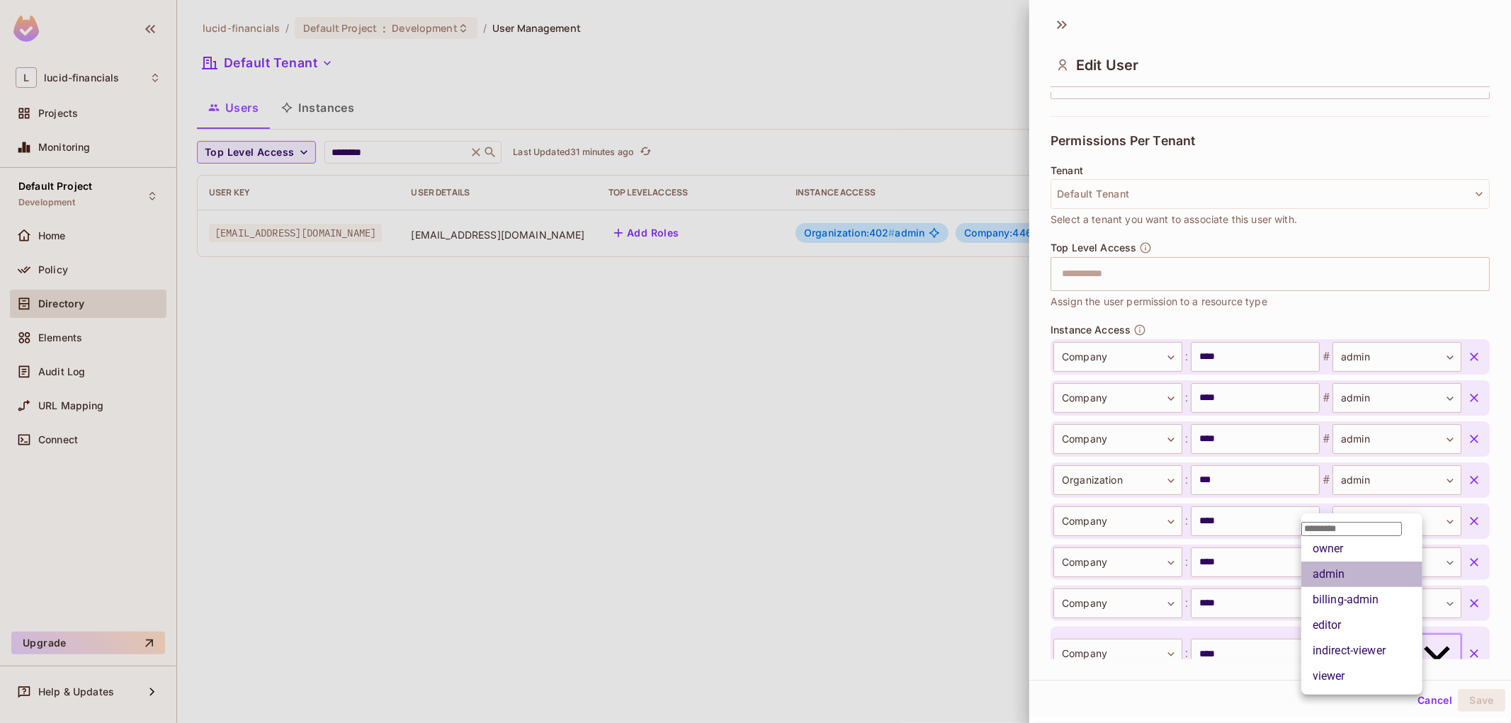
click at [1336, 584] on li "admin" at bounding box center [1361, 574] width 121 height 25
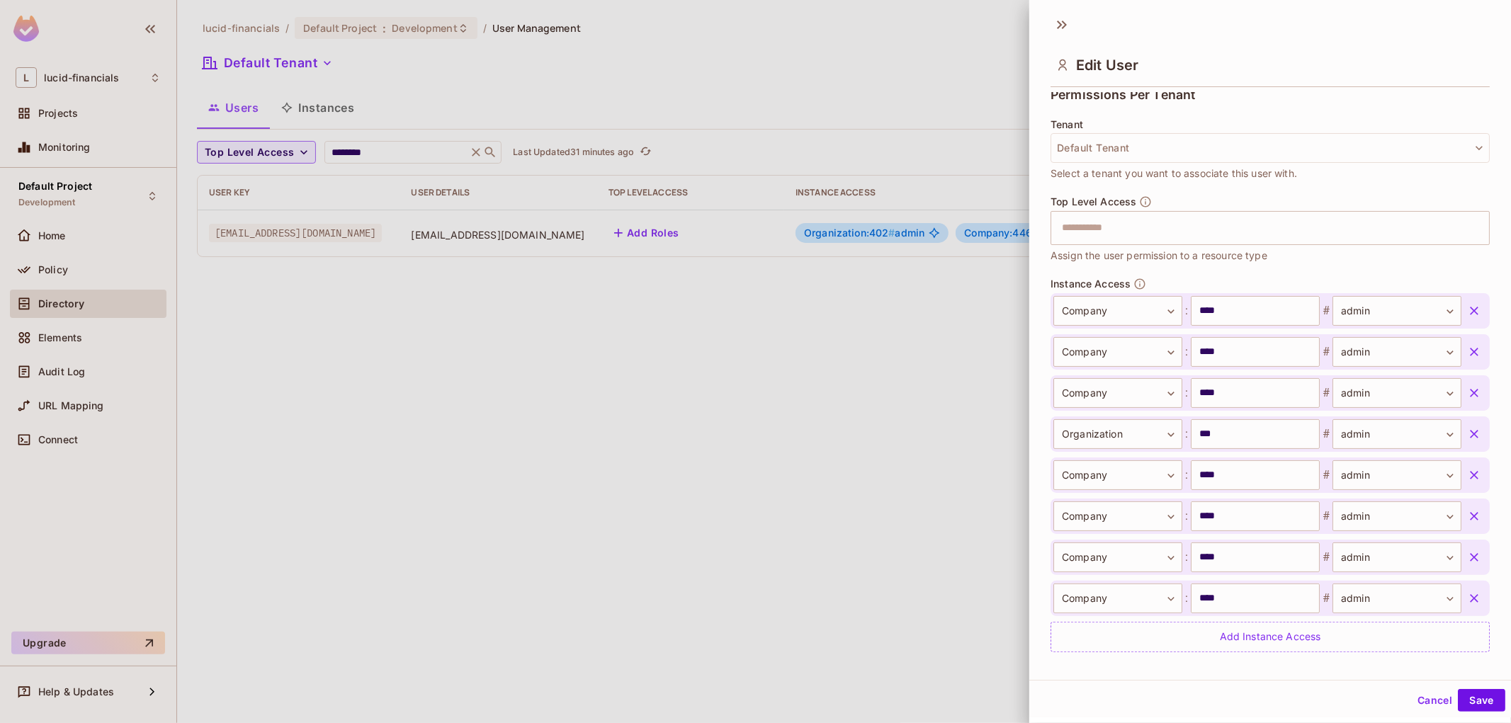
scroll to position [358, 0]
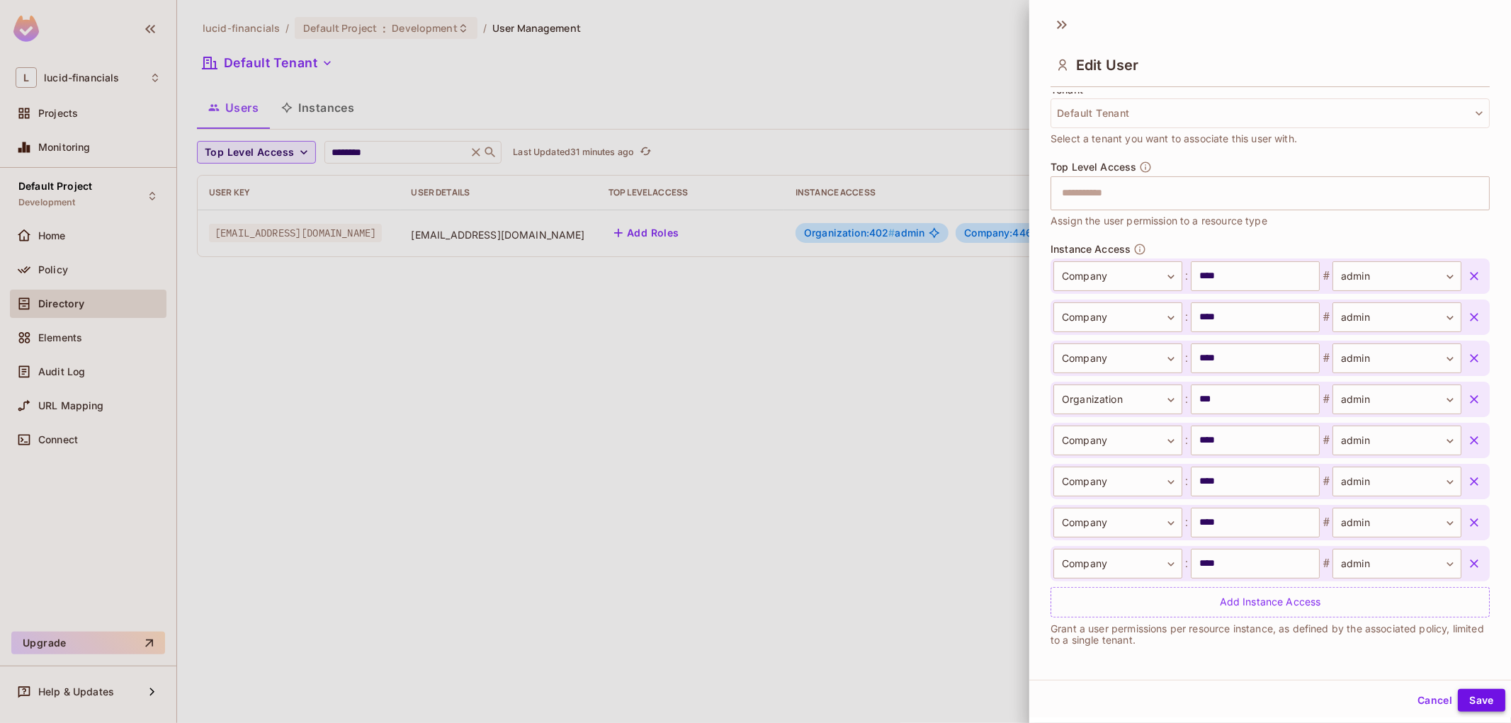
click at [1464, 700] on button "Save" at bounding box center [1481, 700] width 47 height 23
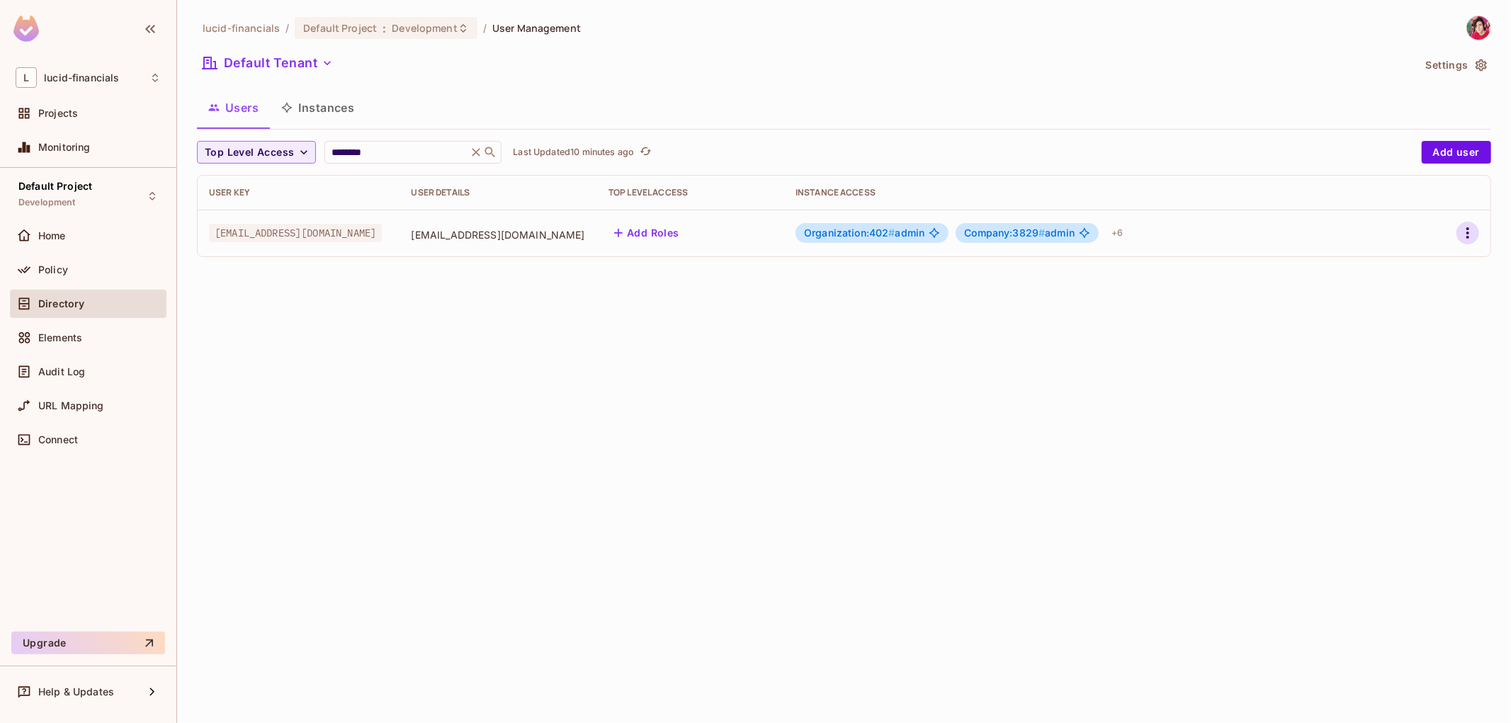
click at [1460, 231] on icon "button" at bounding box center [1467, 233] width 17 height 17
click at [1431, 256] on li "Edit" at bounding box center [1406, 266] width 125 height 31
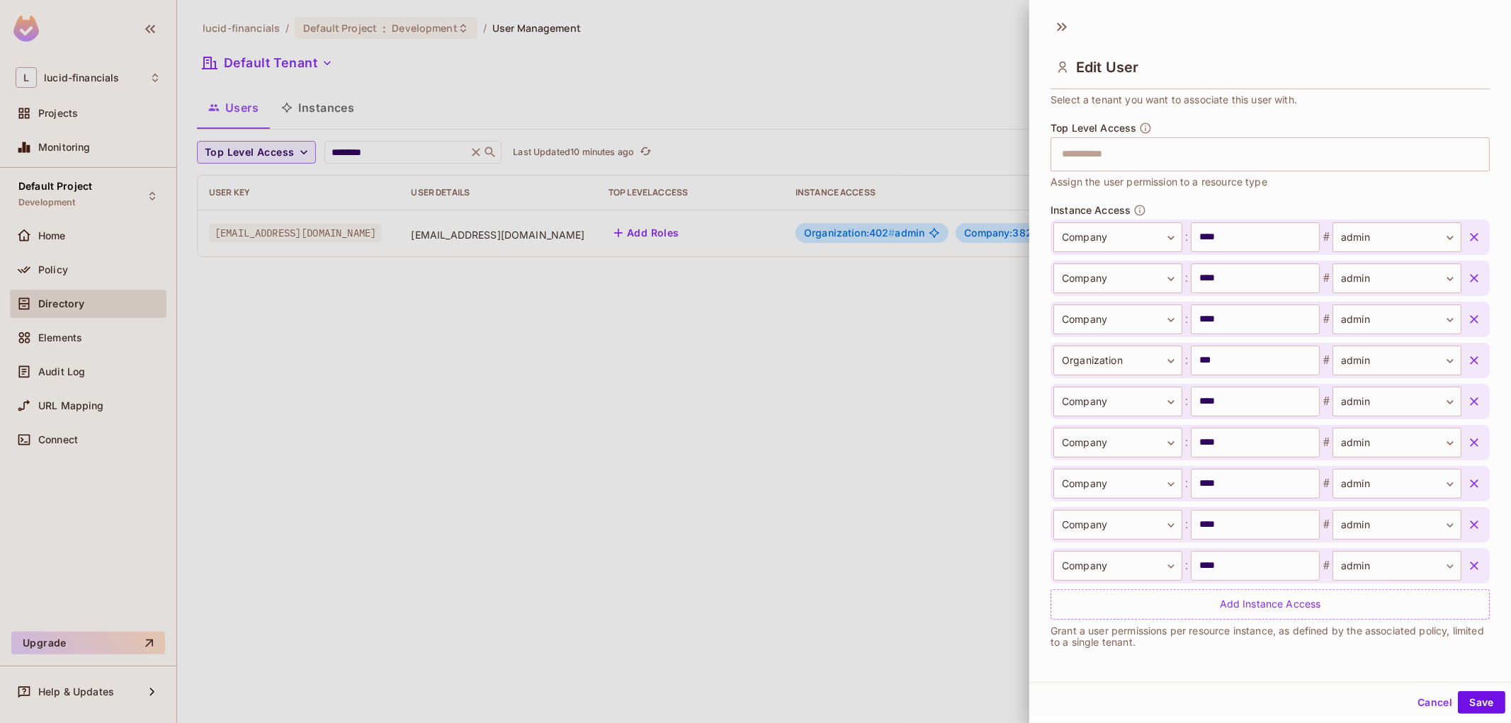
scroll to position [2, 0]
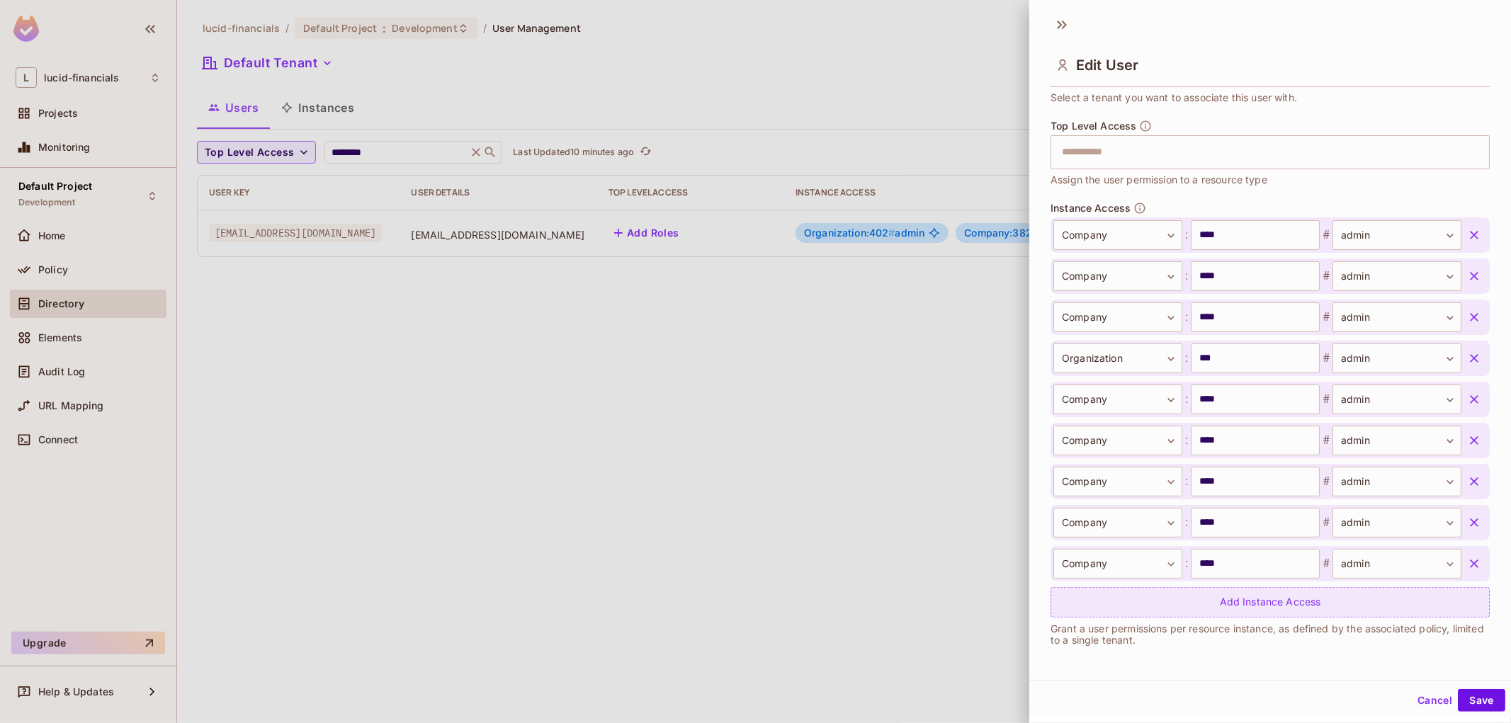
click at [1209, 609] on div "Add Instance Access" at bounding box center [1269, 602] width 439 height 30
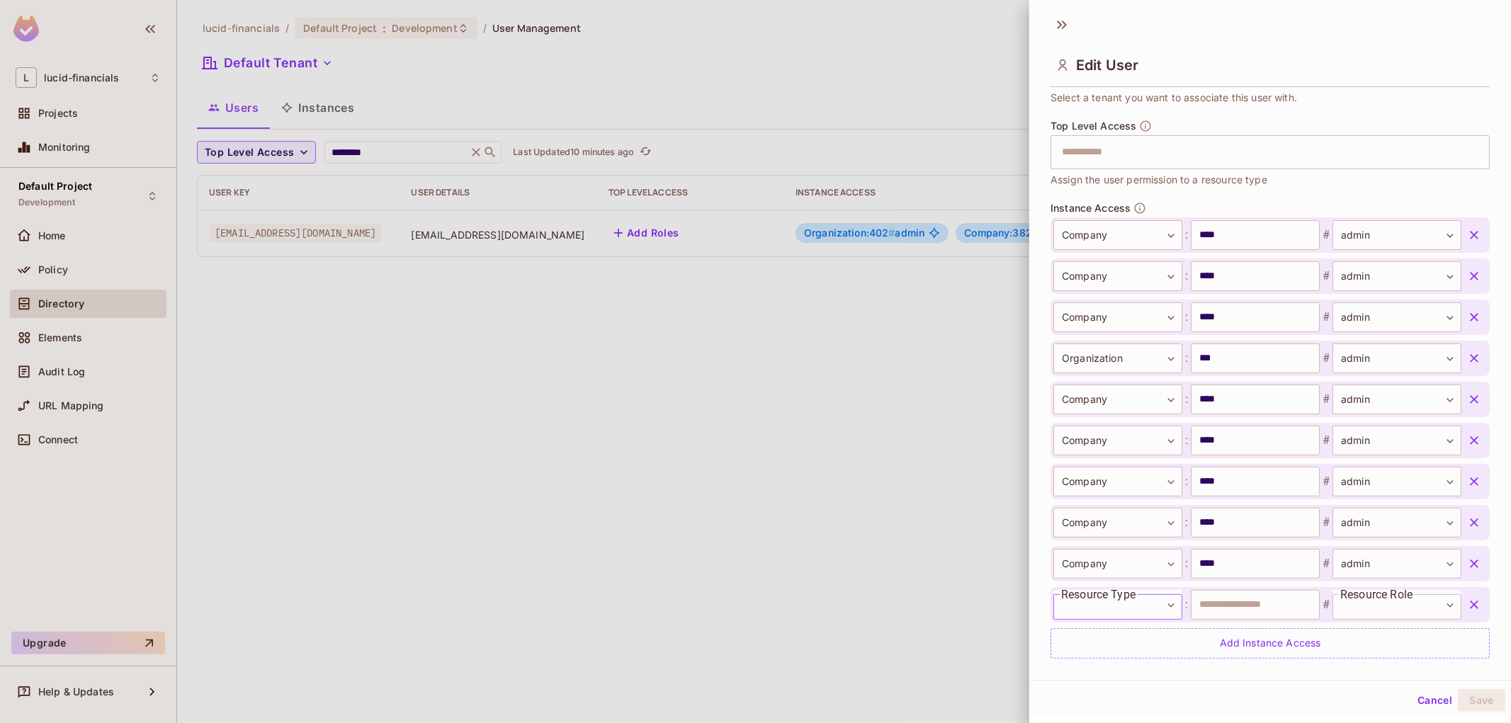
click at [1145, 602] on body "**********" at bounding box center [755, 361] width 1511 height 723
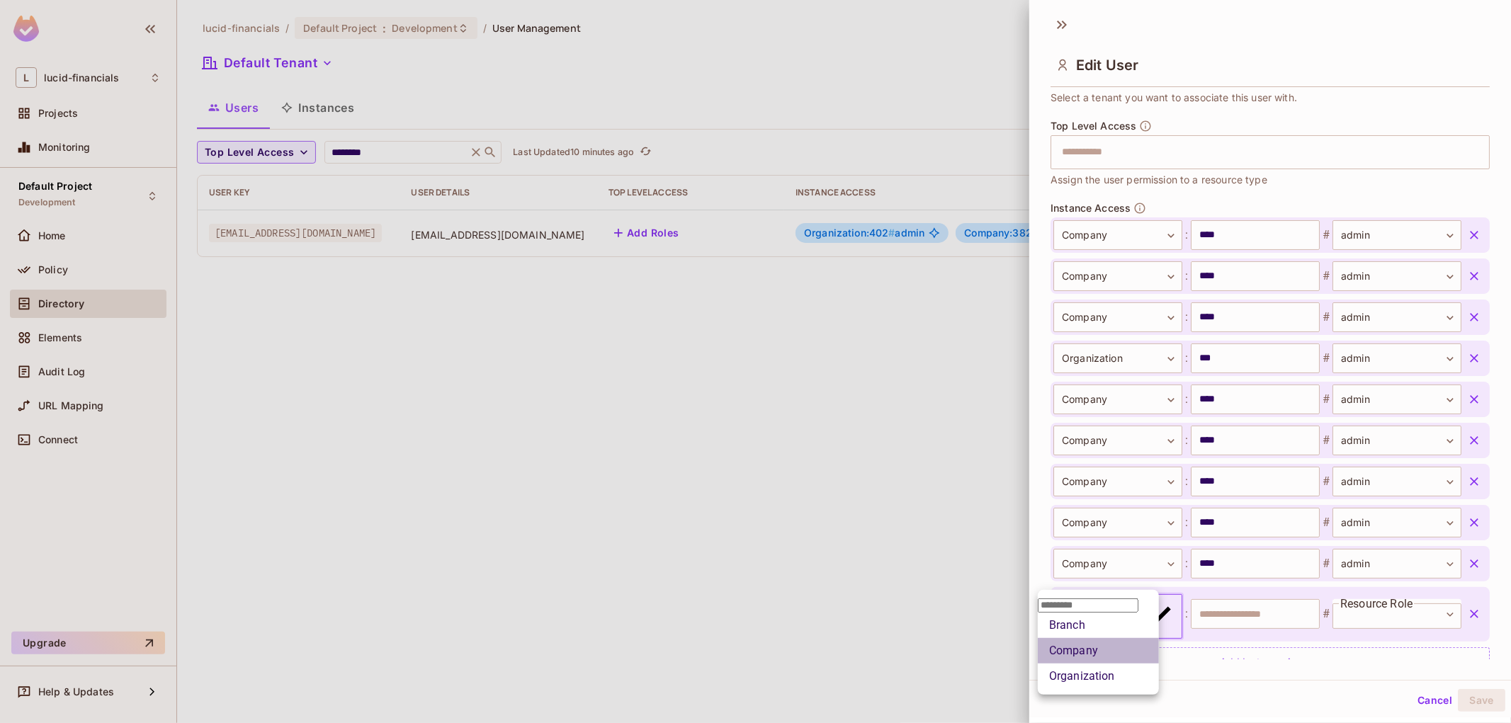
drag, startPoint x: 1080, startPoint y: 664, endPoint x: 1187, endPoint y: 622, distance: 114.8
click at [1082, 662] on li "Company" at bounding box center [1098, 650] width 121 height 25
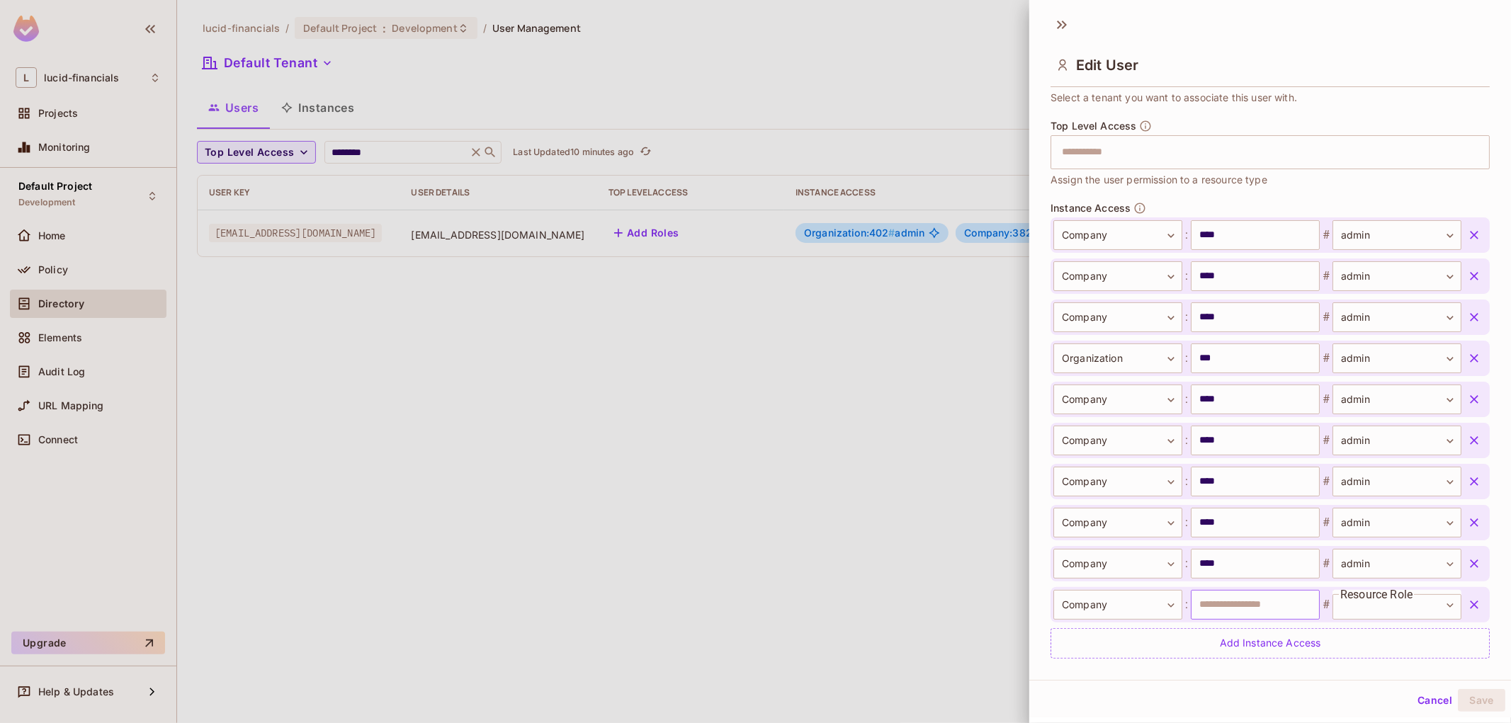
click at [1227, 607] on input "text" at bounding box center [1255, 605] width 129 height 30
paste input "****"
type input "****"
click at [1349, 603] on body "**********" at bounding box center [755, 361] width 1511 height 723
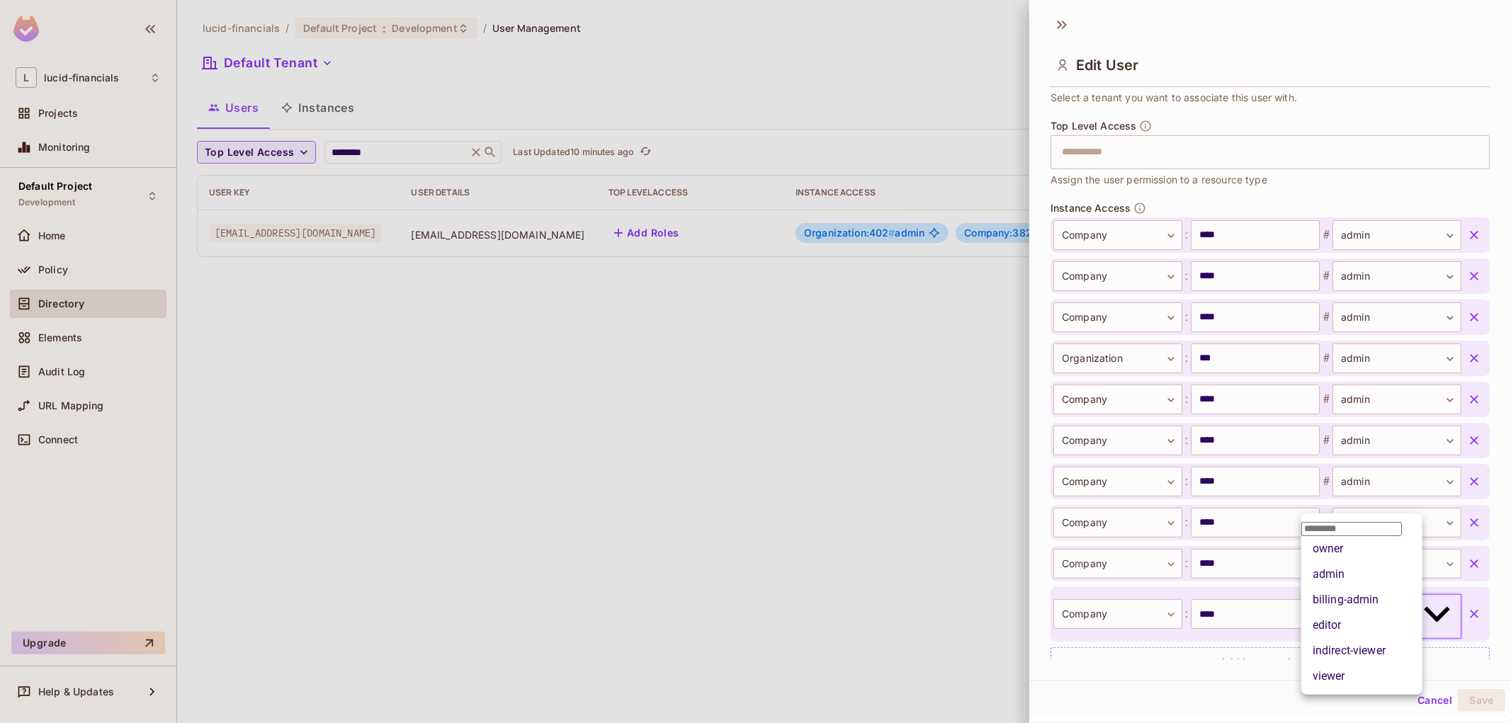
click at [1339, 587] on li "admin" at bounding box center [1361, 574] width 121 height 25
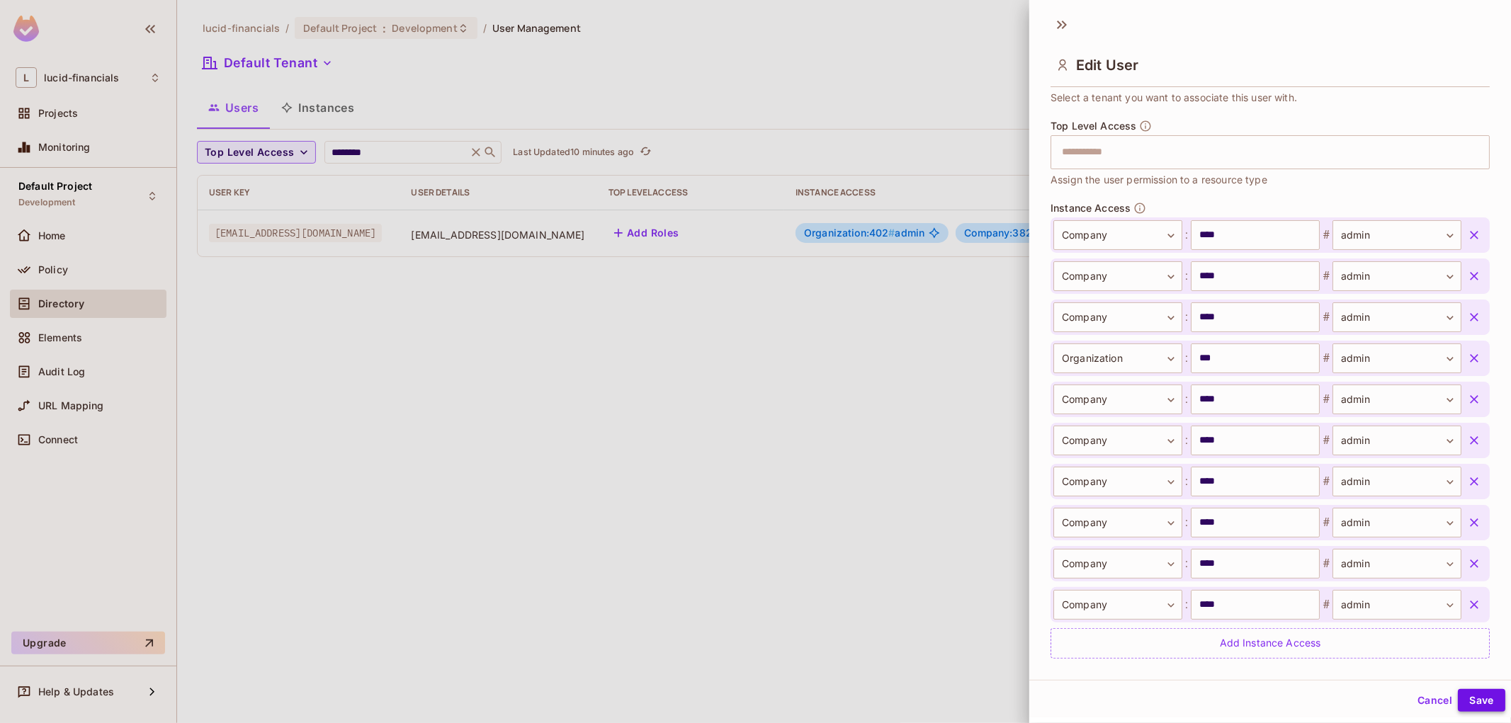
click at [1471, 699] on button "Save" at bounding box center [1481, 700] width 47 height 23
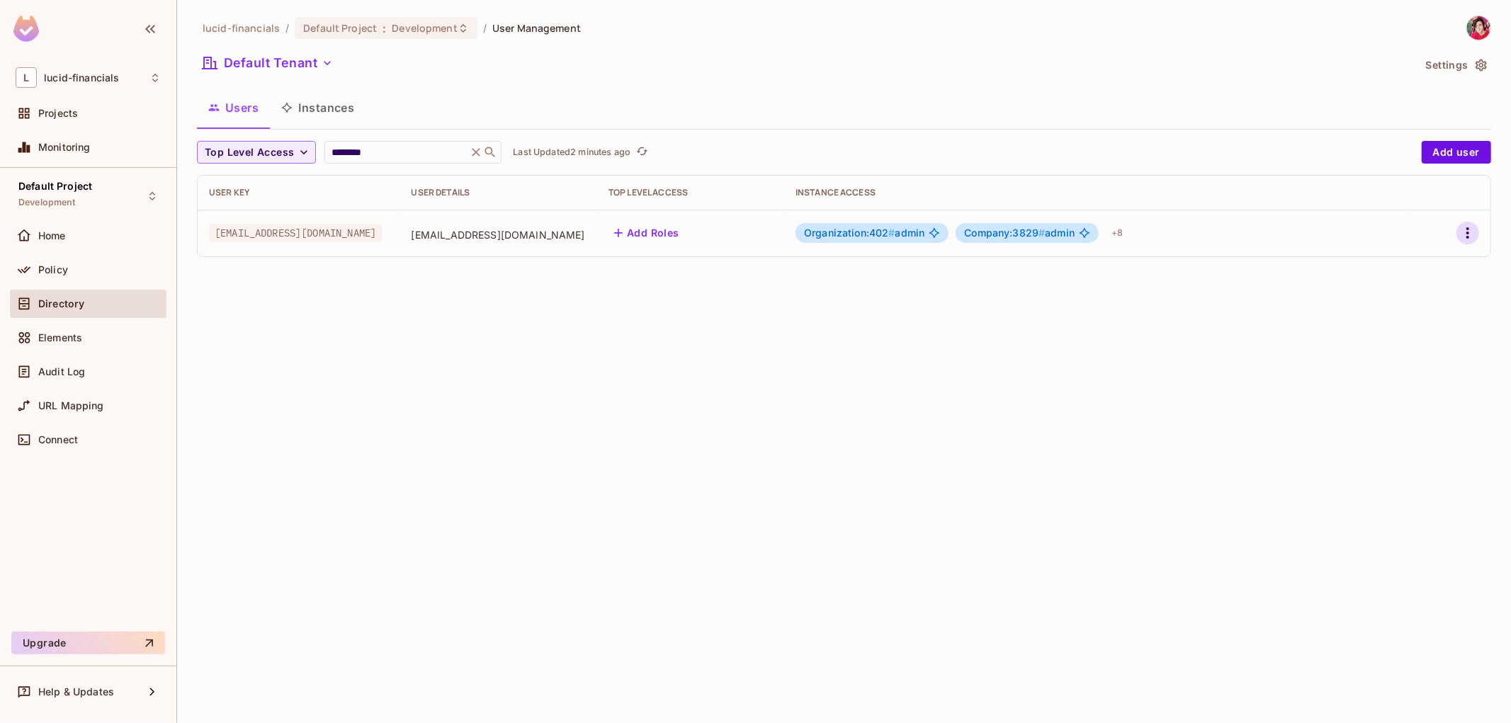
click at [1473, 232] on icon "button" at bounding box center [1467, 233] width 17 height 17
click at [1413, 270] on li "Edit" at bounding box center [1406, 266] width 125 height 31
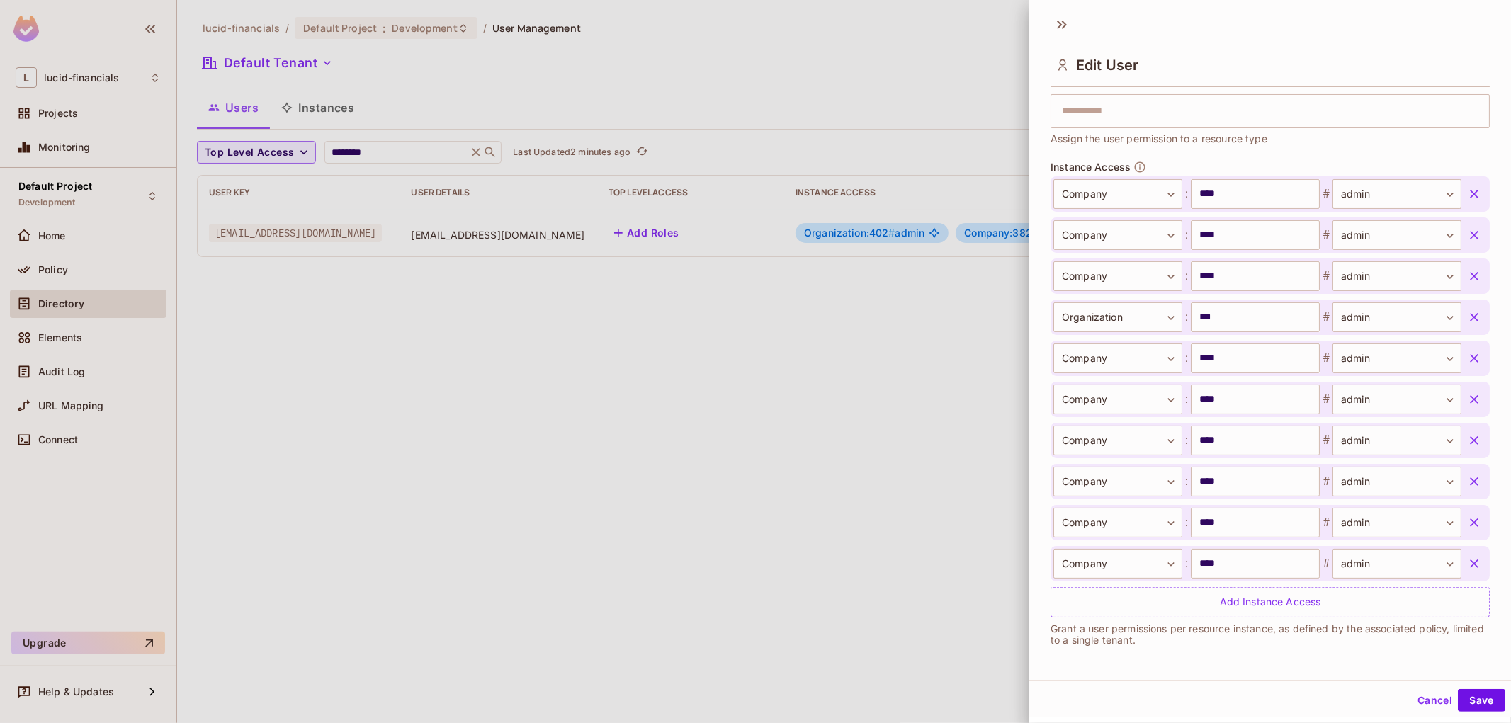
click at [1467, 562] on icon "button" at bounding box center [1474, 564] width 14 height 14
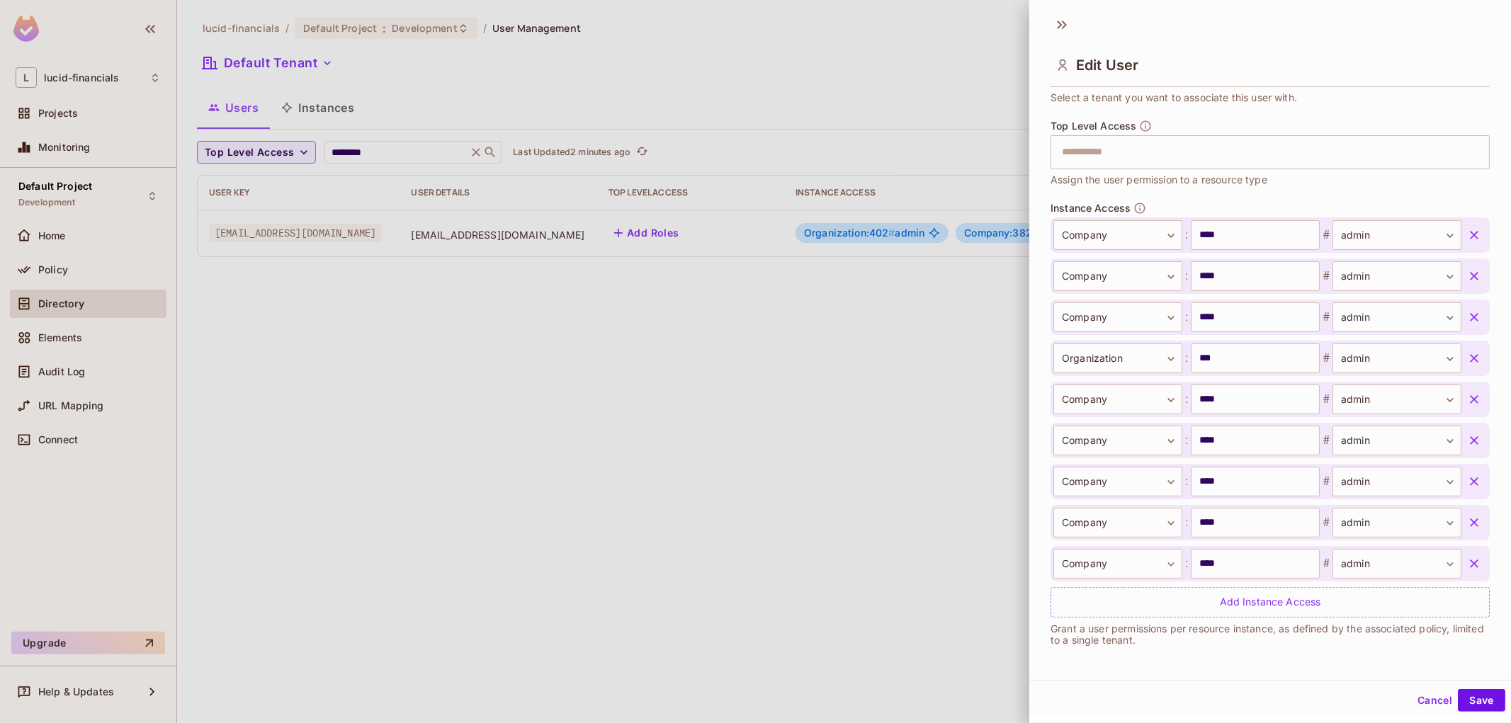
click at [1467, 517] on icon "button" at bounding box center [1474, 523] width 14 height 14
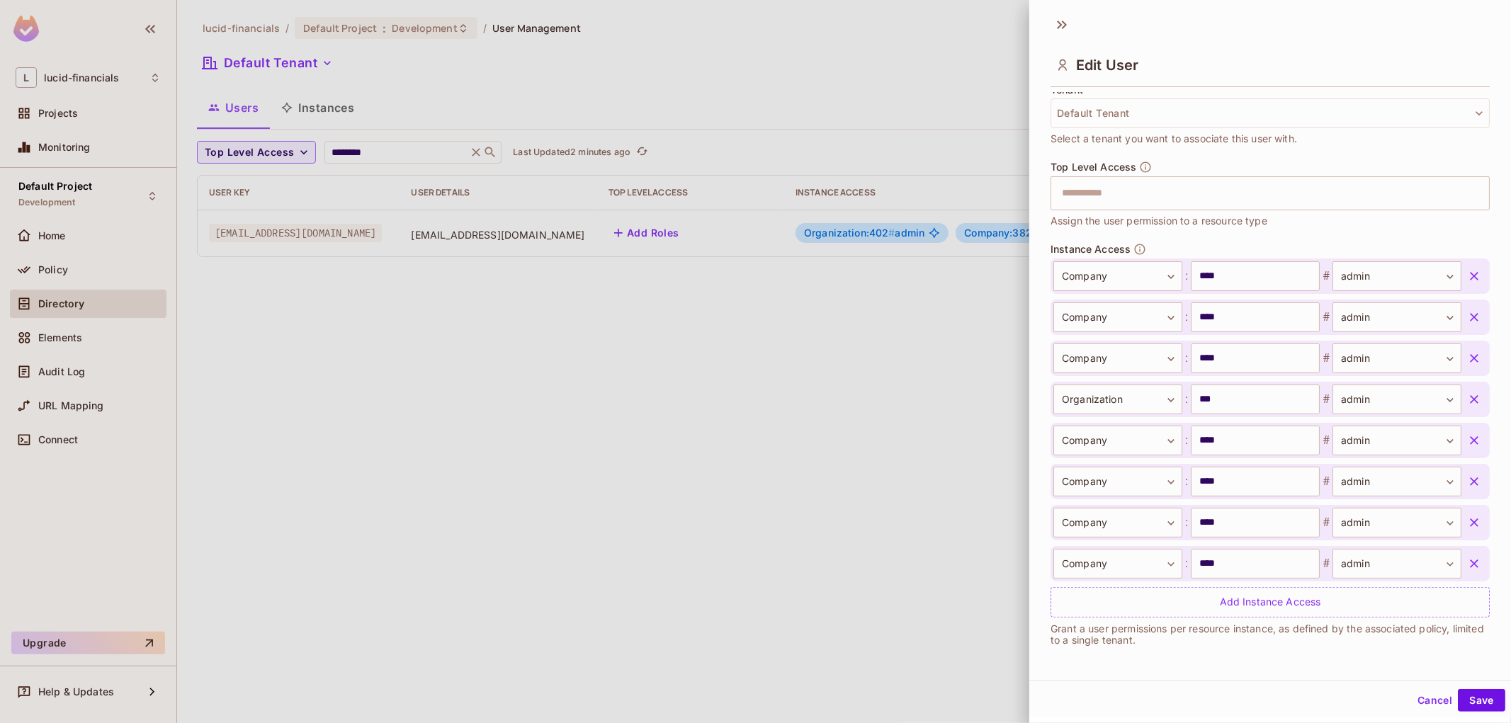
click at [1461, 553] on button "button" at bounding box center [1473, 563] width 25 height 25
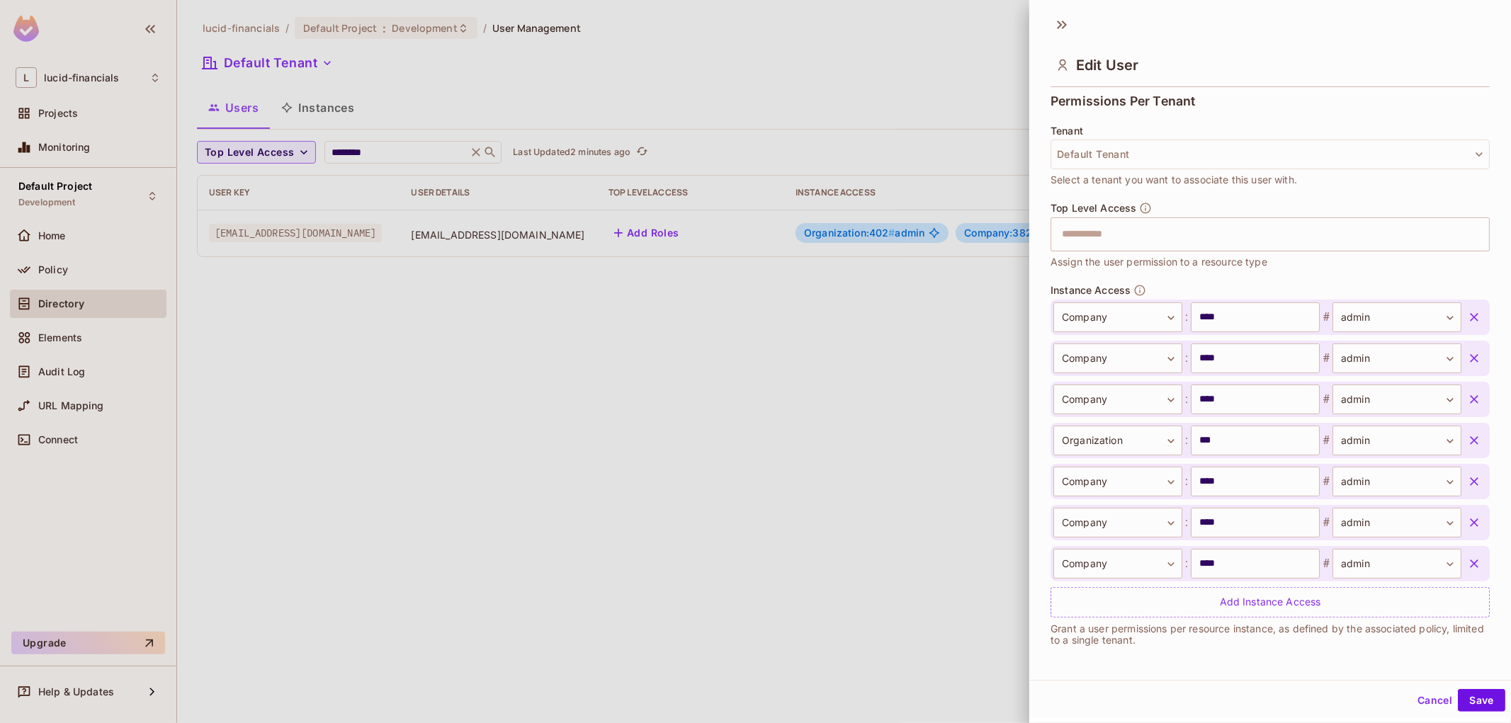
click at [1450, 535] on div "Company ******* ​ : **** ​ # admin ***** ​" at bounding box center [1269, 522] width 439 height 35
click at [1470, 482] on icon "button" at bounding box center [1474, 481] width 8 height 8
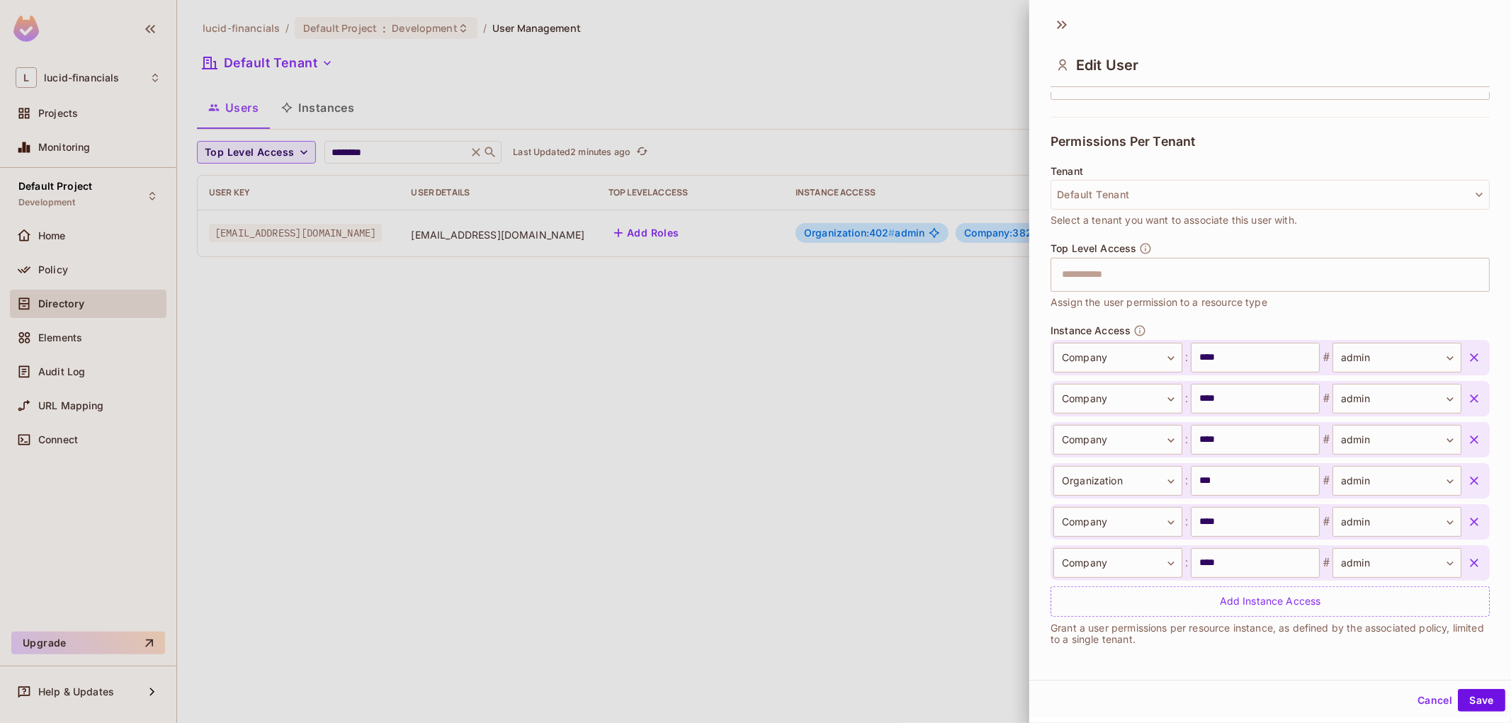
scroll to position [277, 0]
click at [1461, 574] on button "button" at bounding box center [1473, 562] width 25 height 25
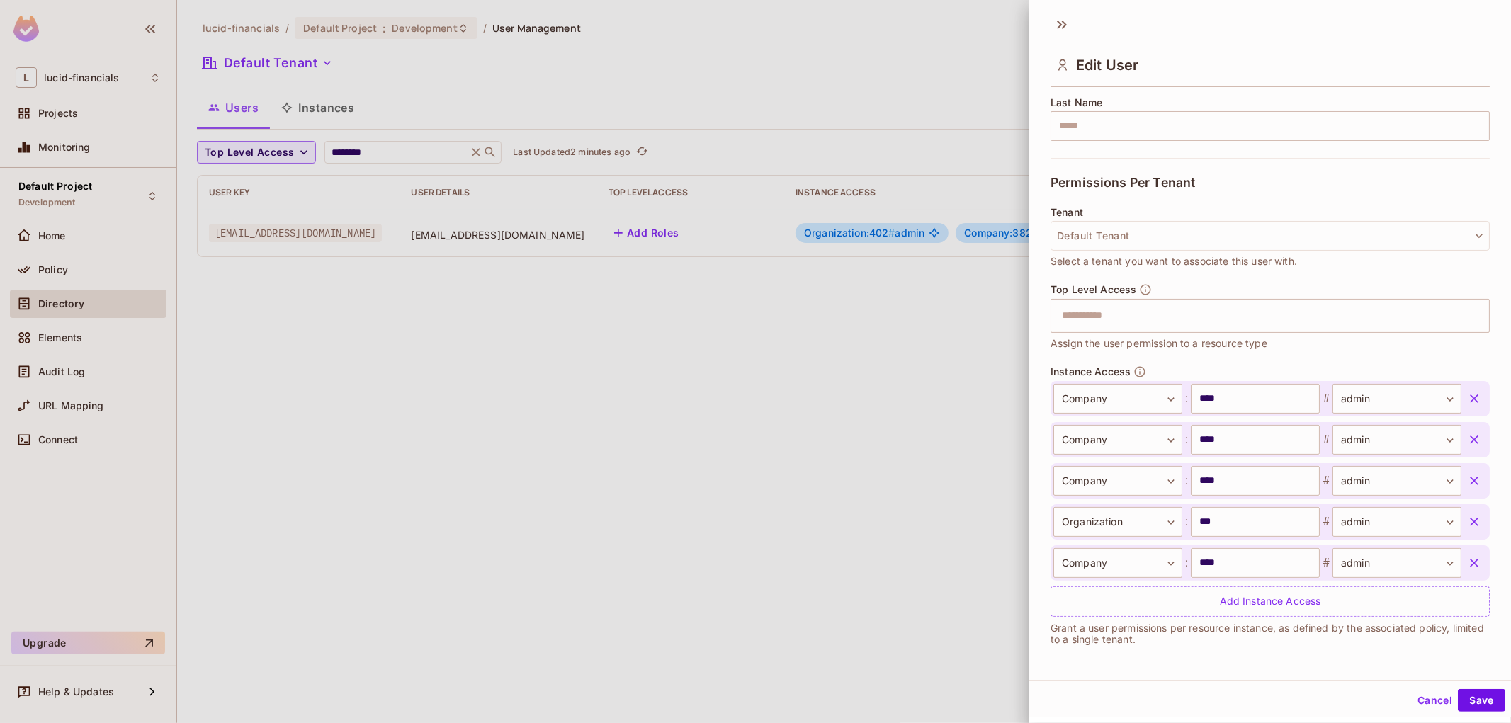
click at [1470, 562] on icon "button" at bounding box center [1474, 563] width 8 height 8
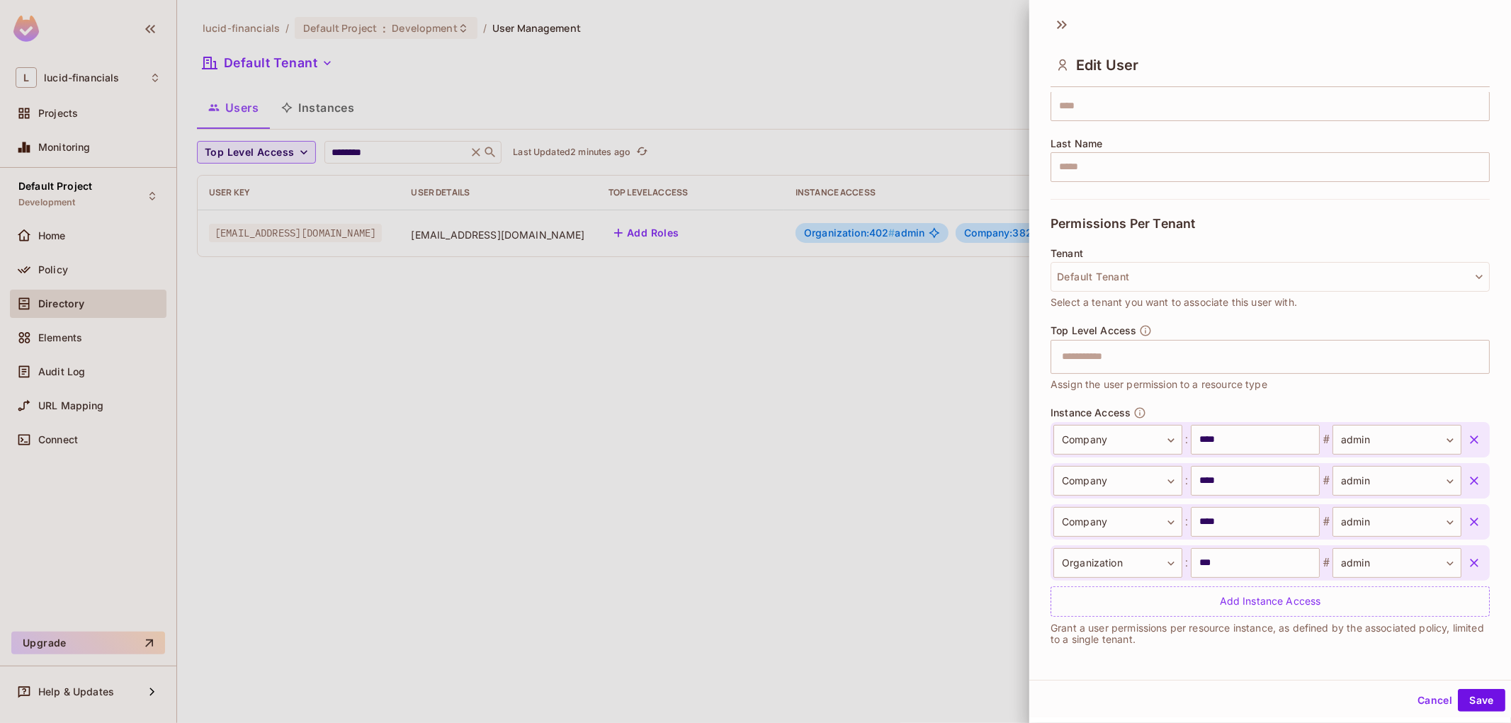
scroll to position [194, 0]
click at [1467, 443] on icon "button" at bounding box center [1474, 440] width 14 height 14
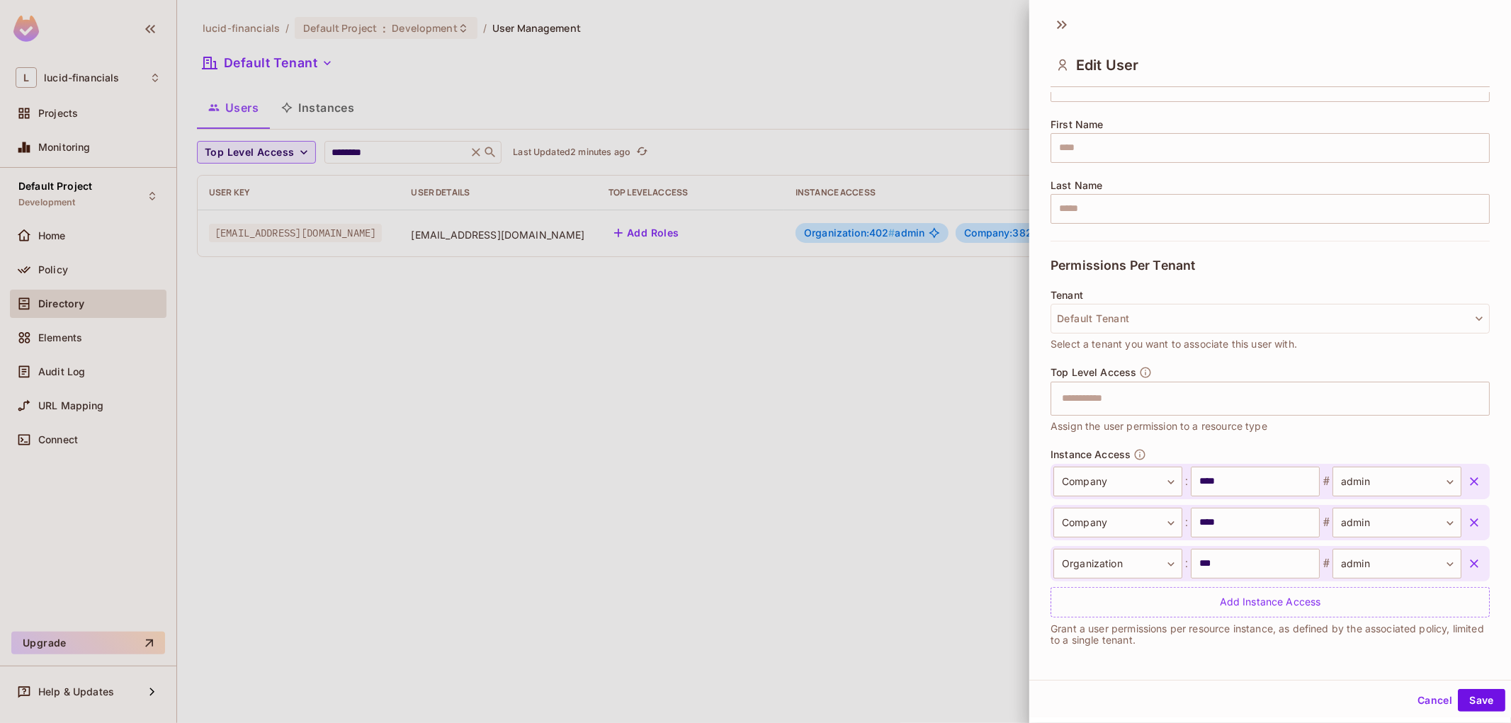
click at [1467, 484] on icon "button" at bounding box center [1474, 482] width 14 height 14
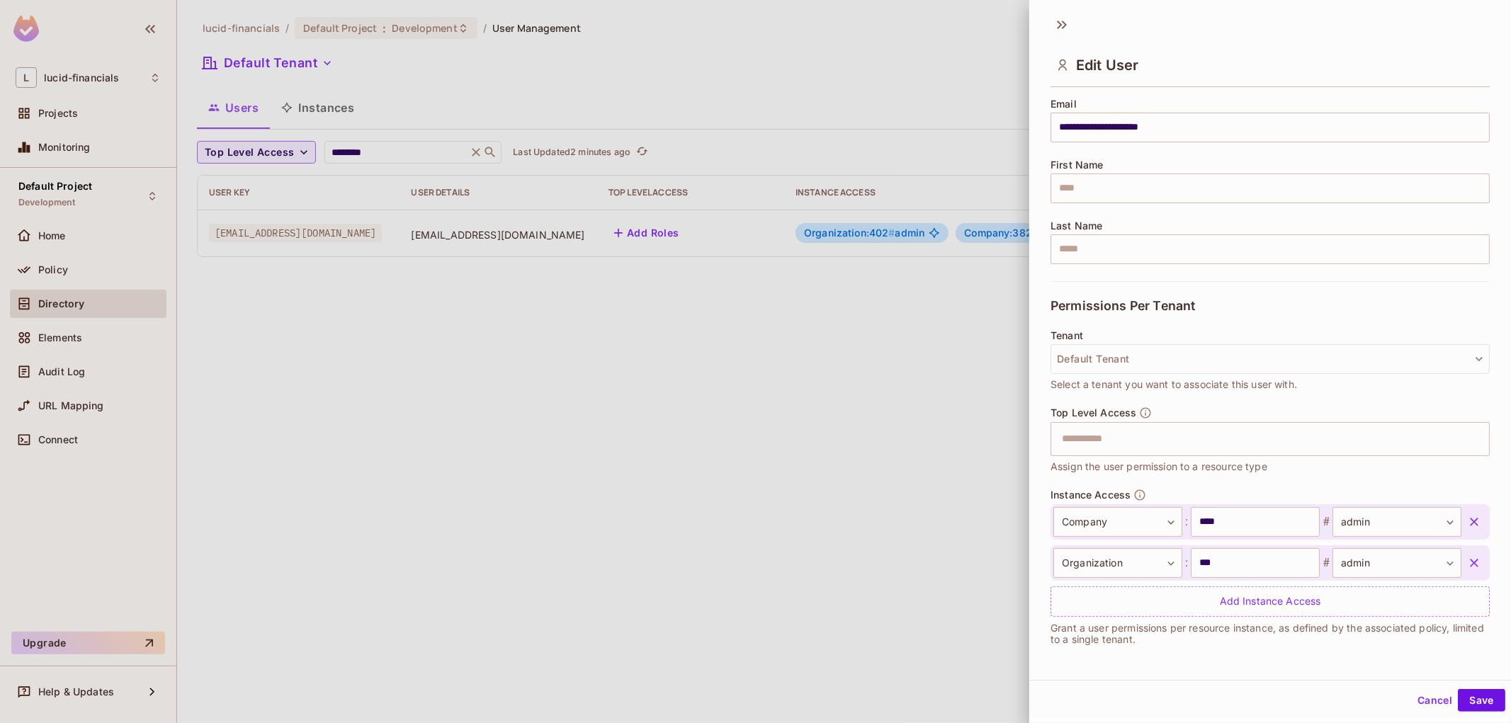
scroll to position [112, 0]
click at [1467, 518] on icon "button" at bounding box center [1474, 523] width 14 height 14
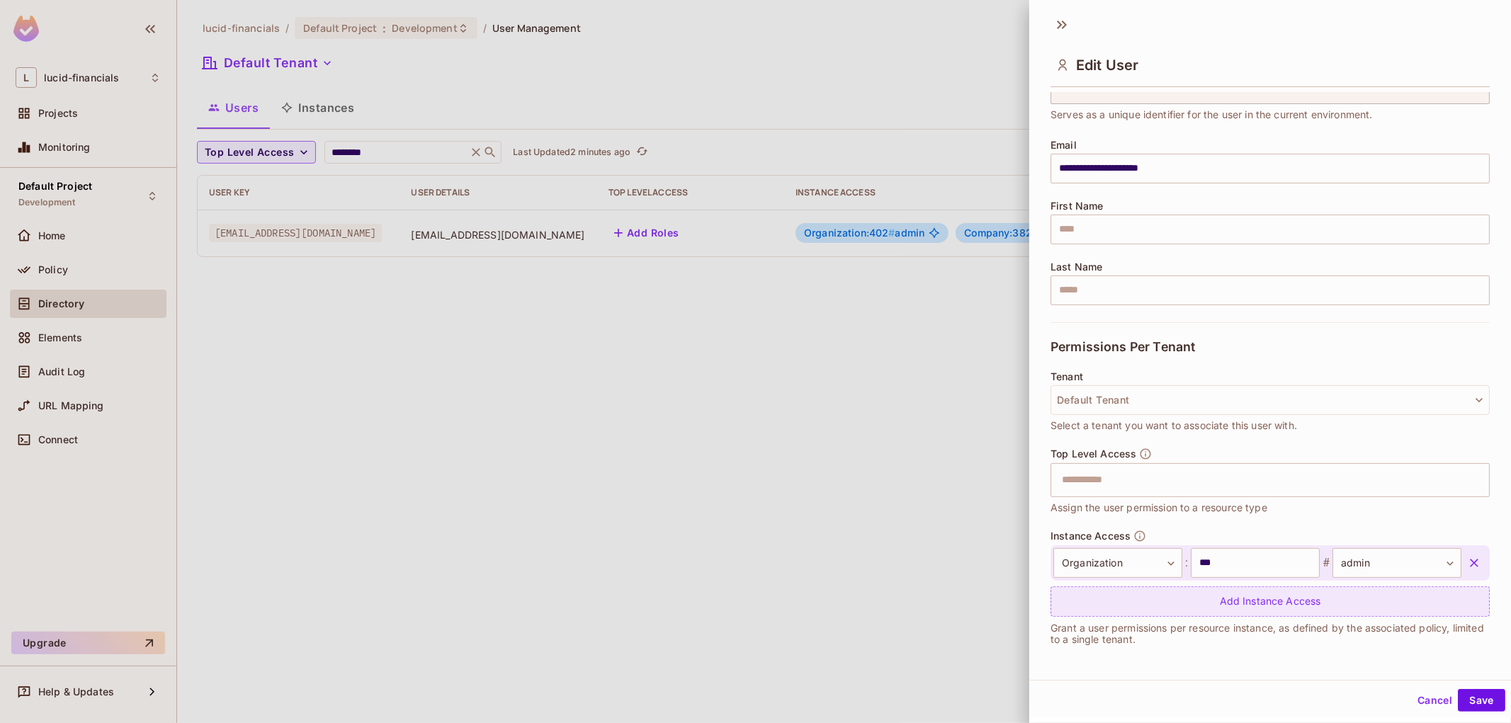
click at [1204, 606] on div "Add Instance Access" at bounding box center [1269, 601] width 439 height 30
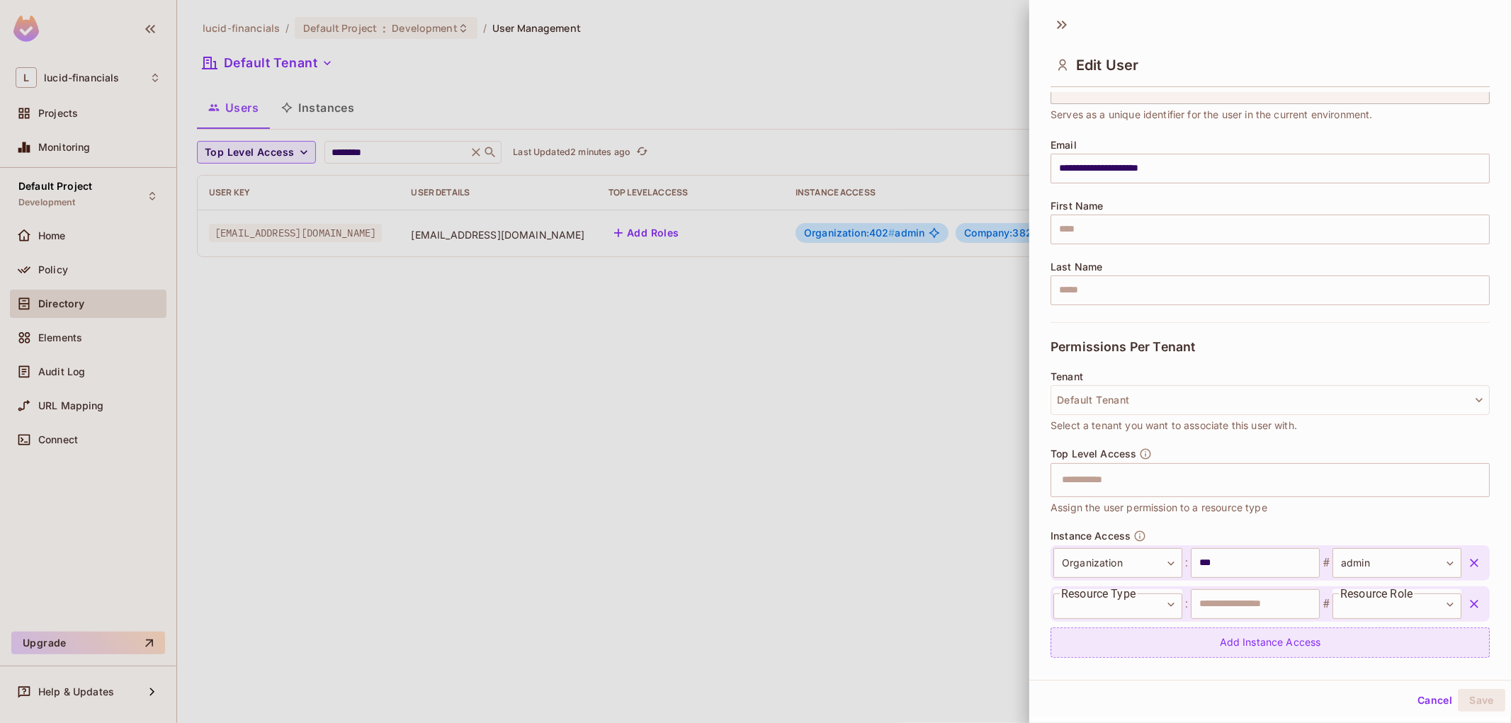
scroll to position [112, 0]
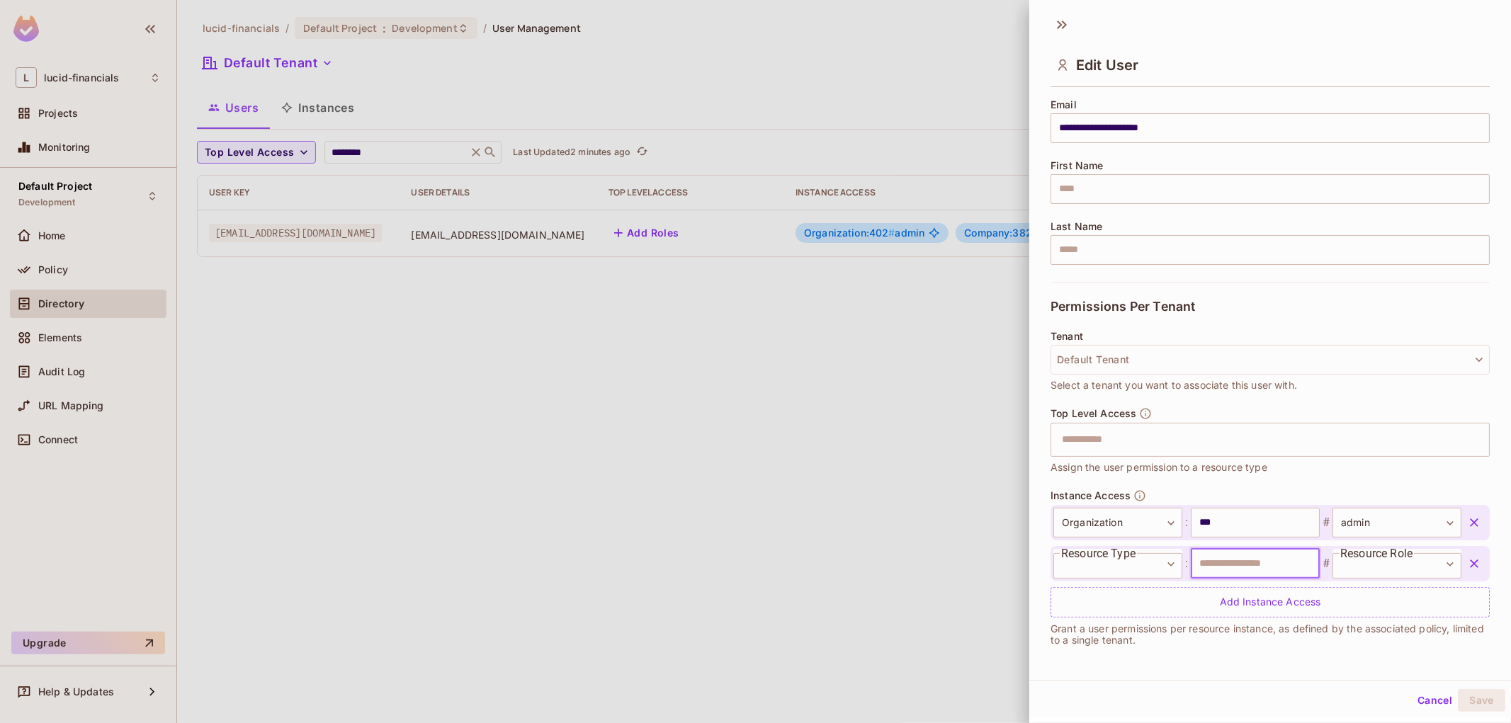
click at [1191, 564] on input "text" at bounding box center [1255, 564] width 129 height 30
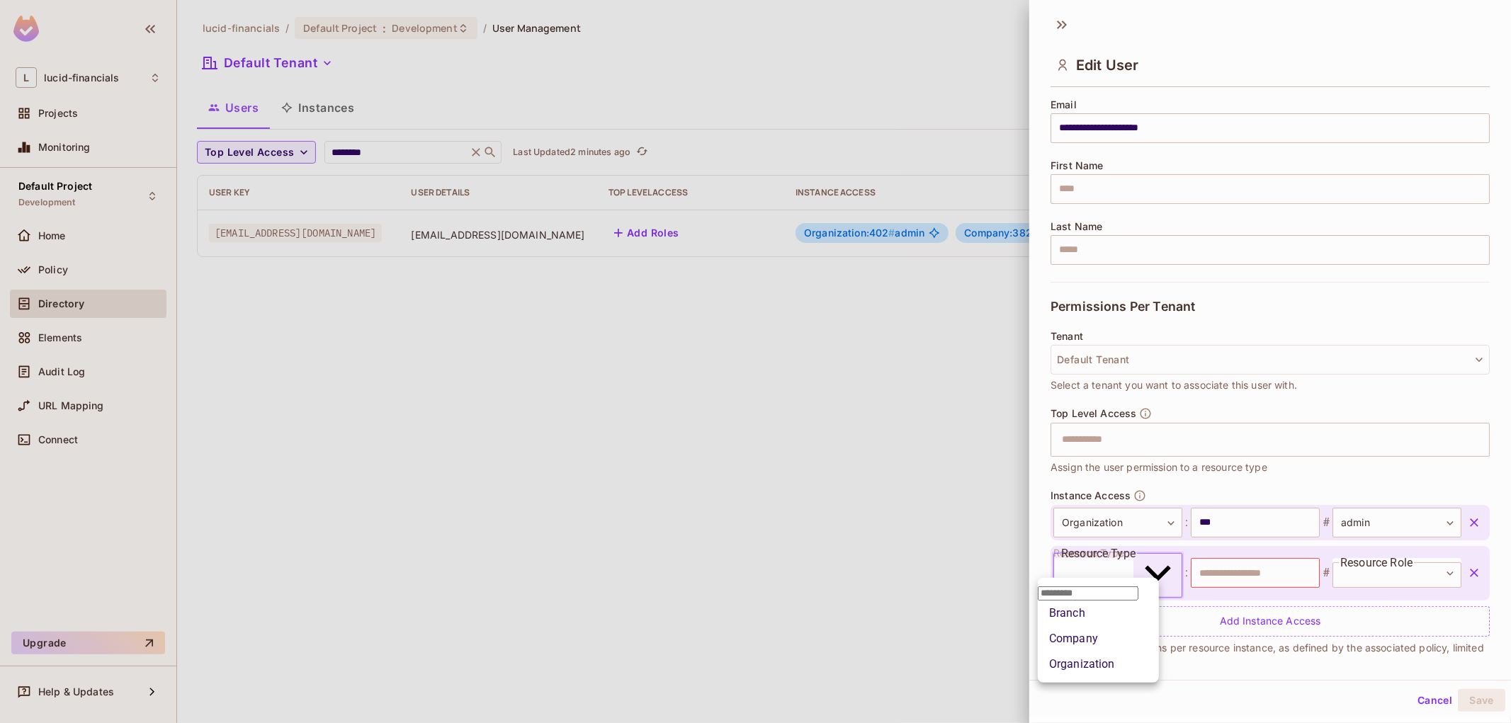
click at [1121, 562] on body "**********" at bounding box center [755, 361] width 1511 height 723
click at [1078, 648] on li "Company" at bounding box center [1098, 638] width 121 height 25
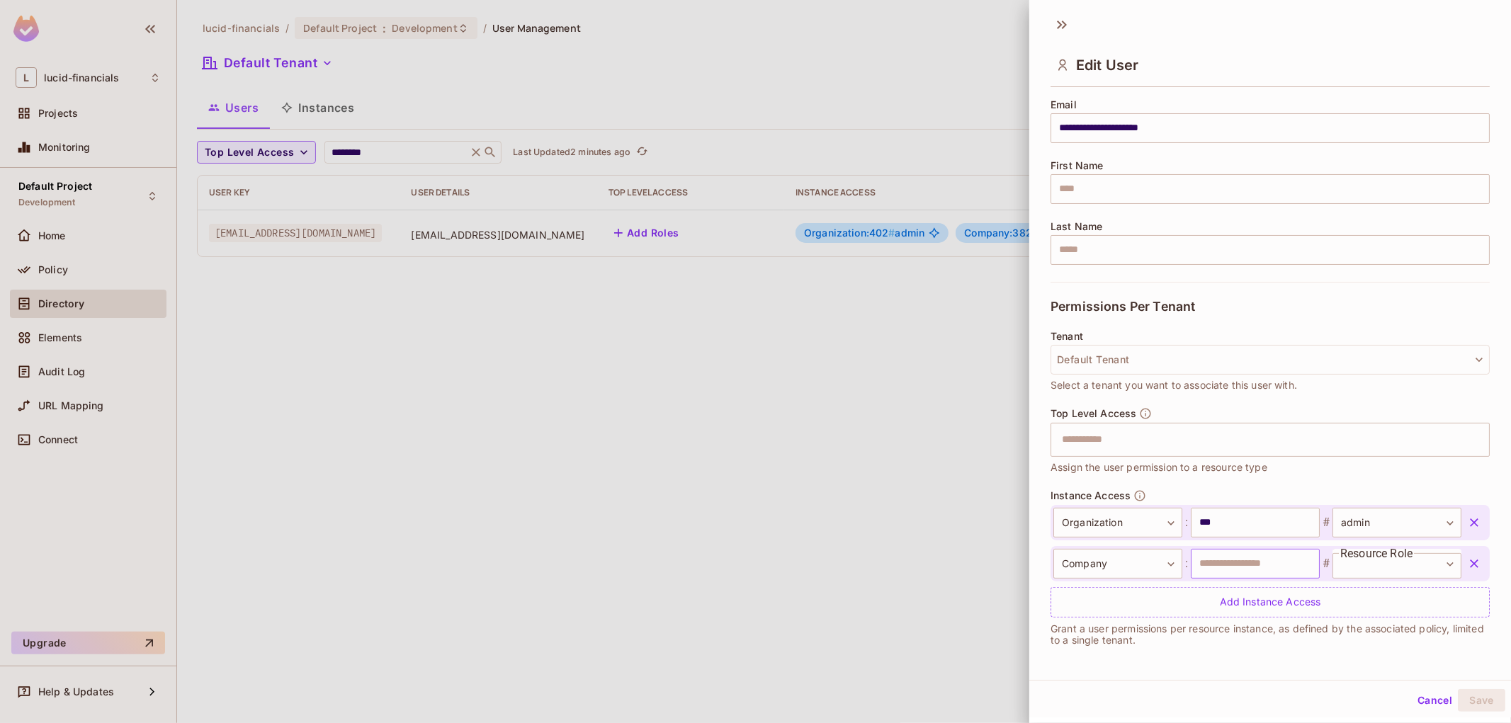
click at [1205, 569] on input "text" at bounding box center [1255, 564] width 129 height 30
paste input "****"
type input "****"
click at [1339, 564] on body "**********" at bounding box center [755, 361] width 1511 height 723
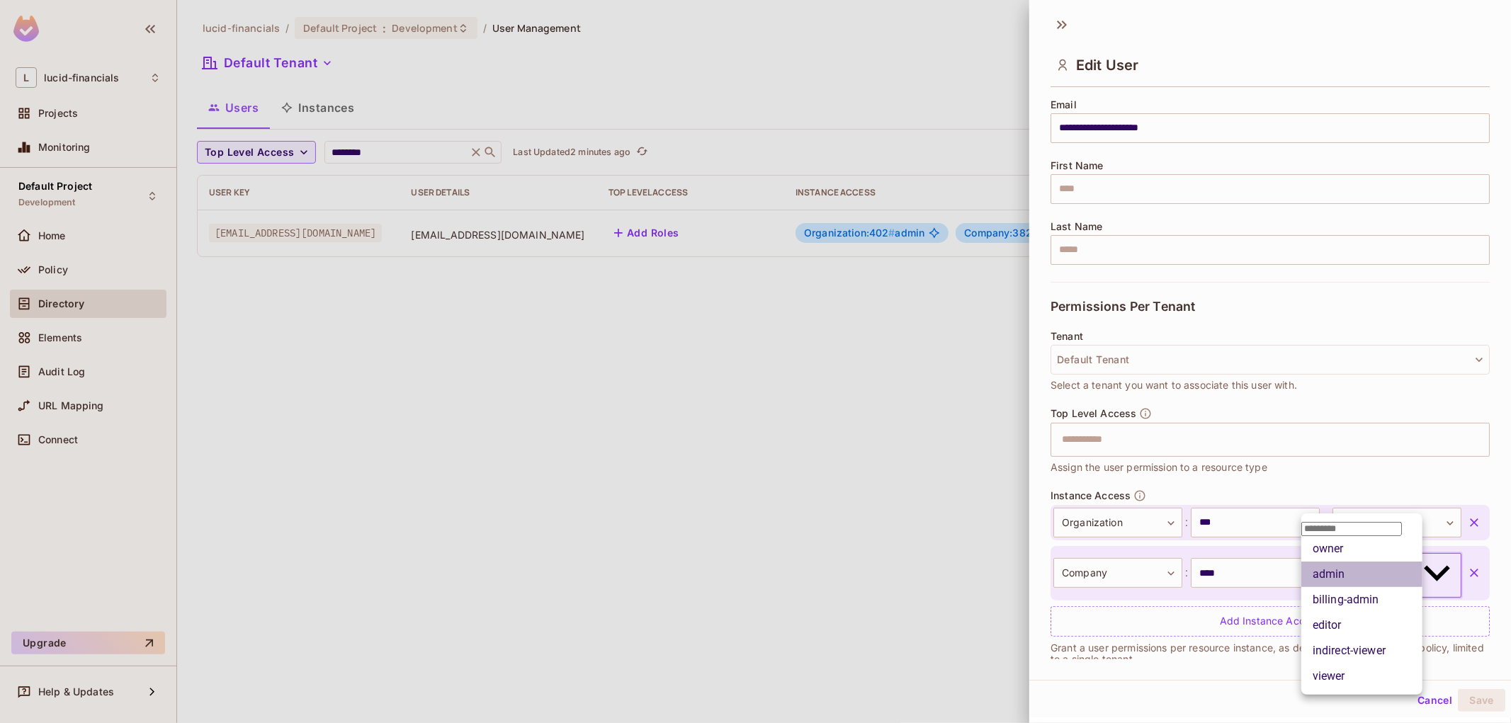
click at [1349, 587] on li "admin" at bounding box center [1361, 574] width 121 height 25
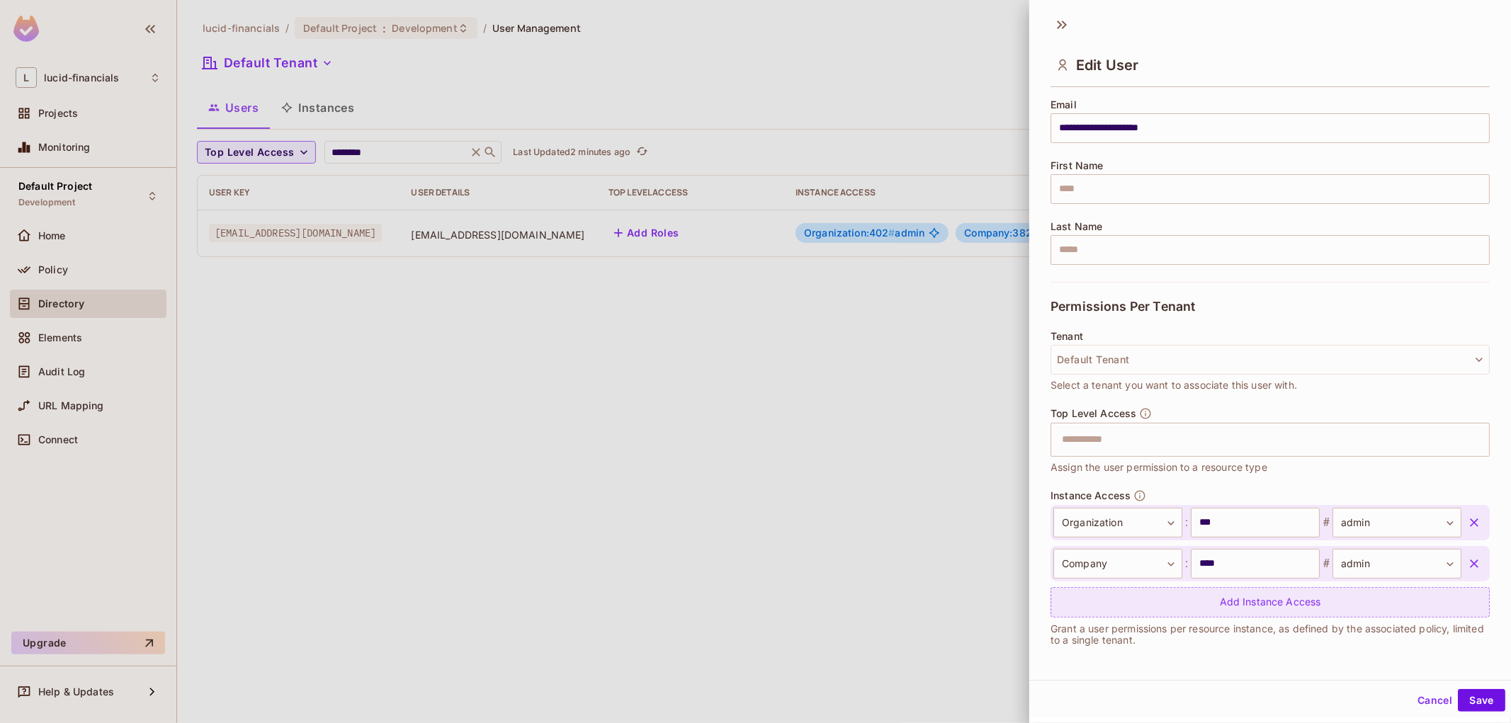
click at [1193, 597] on div "Add Instance Access" at bounding box center [1269, 602] width 439 height 30
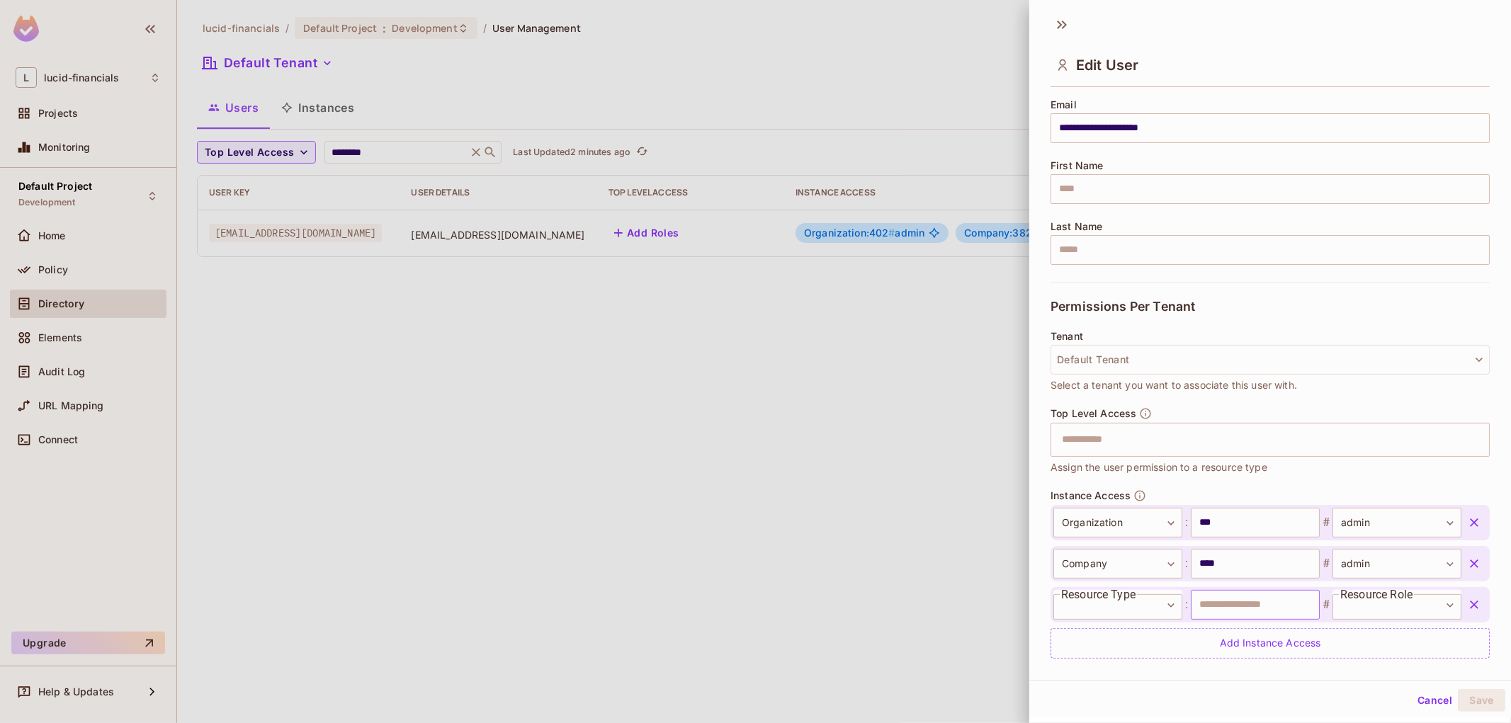
click at [1224, 600] on input "text" at bounding box center [1255, 605] width 129 height 30
paste input "****"
type input "****"
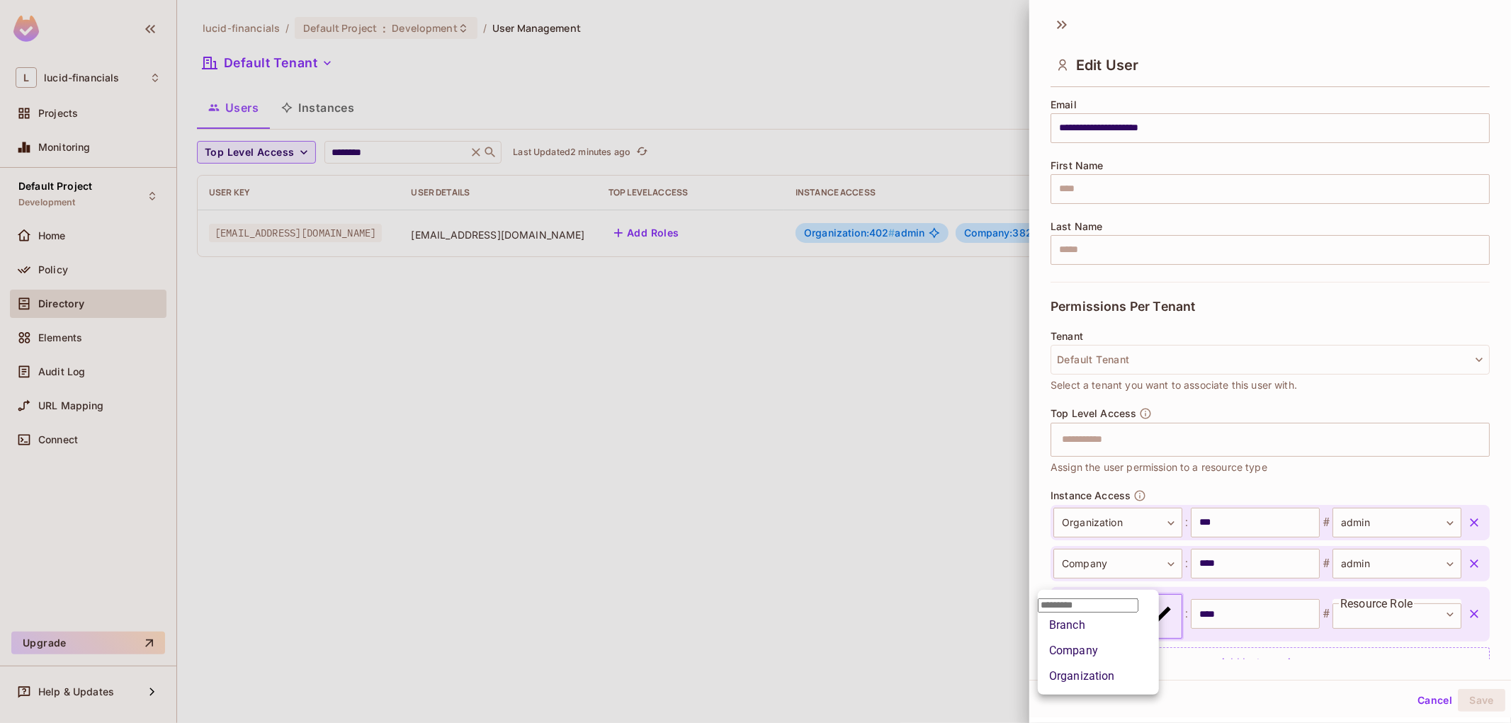
click at [1120, 604] on body "**********" at bounding box center [755, 361] width 1511 height 723
click at [1091, 664] on li "Company" at bounding box center [1098, 650] width 121 height 25
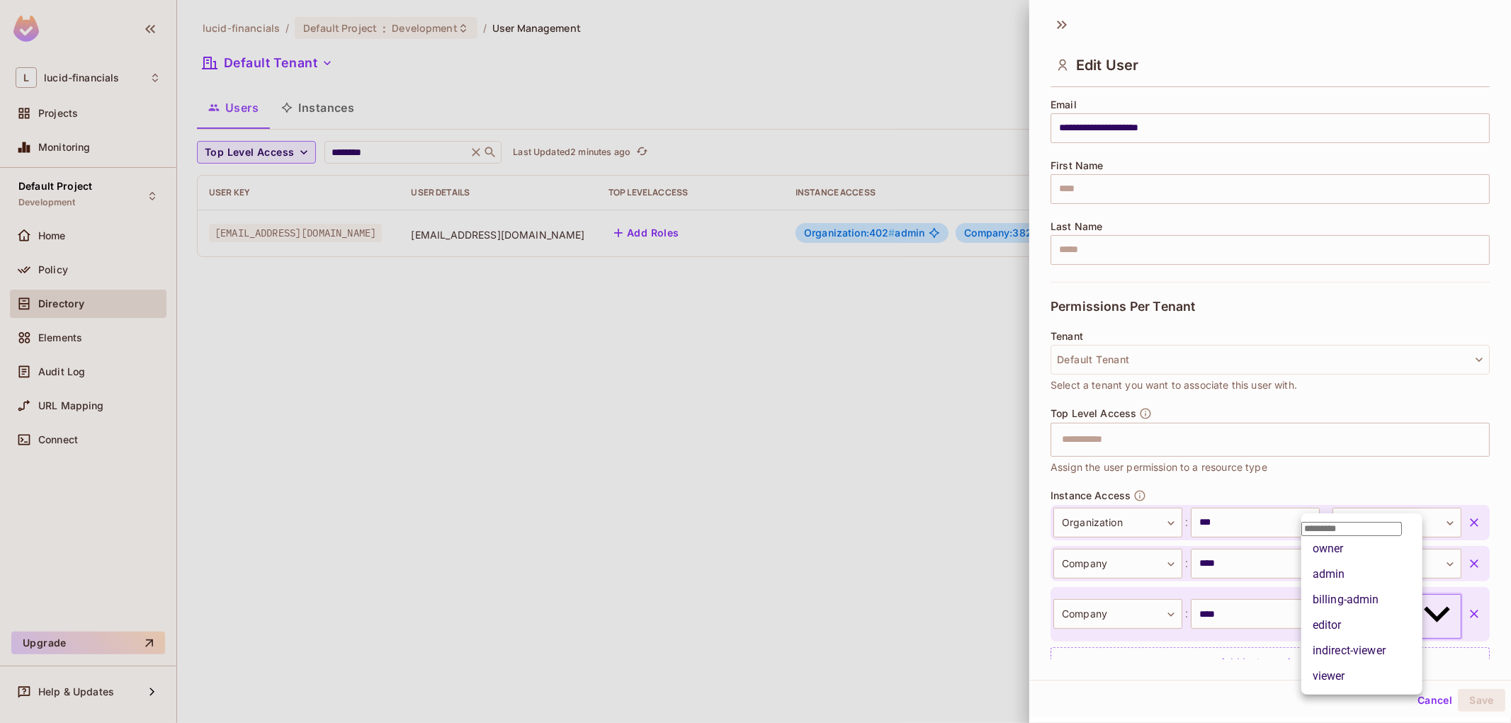
click at [1354, 598] on body "**********" at bounding box center [755, 361] width 1511 height 723
click at [1339, 587] on li "admin" at bounding box center [1361, 574] width 121 height 25
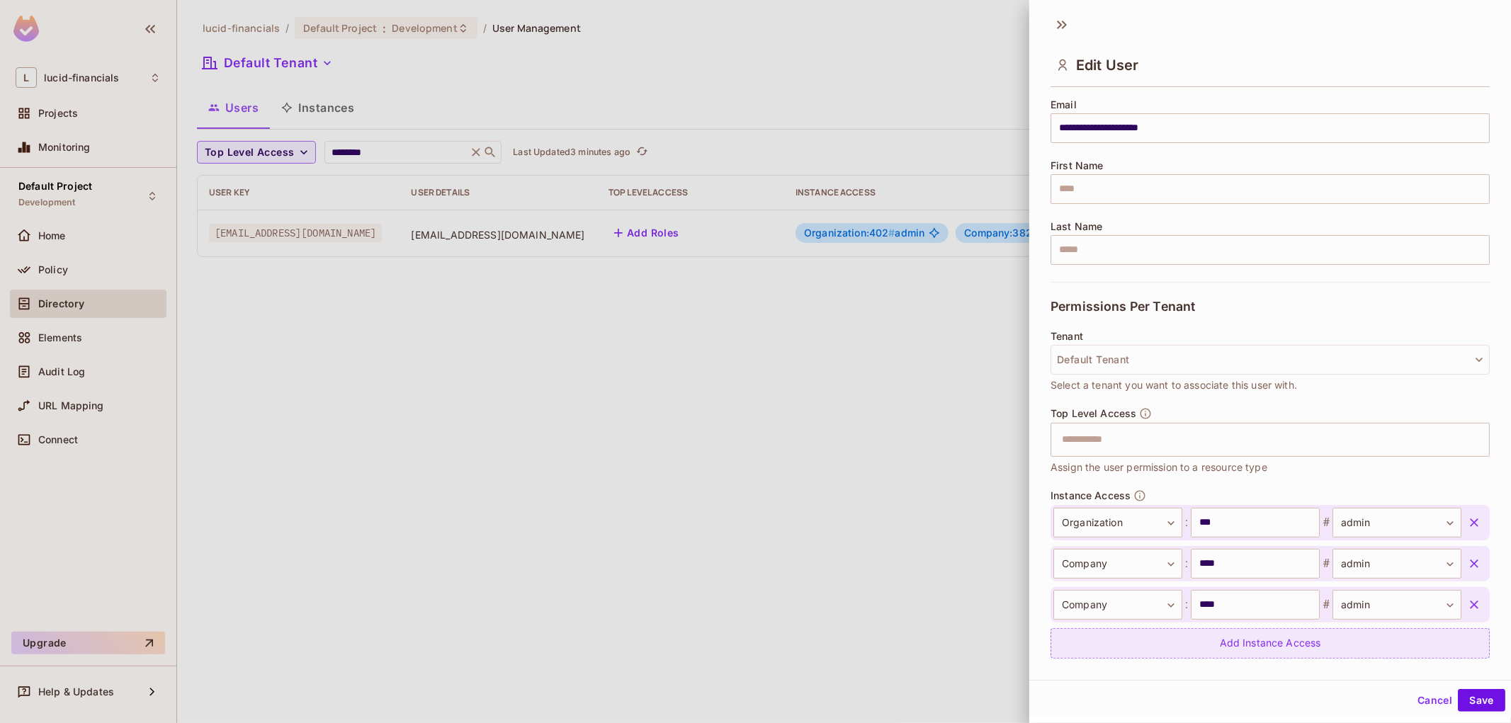
click at [1256, 640] on div "Add Instance Access" at bounding box center [1269, 643] width 439 height 30
click at [1086, 643] on body "**********" at bounding box center [755, 361] width 1511 height 723
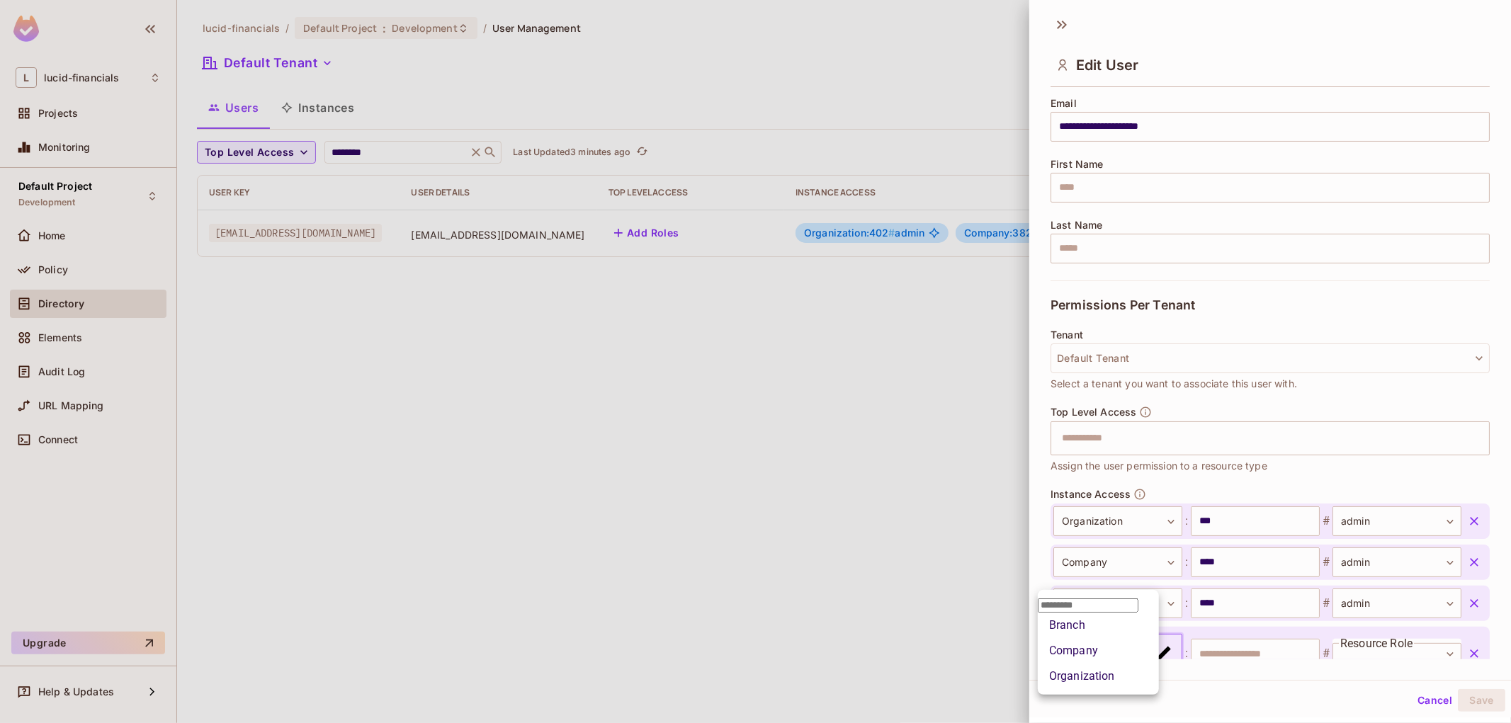
drag, startPoint x: 1095, startPoint y: 666, endPoint x: 1119, endPoint y: 660, distance: 24.7
click at [1096, 664] on li "Company" at bounding box center [1098, 650] width 121 height 25
click at [1249, 640] on input "text" at bounding box center [1255, 645] width 129 height 30
paste input "****"
type input "****"
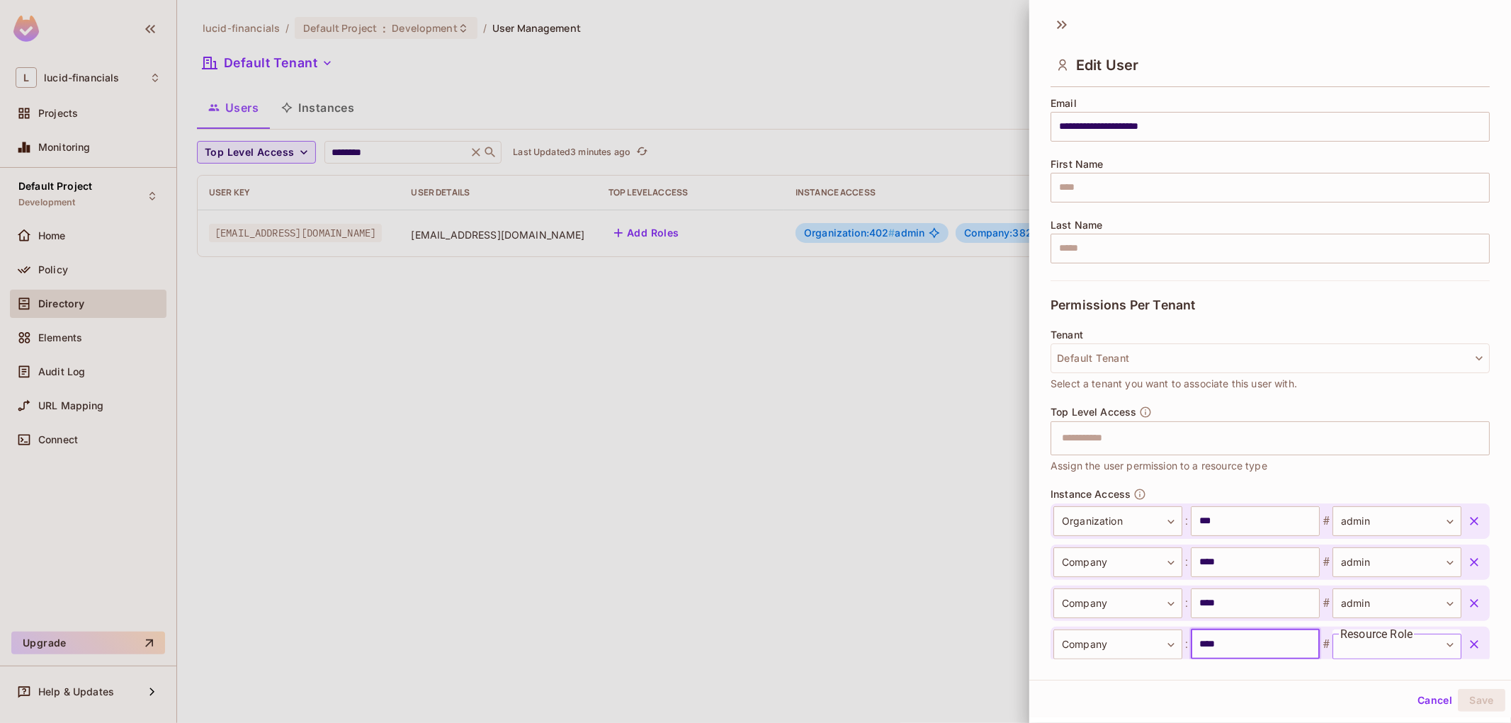
click at [1349, 647] on body "**********" at bounding box center [755, 361] width 1511 height 723
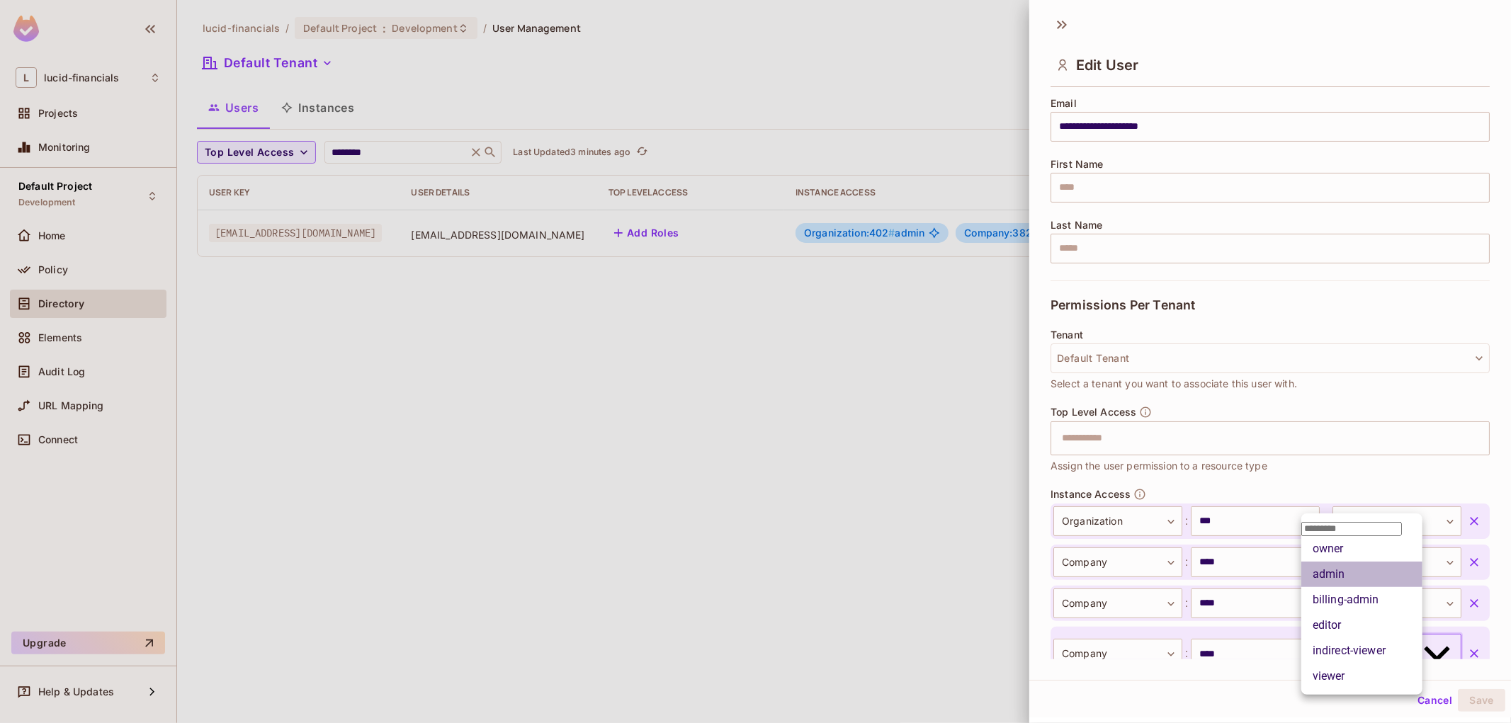
click at [1342, 582] on li "admin" at bounding box center [1361, 574] width 121 height 25
type input "*****"
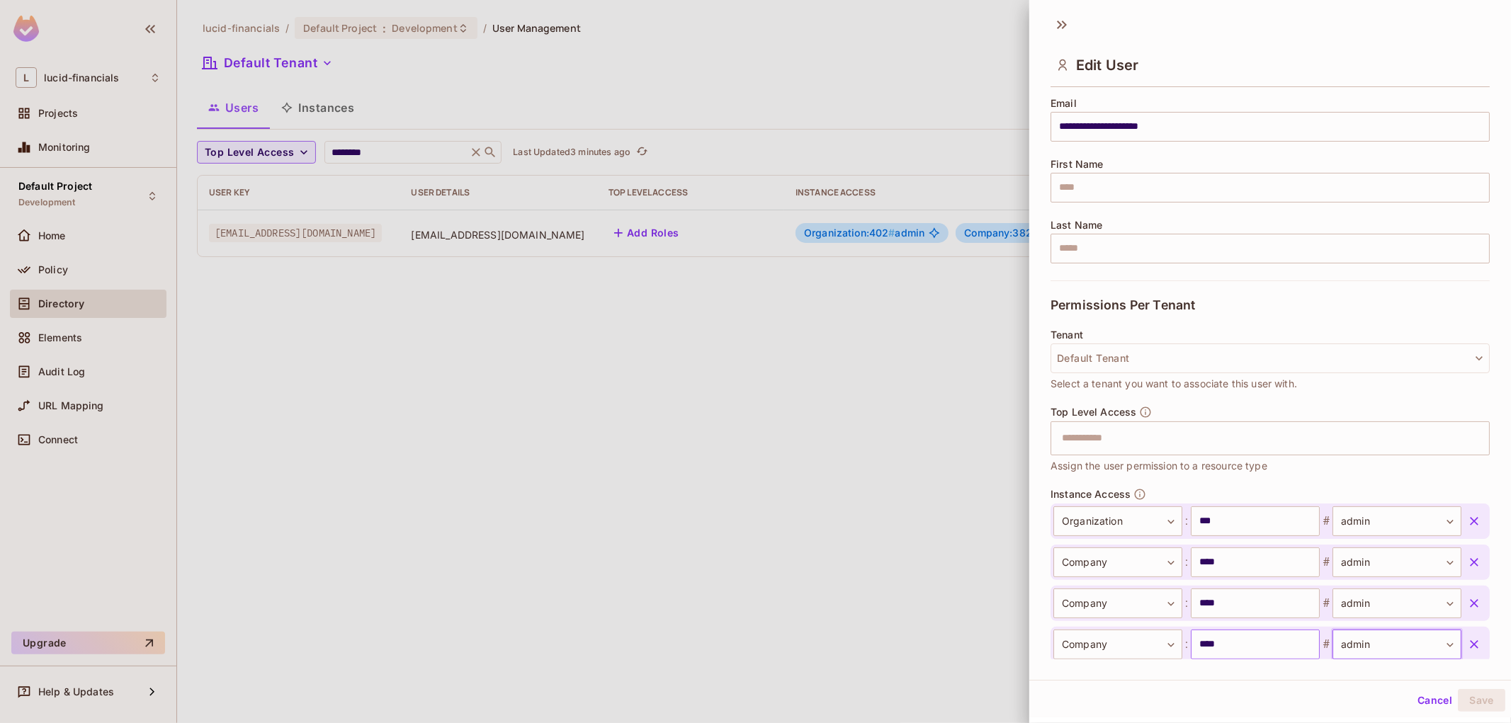
click at [1224, 645] on input "****" at bounding box center [1255, 645] width 129 height 30
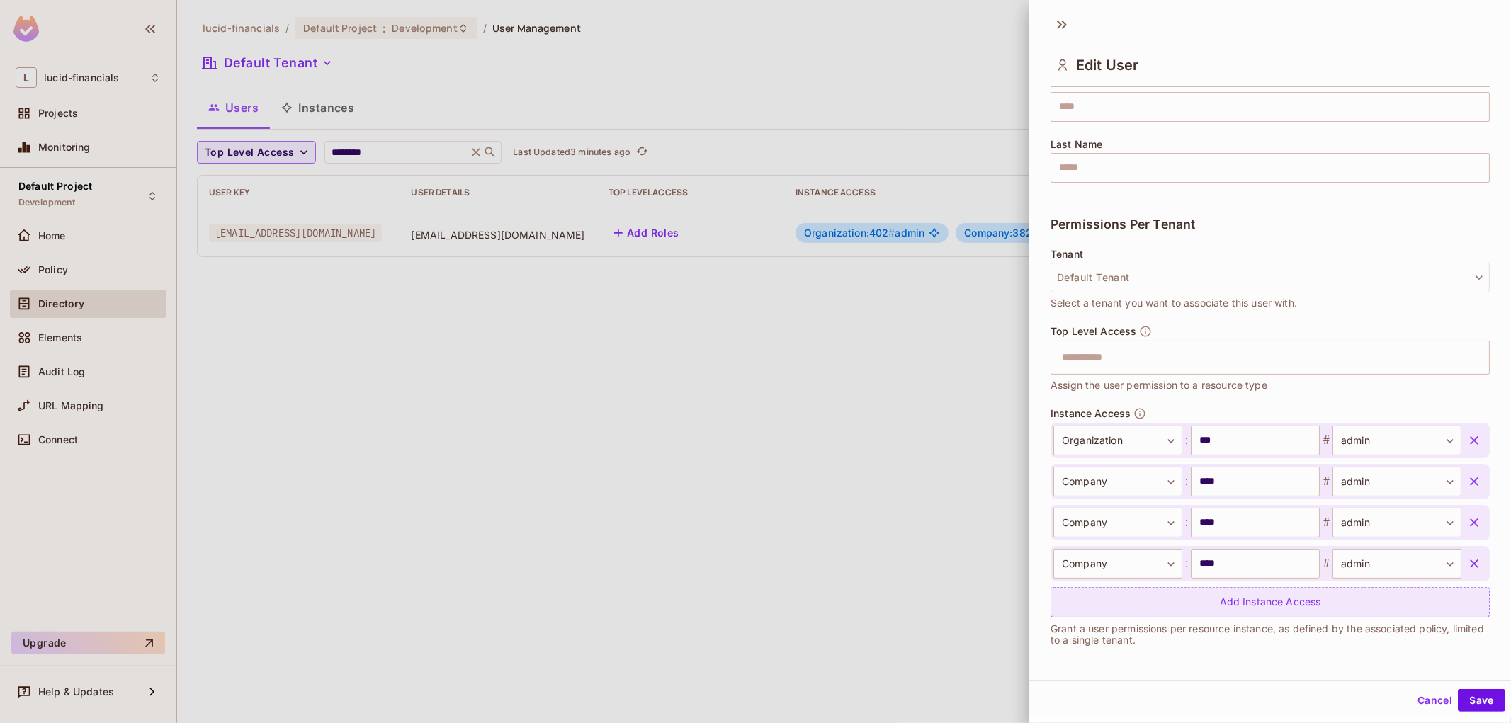
click at [1240, 611] on div "Add Instance Access" at bounding box center [1269, 602] width 439 height 30
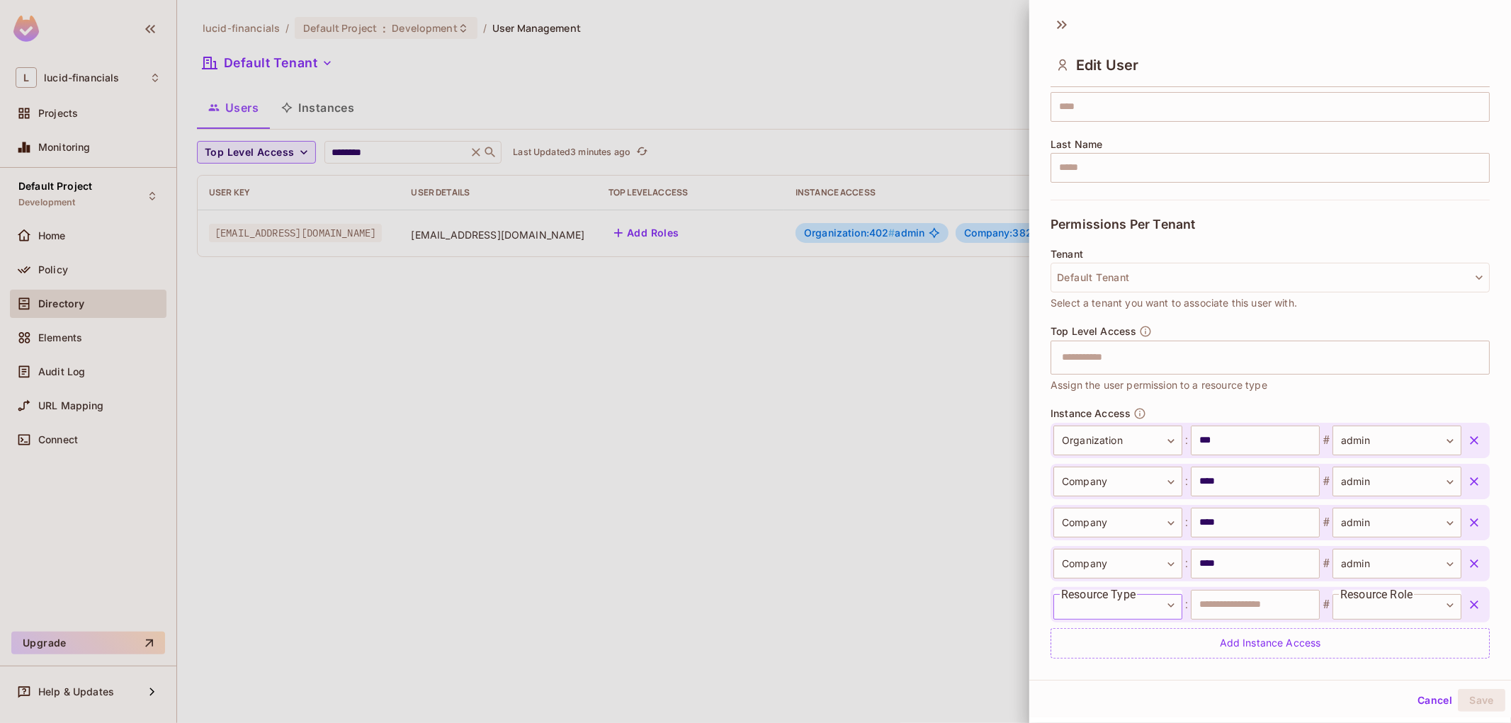
click at [1111, 609] on body "**********" at bounding box center [755, 361] width 1511 height 723
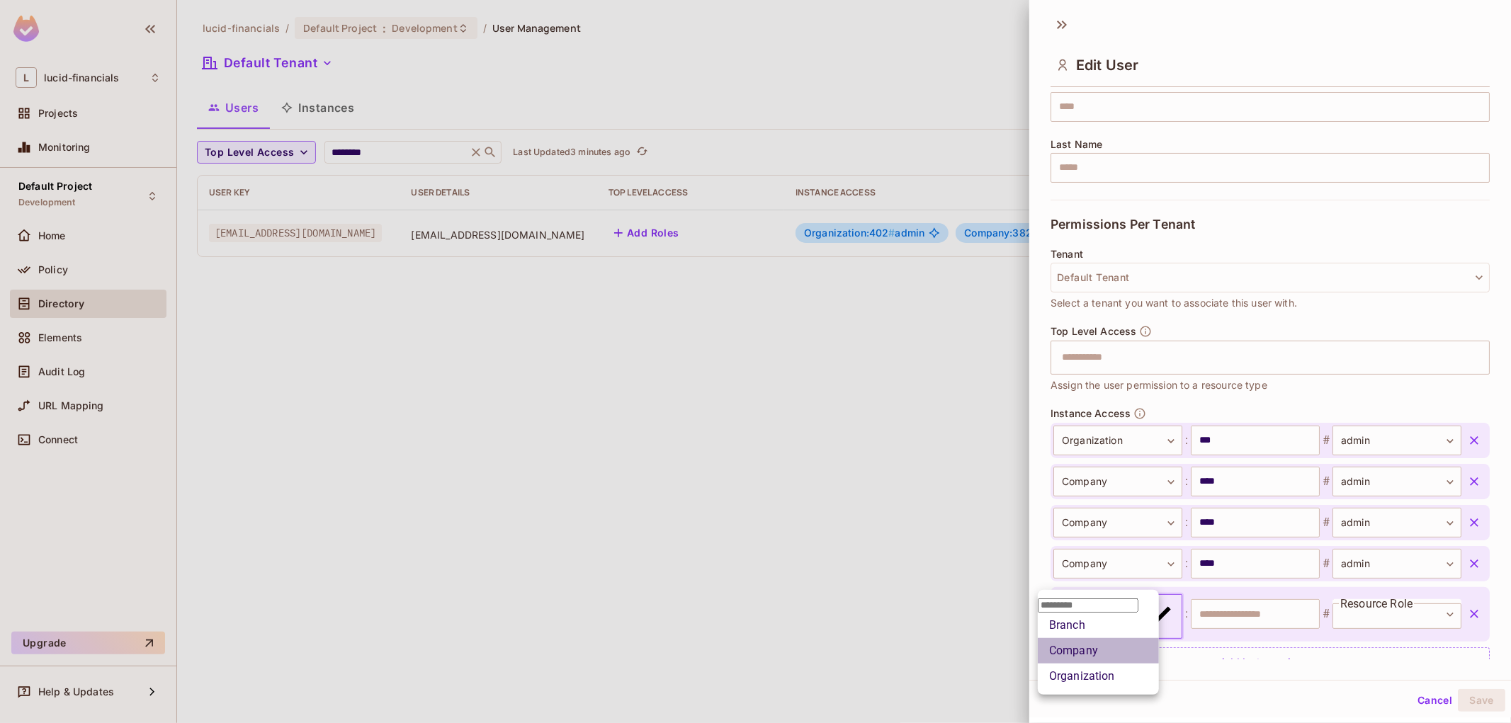
drag, startPoint x: 1088, startPoint y: 667, endPoint x: 1181, endPoint y: 625, distance: 102.7
click at [1088, 664] on li "Company" at bounding box center [1098, 650] width 121 height 25
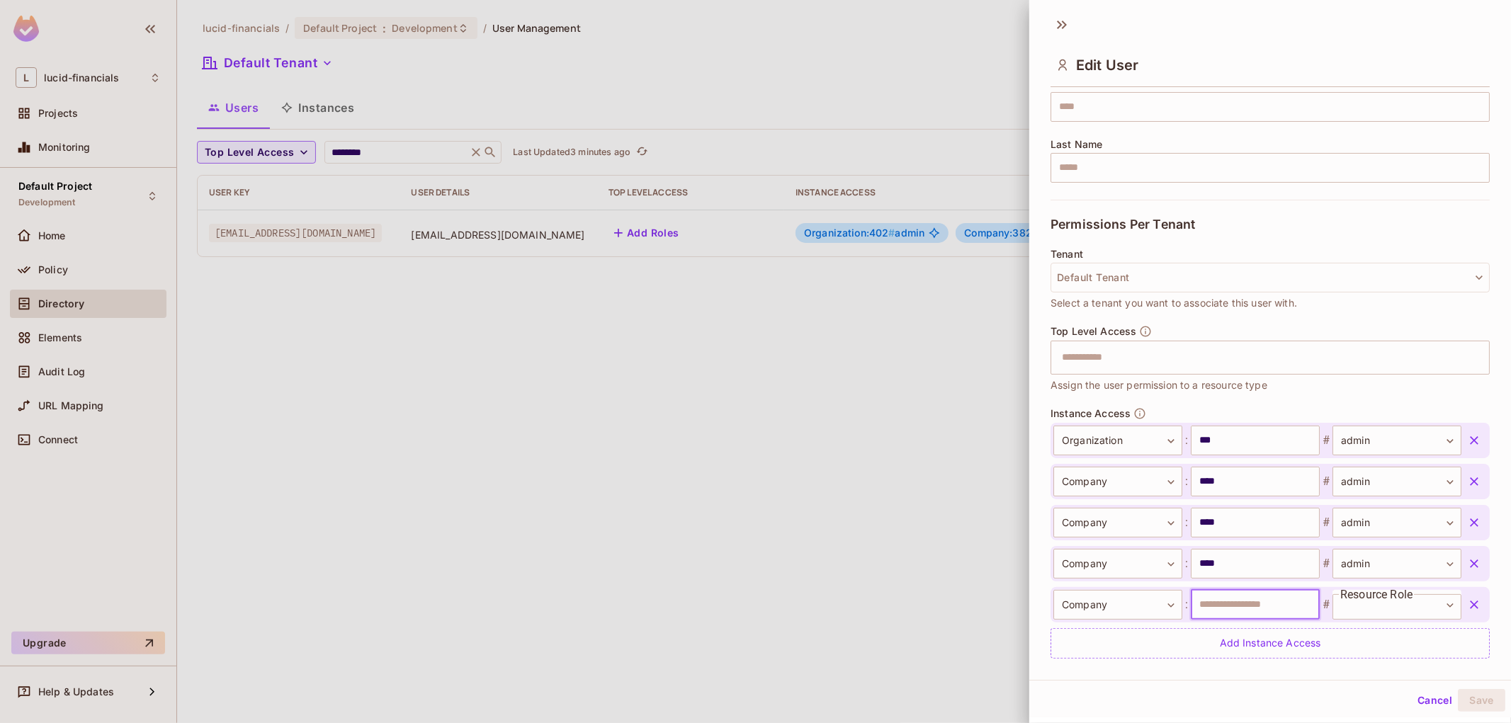
click at [1230, 606] on input "text" at bounding box center [1255, 605] width 129 height 30
paste input "****"
type input "****"
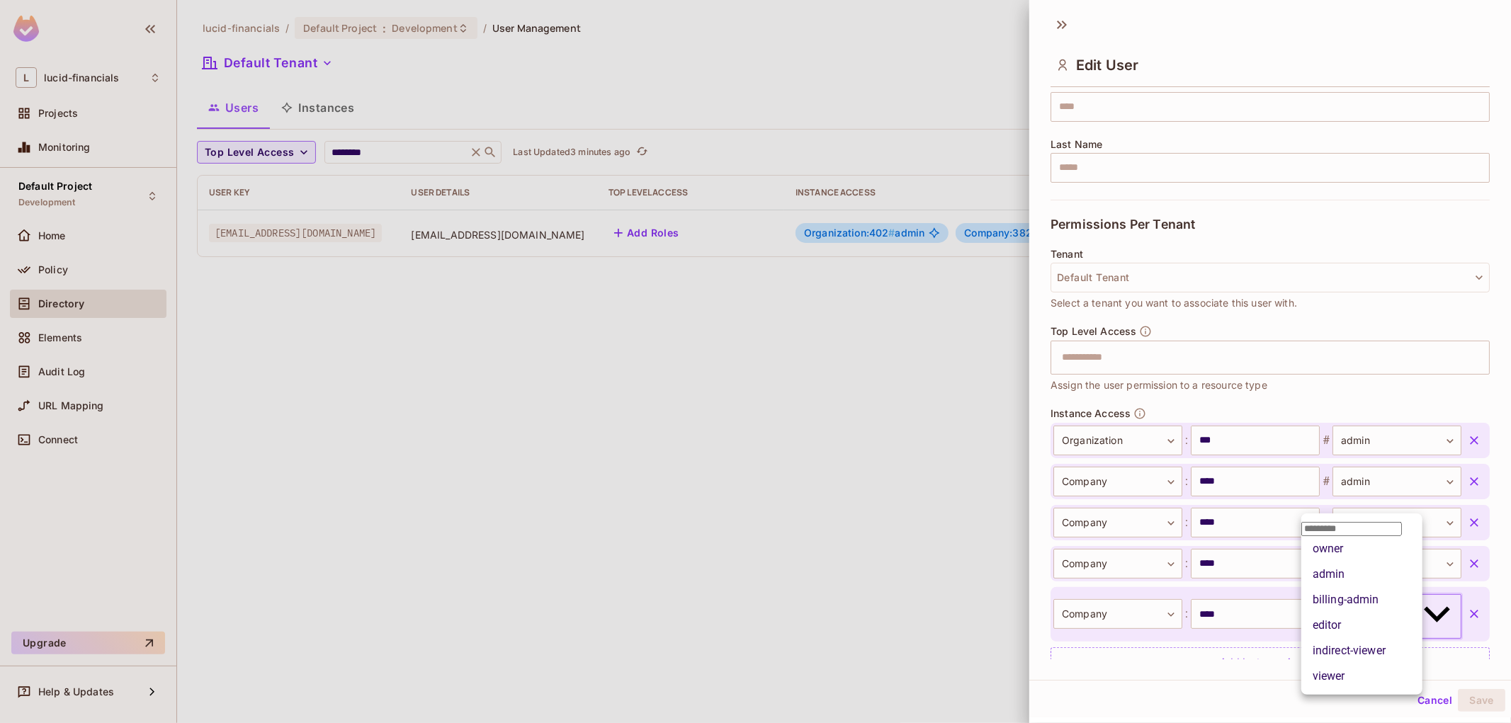
click at [1357, 603] on body "**********" at bounding box center [755, 361] width 1511 height 723
click at [1337, 587] on li "admin" at bounding box center [1361, 574] width 121 height 25
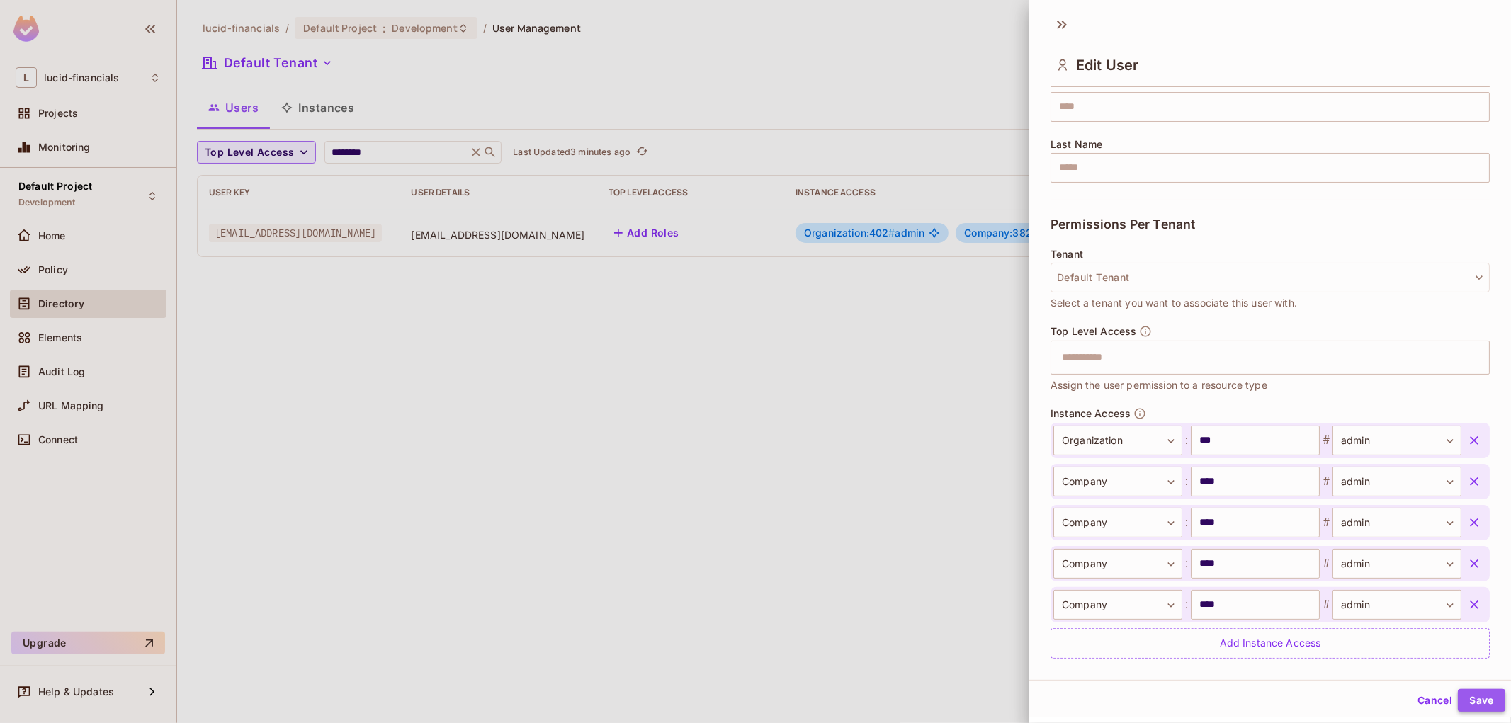
click at [1467, 702] on button "Save" at bounding box center [1481, 700] width 47 height 23
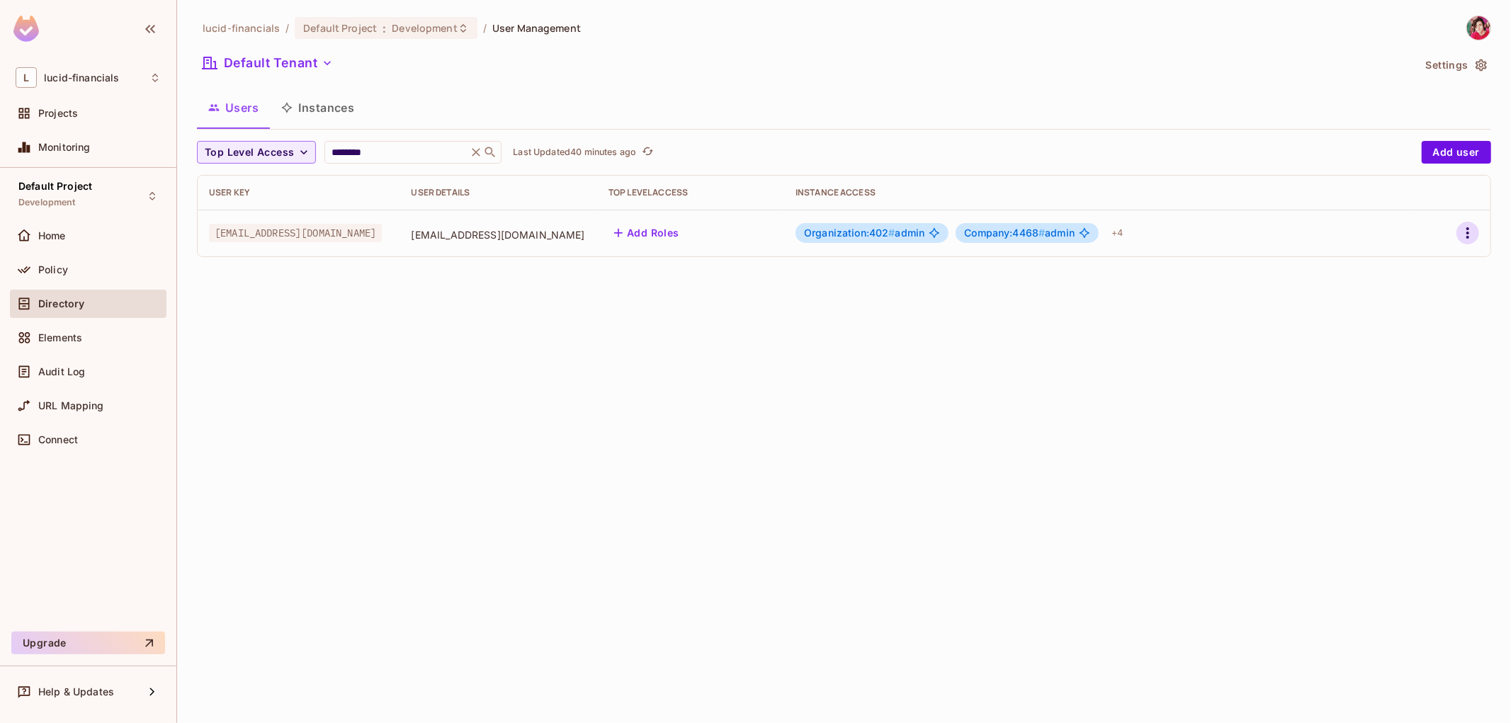
click at [1466, 234] on icon "button" at bounding box center [1467, 233] width 17 height 17
click at [1428, 270] on li "Edit" at bounding box center [1406, 266] width 125 height 31
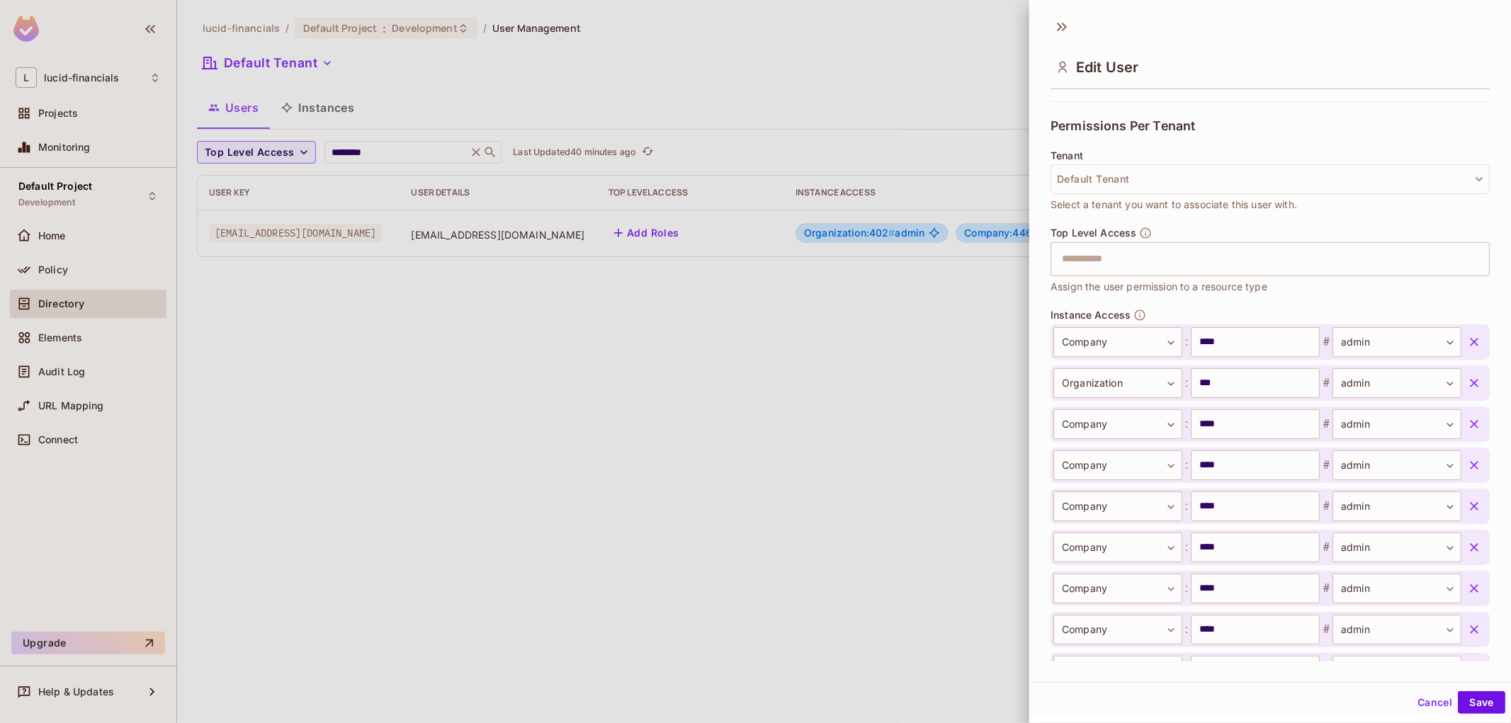
scroll to position [157, 0]
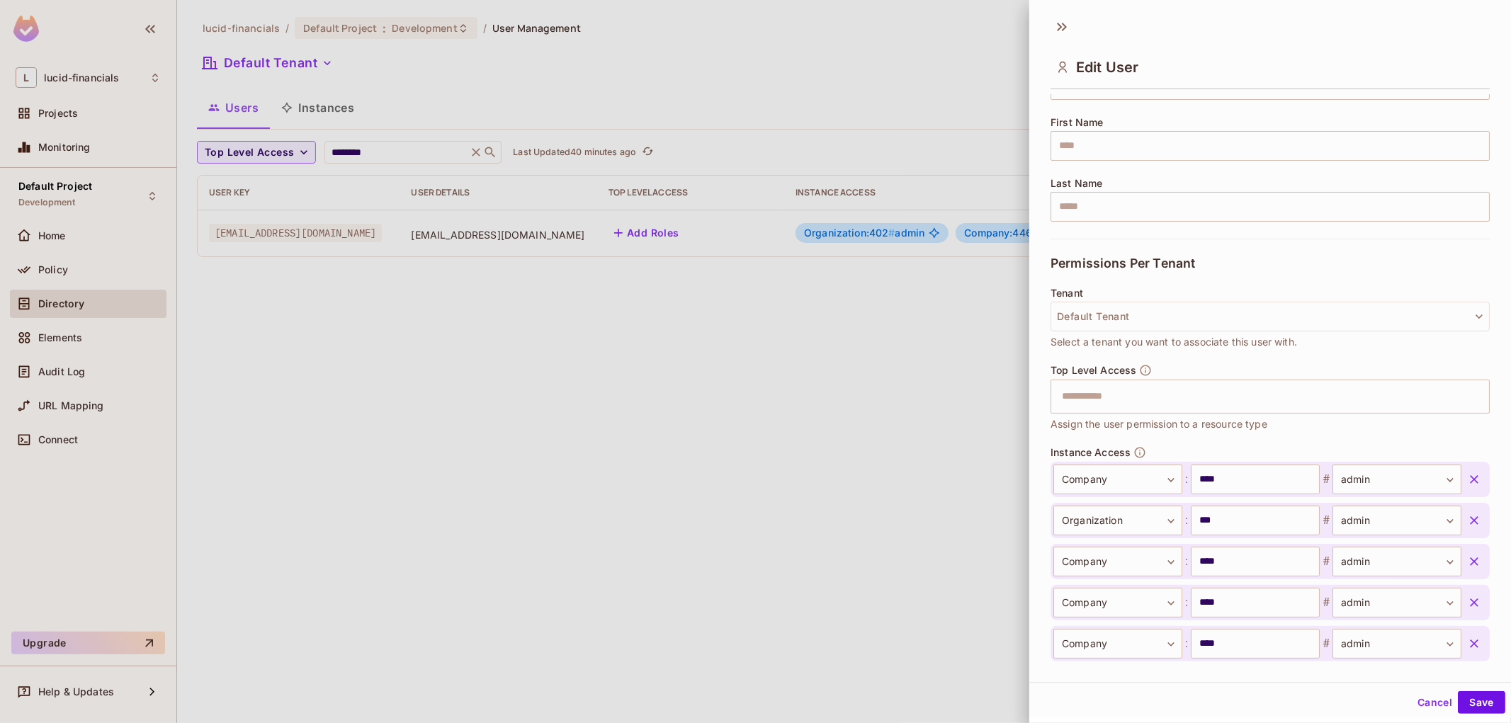
click at [902, 414] on div at bounding box center [755, 361] width 1511 height 723
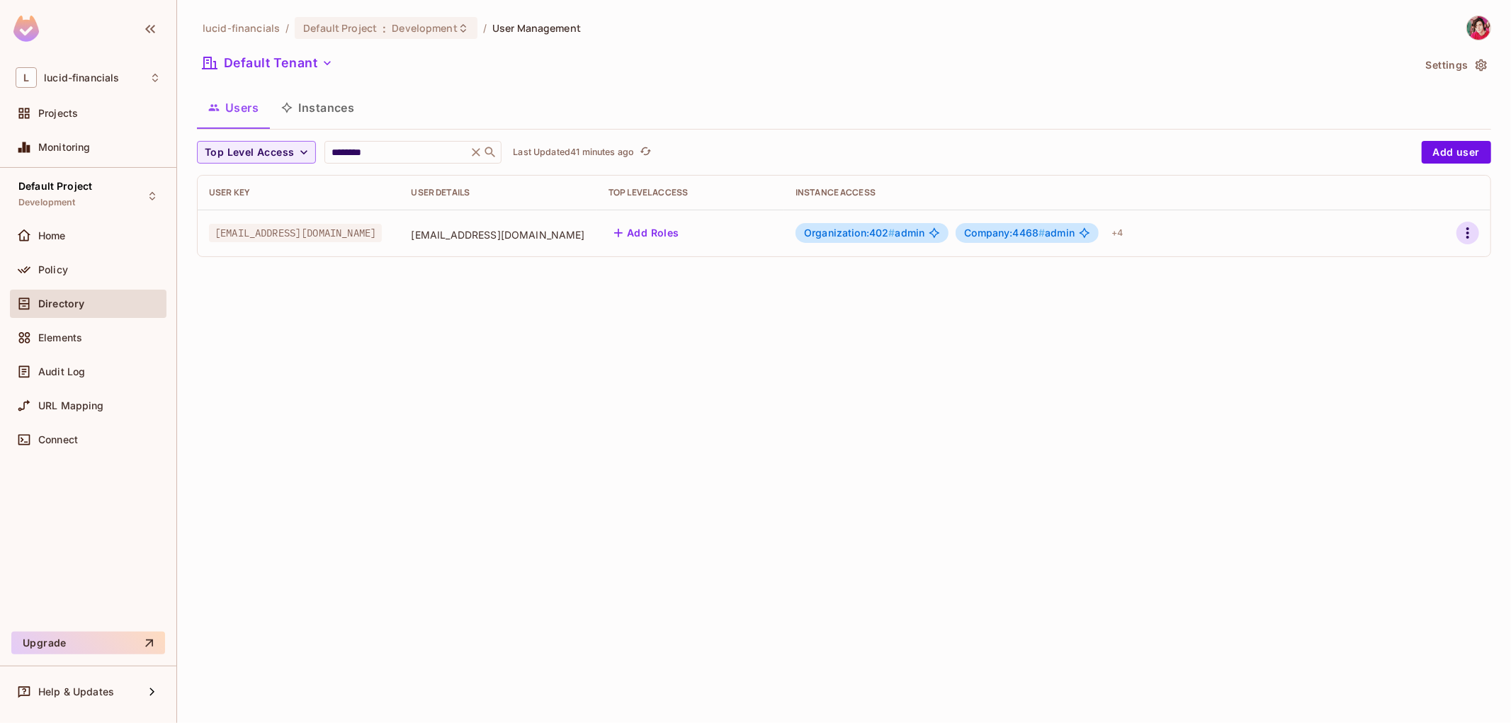
click at [1471, 229] on icon "button" at bounding box center [1467, 233] width 17 height 17
click at [1442, 264] on li "Edit" at bounding box center [1406, 266] width 125 height 31
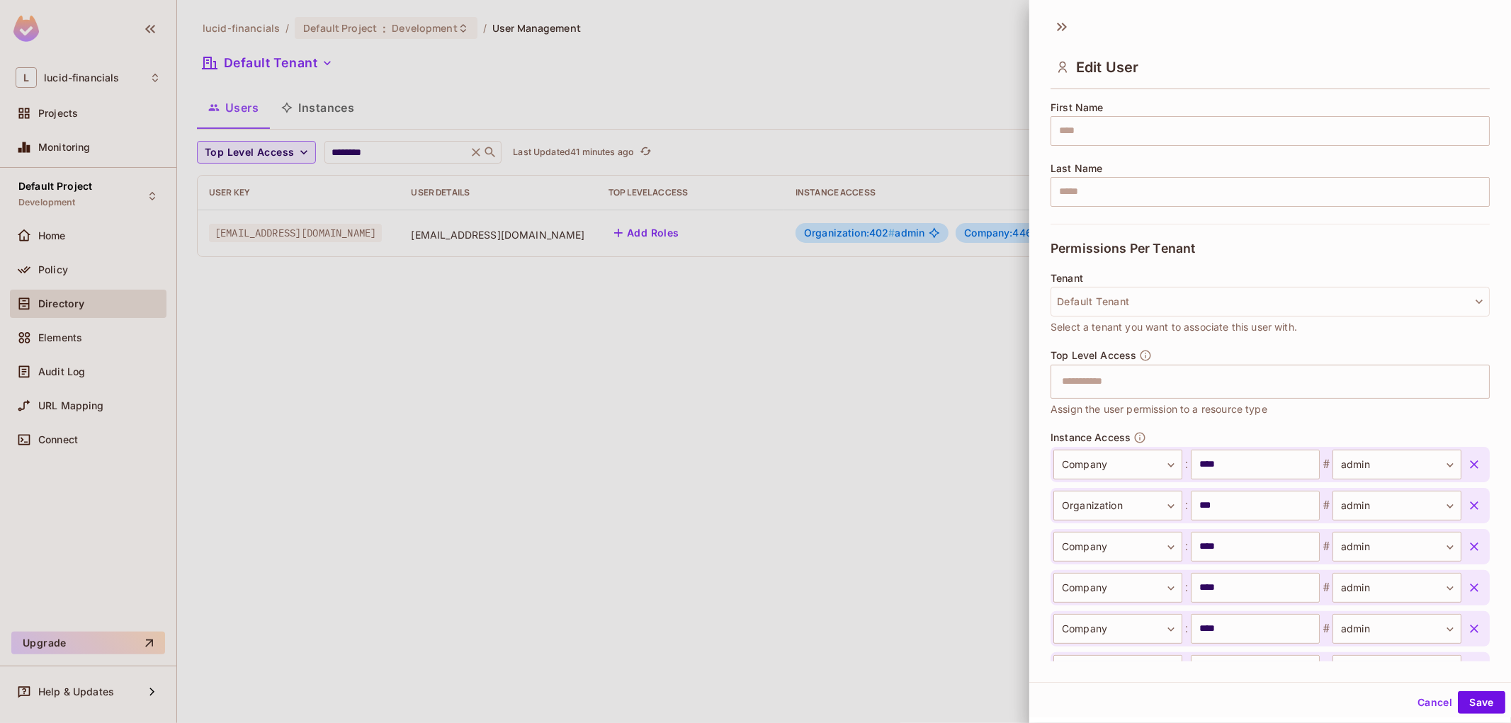
scroll to position [62, 0]
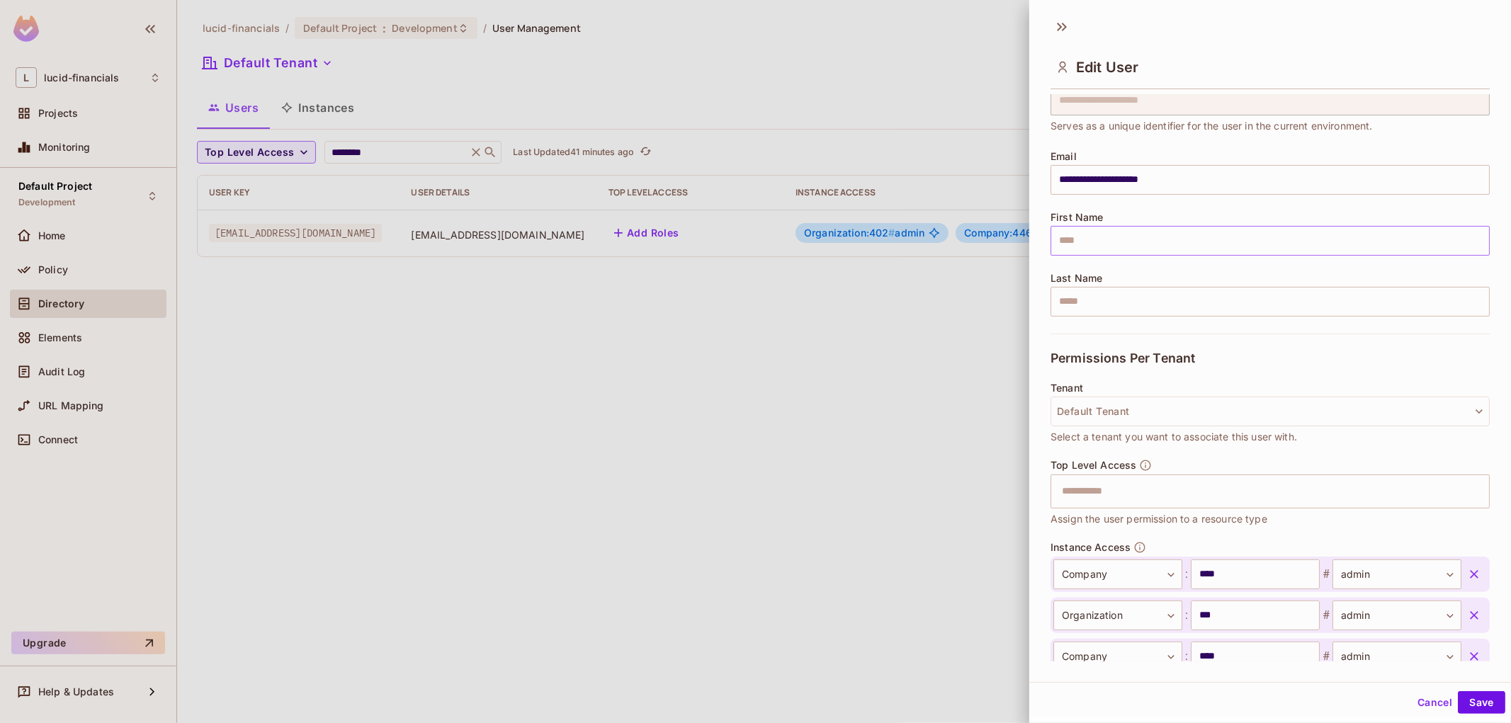
click at [1124, 248] on input "text" at bounding box center [1269, 241] width 439 height 30
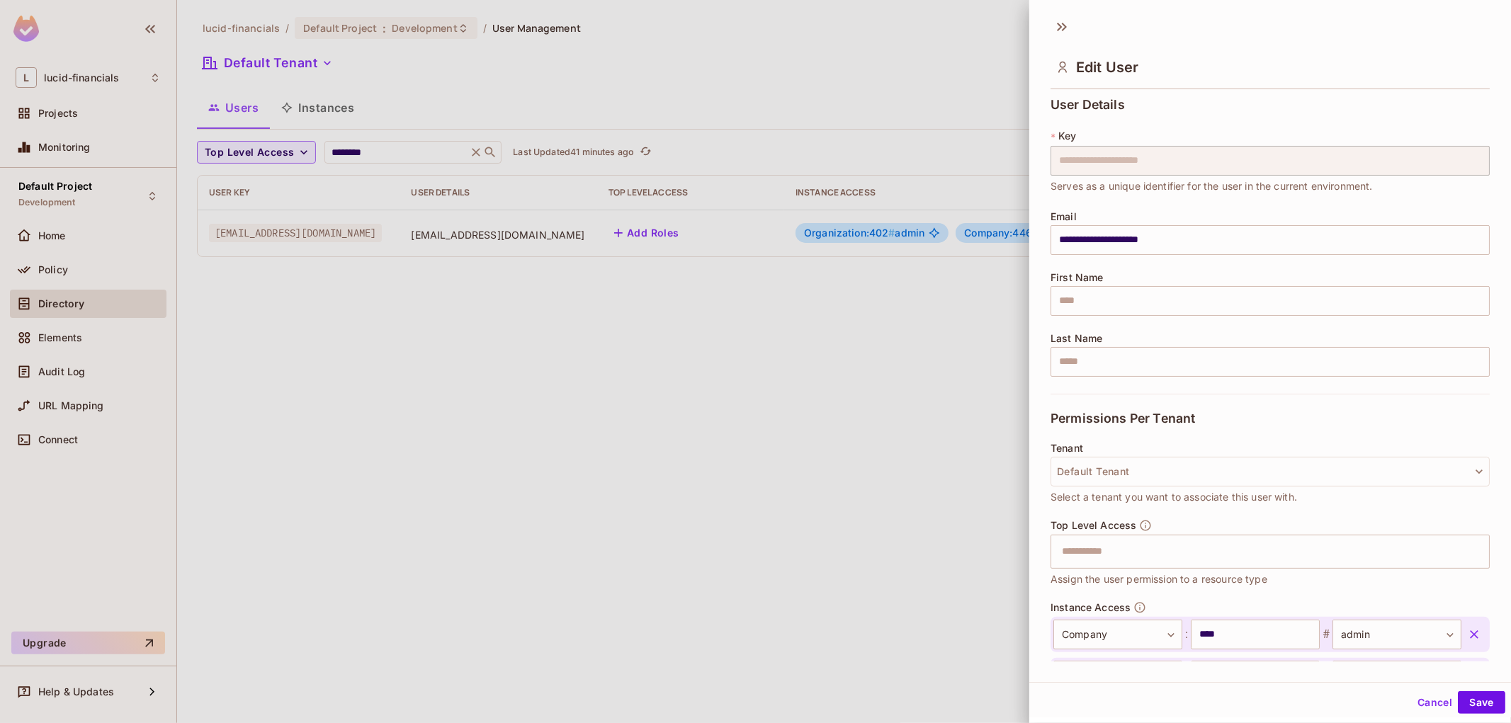
scroll to position [0, 0]
click at [1216, 238] on input "**********" at bounding box center [1269, 242] width 439 height 30
click at [885, 293] on div at bounding box center [755, 361] width 1511 height 723
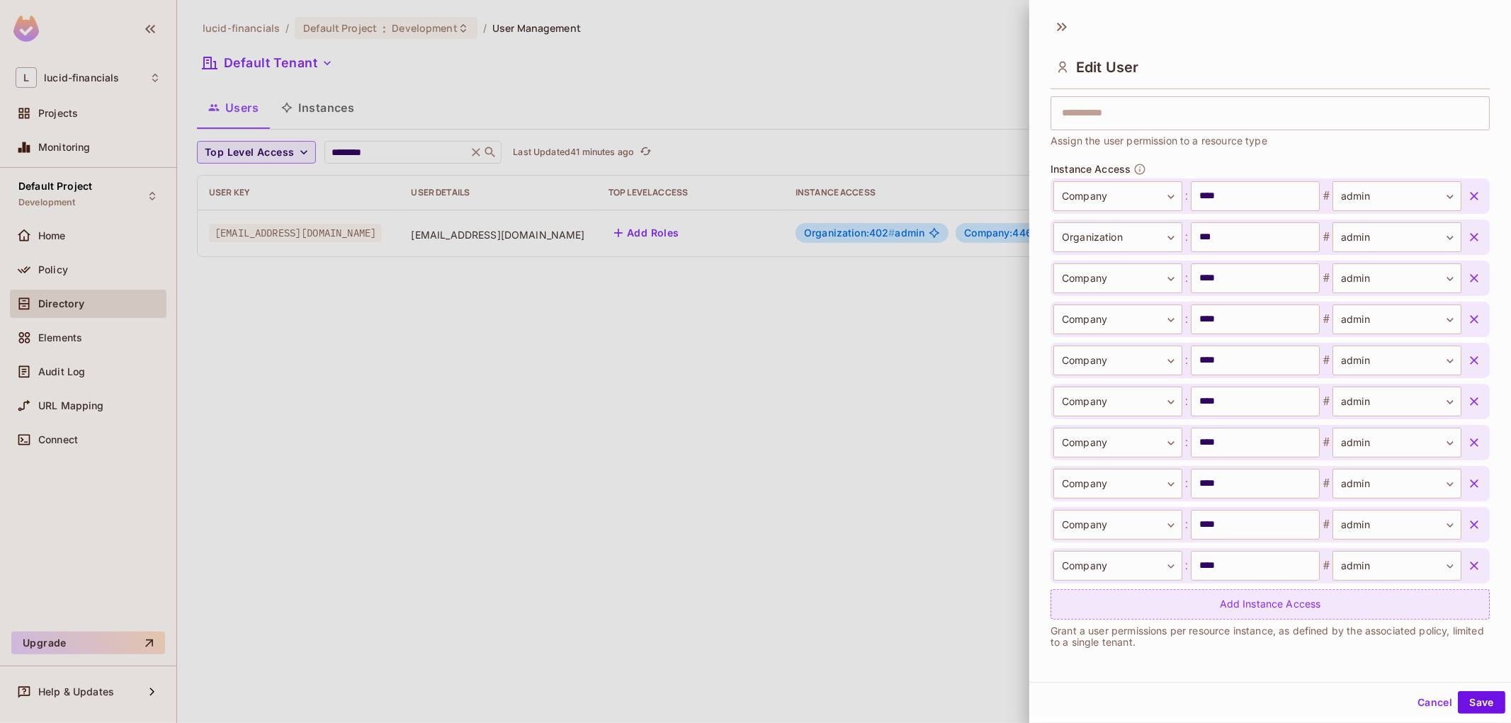
scroll to position [2, 0]
click at [984, 405] on div at bounding box center [755, 361] width 1511 height 723
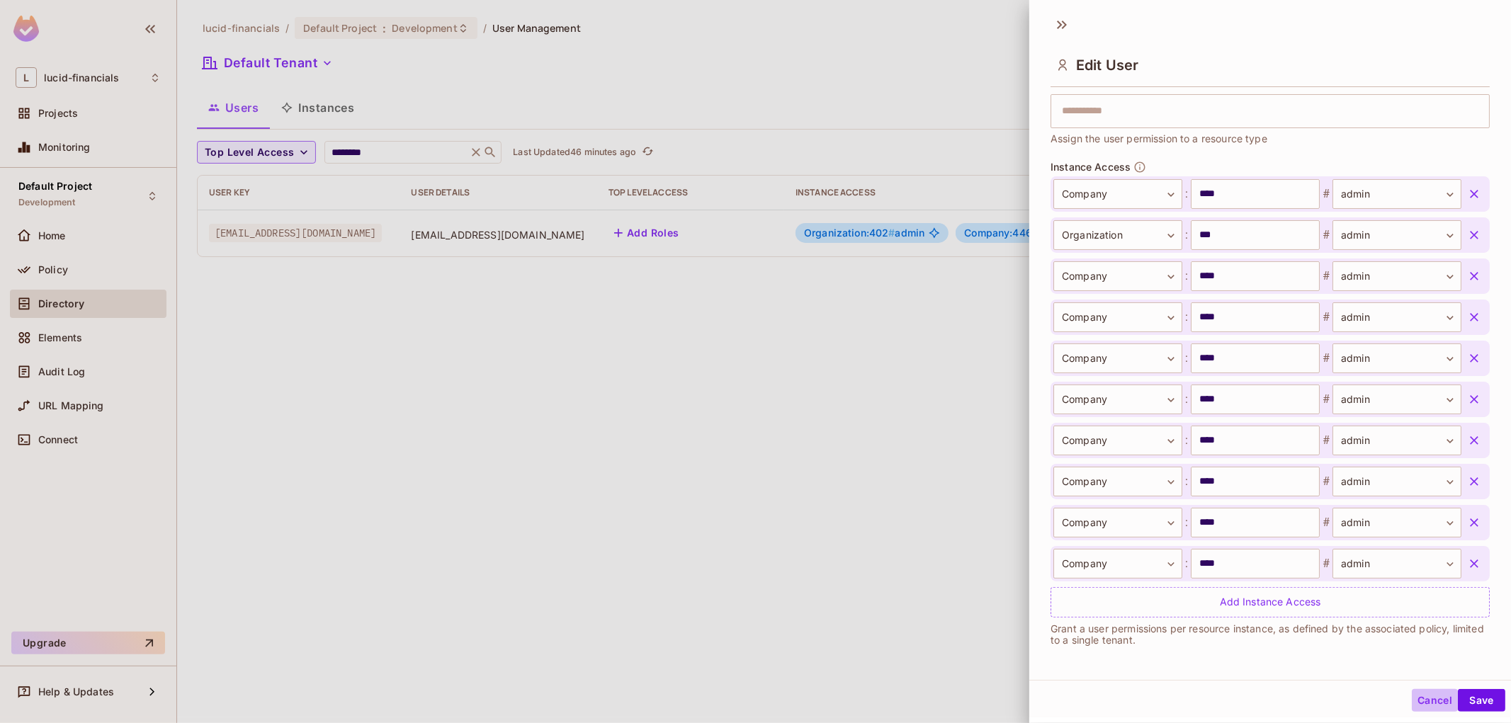
click at [1412, 698] on button "Cancel" at bounding box center [1435, 700] width 46 height 23
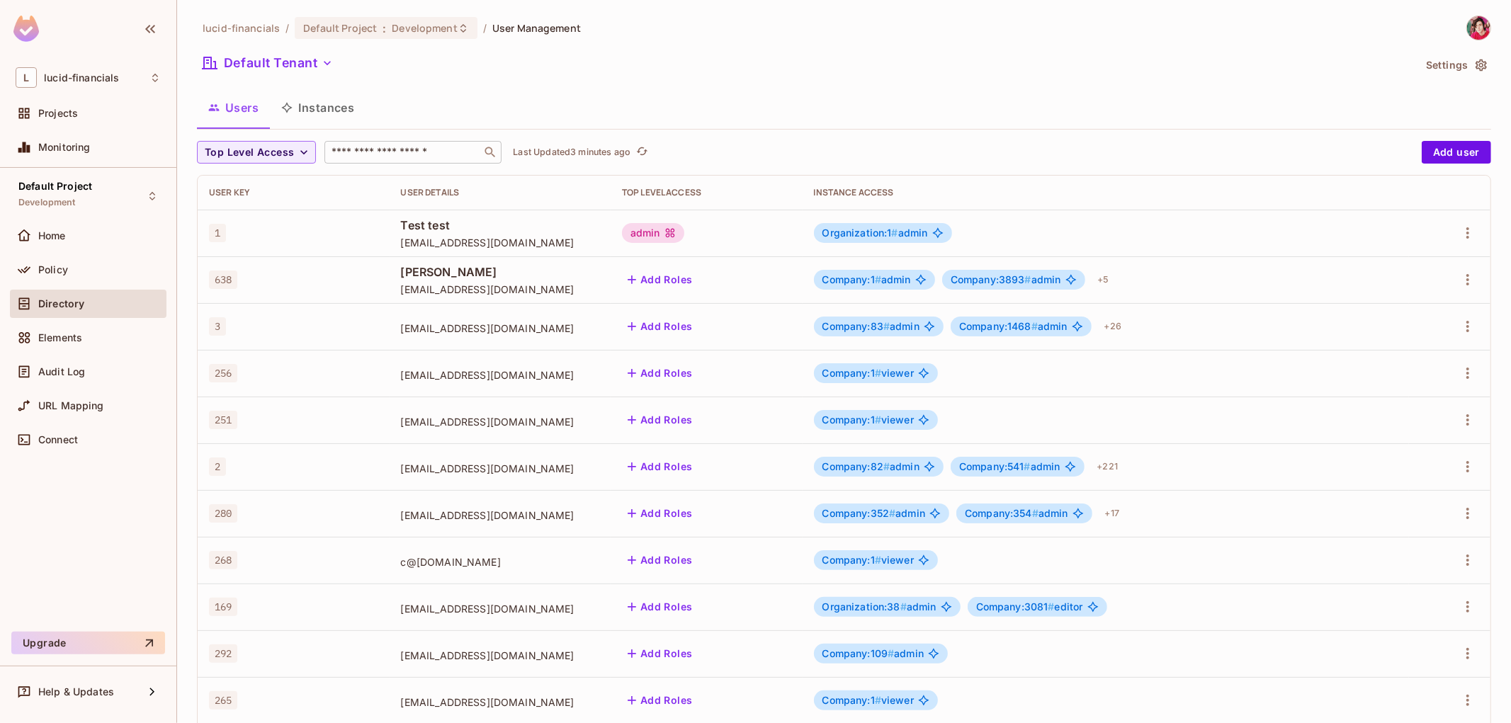
click at [395, 141] on div "​" at bounding box center [412, 152] width 177 height 23
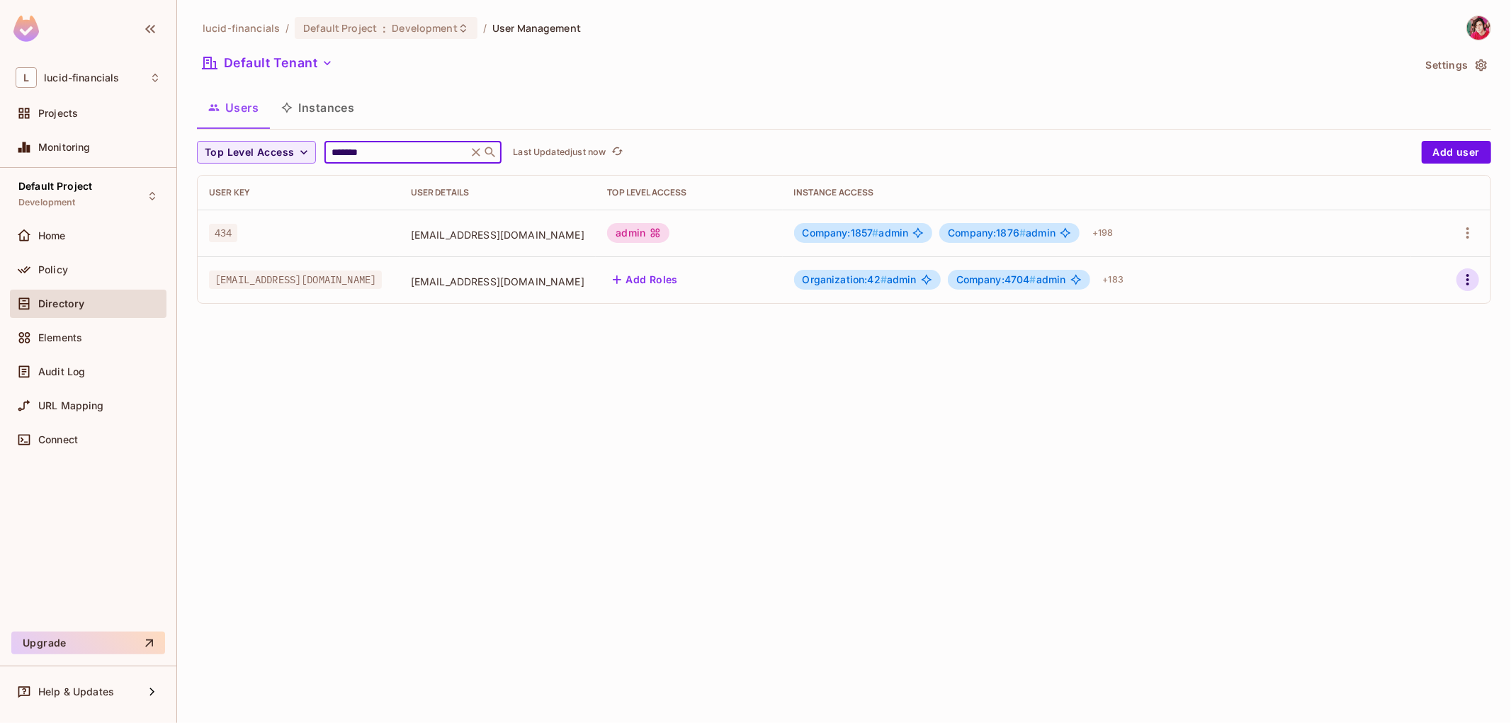
type input "*******"
click at [1461, 277] on icon "button" at bounding box center [1467, 279] width 17 height 17
click at [1424, 313] on li "Edit" at bounding box center [1406, 312] width 125 height 31
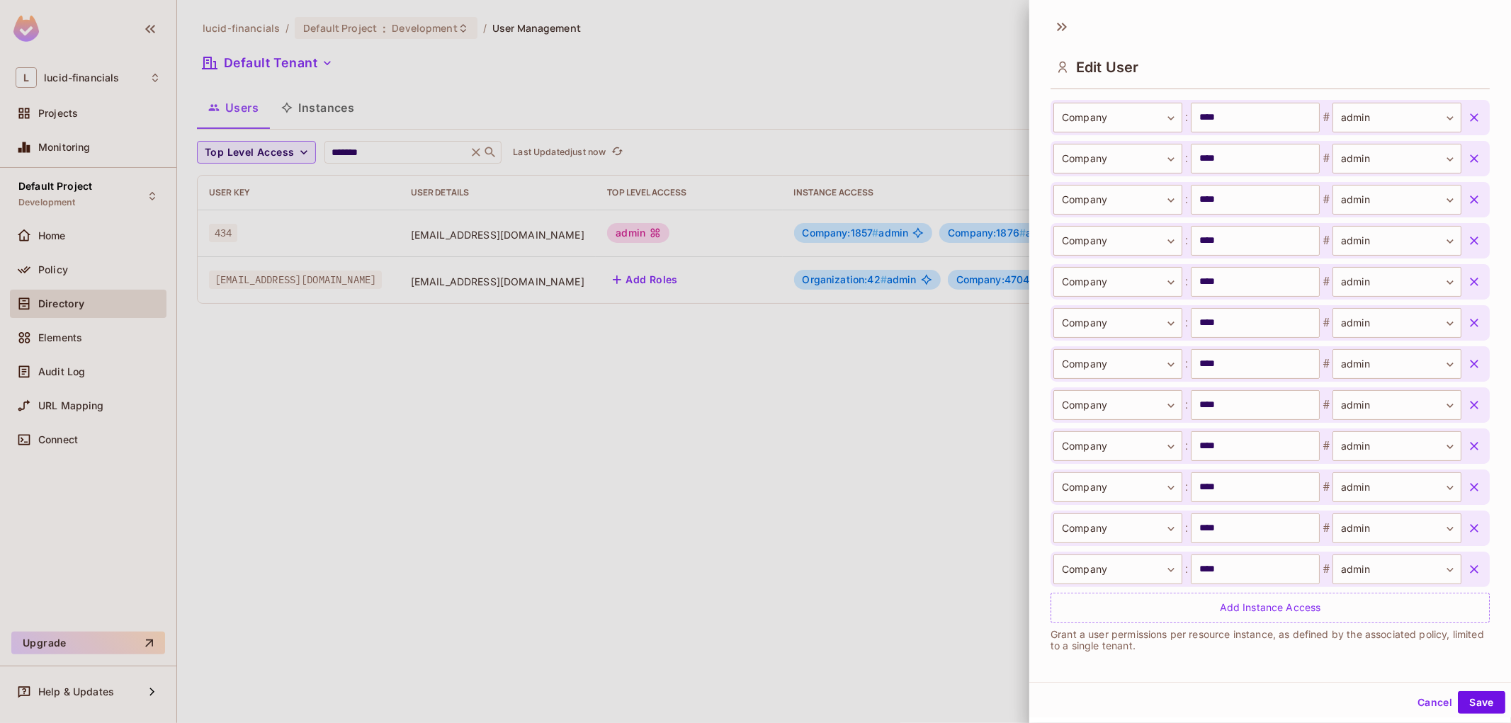
scroll to position [2, 0]
click at [1470, 565] on icon "button" at bounding box center [1474, 567] width 8 height 8
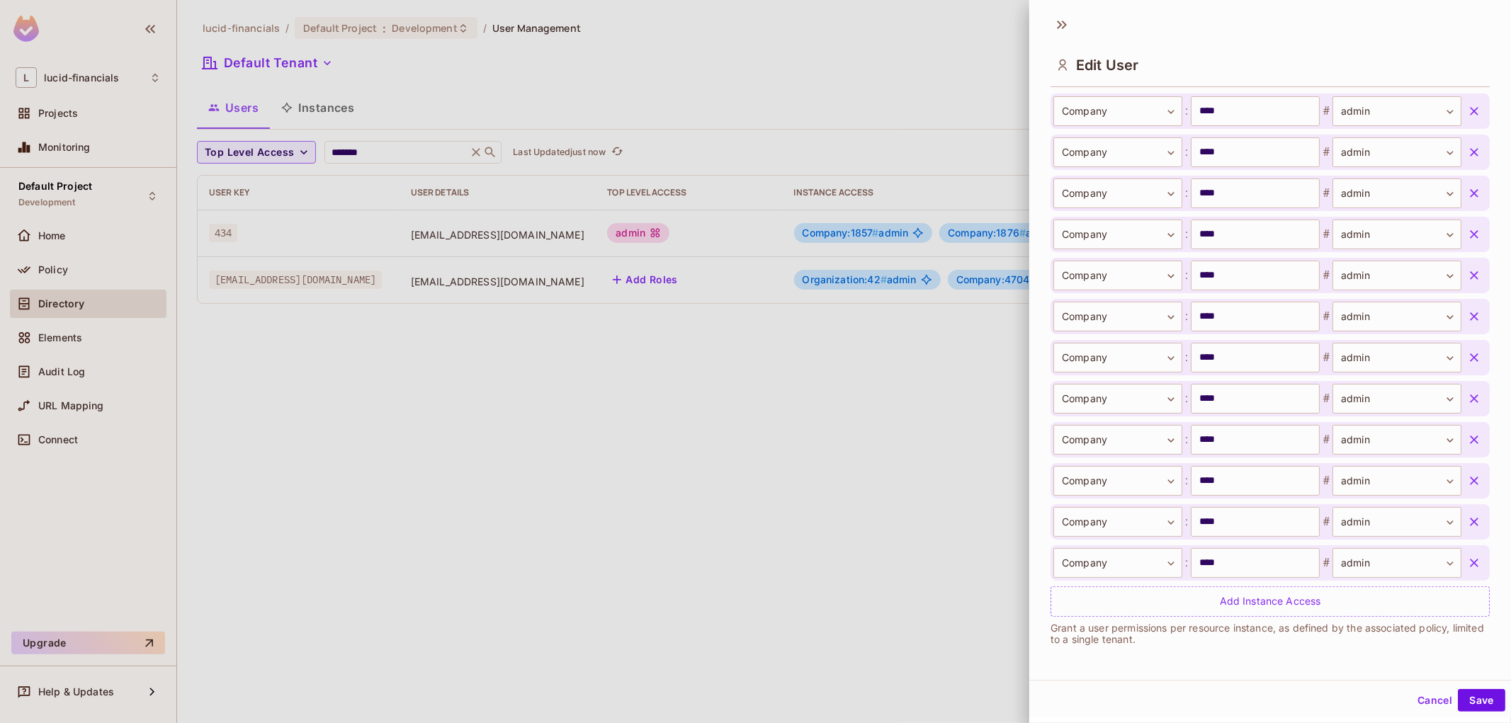
scroll to position [7584, 0]
